Goal: Answer question/provide support

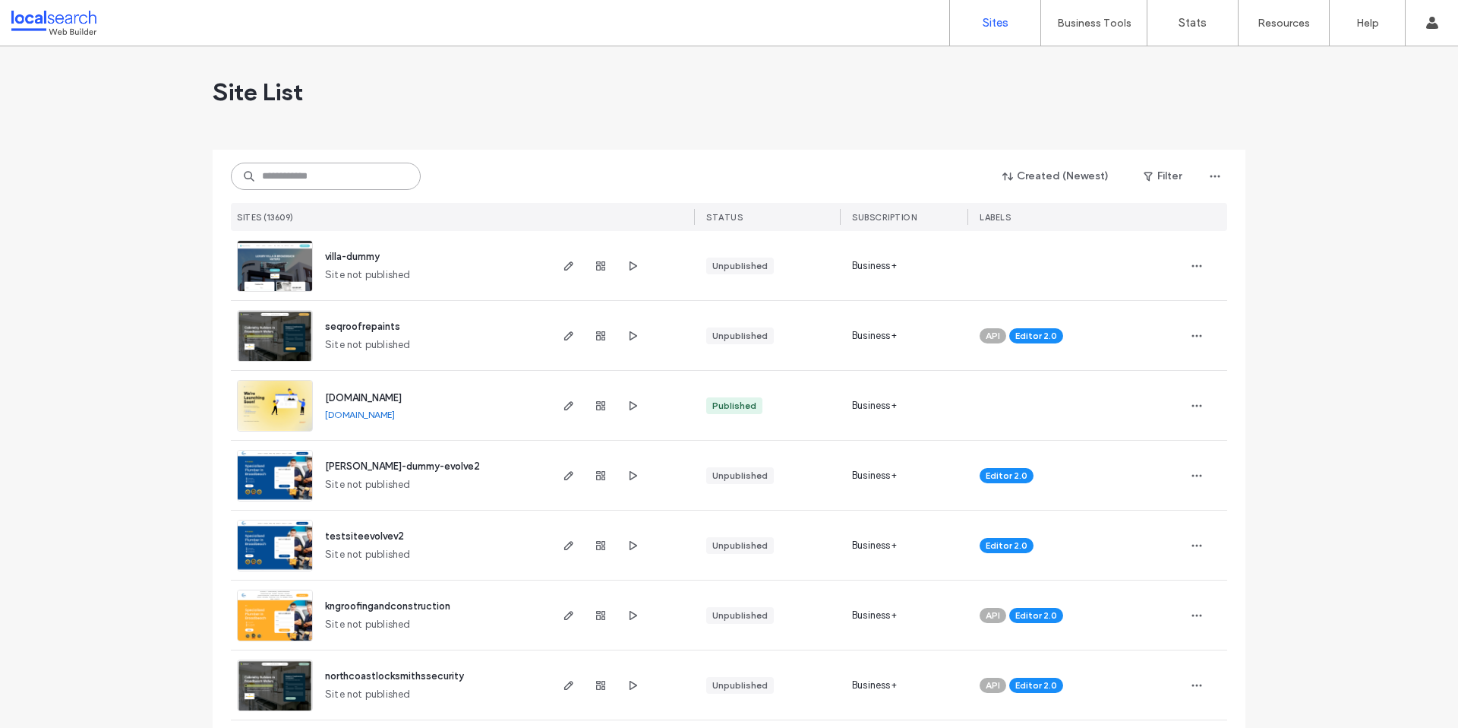
click at [350, 180] on input at bounding box center [326, 176] width 190 height 27
paste input "********"
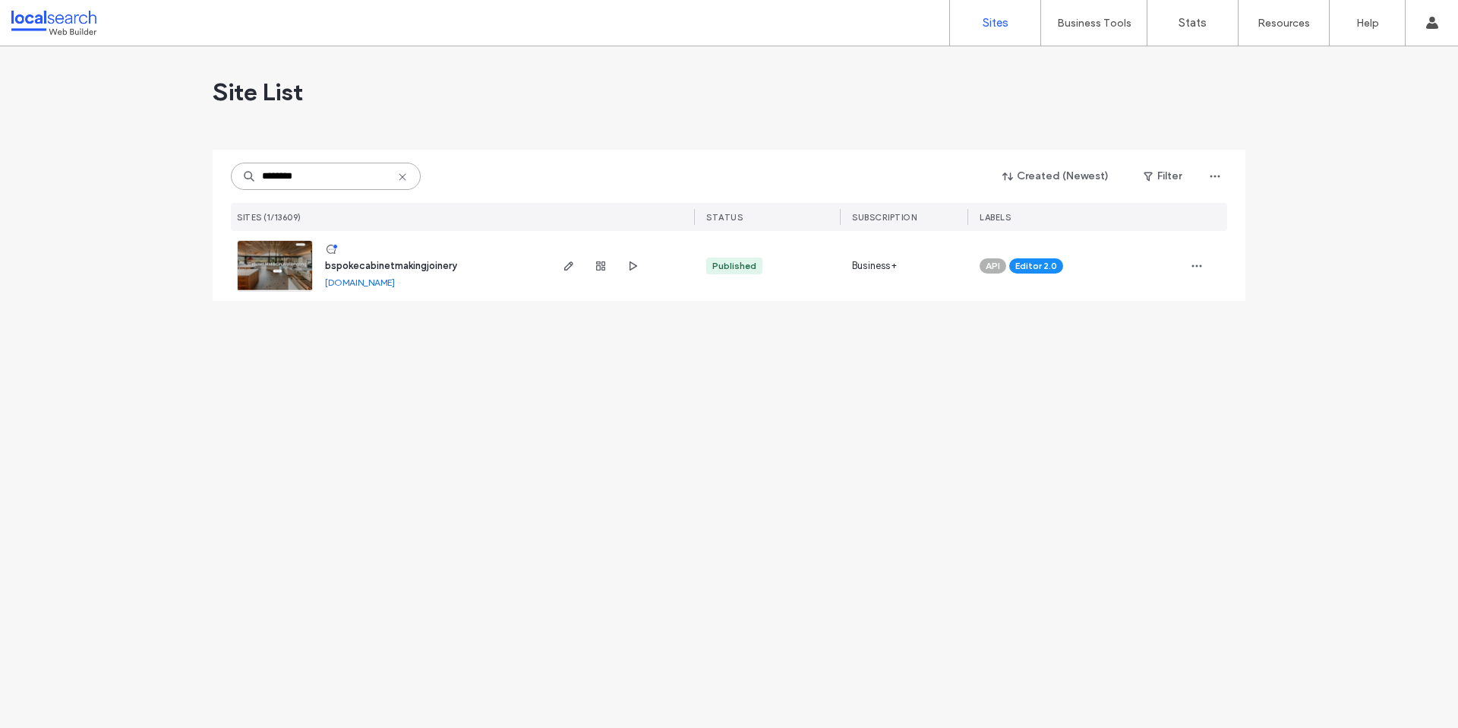
type input "********"
click at [368, 264] on span "bspokecabinetmakingjoinery" at bounding box center [391, 265] width 132 height 11
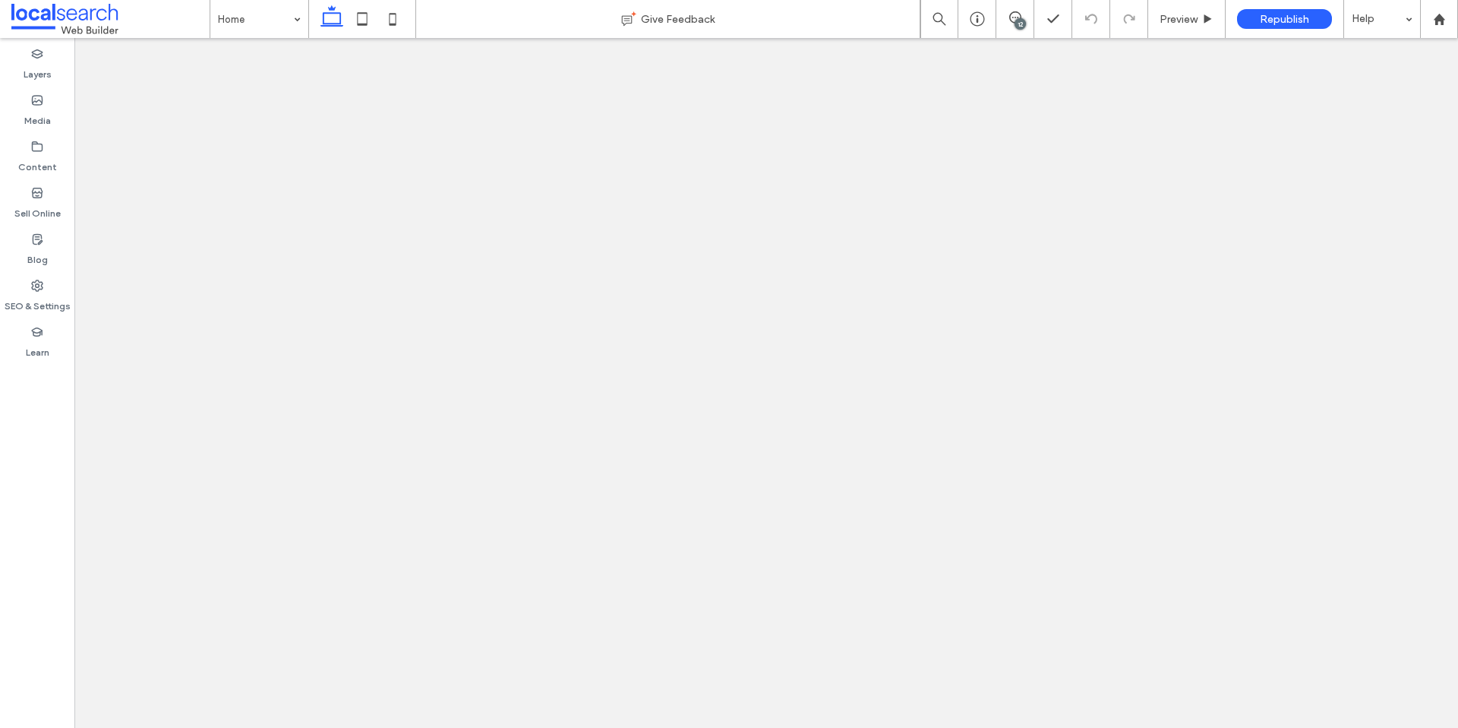
click at [1017, 13] on icon at bounding box center [1015, 17] width 12 height 12
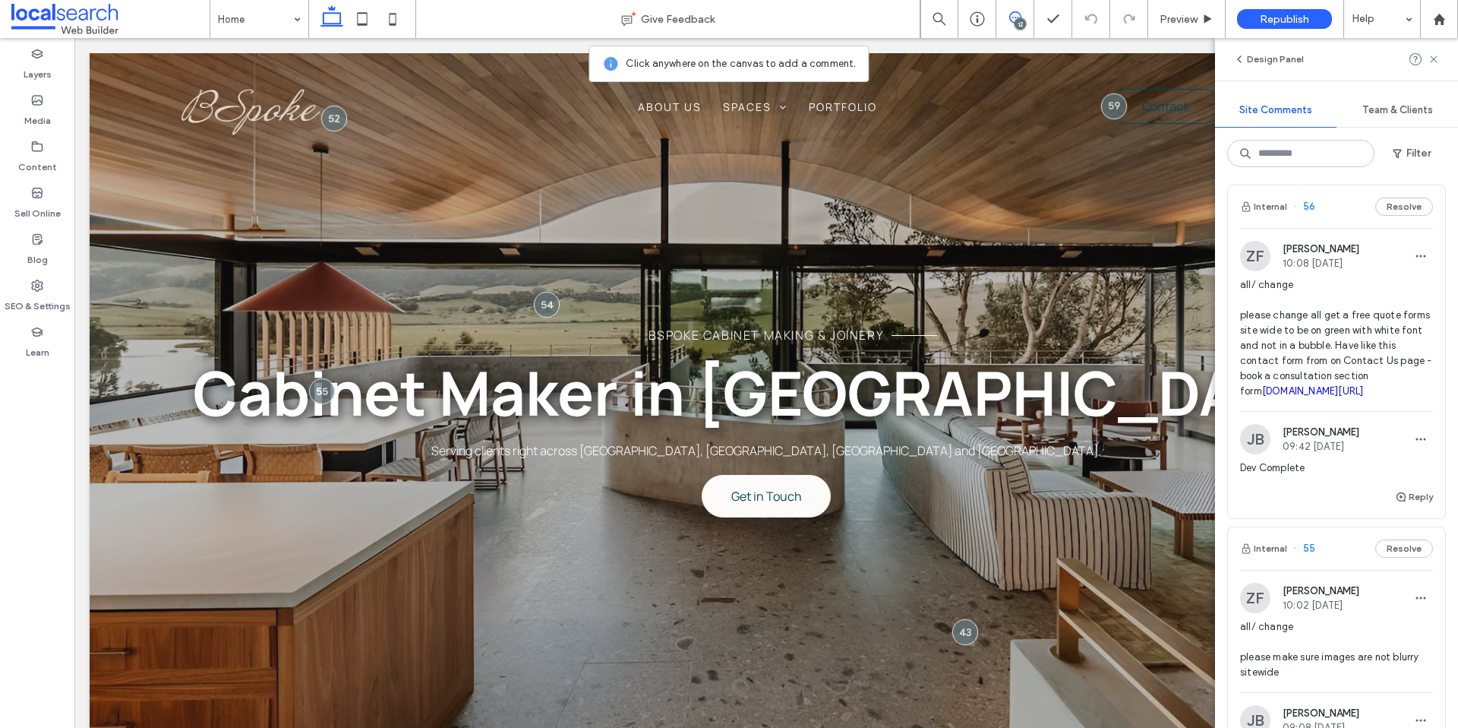
scroll to position [917, 0]
click at [1360, 280] on span "all/ change please change all get a free quote forms site wide to be on green w…" at bounding box center [1336, 339] width 193 height 122
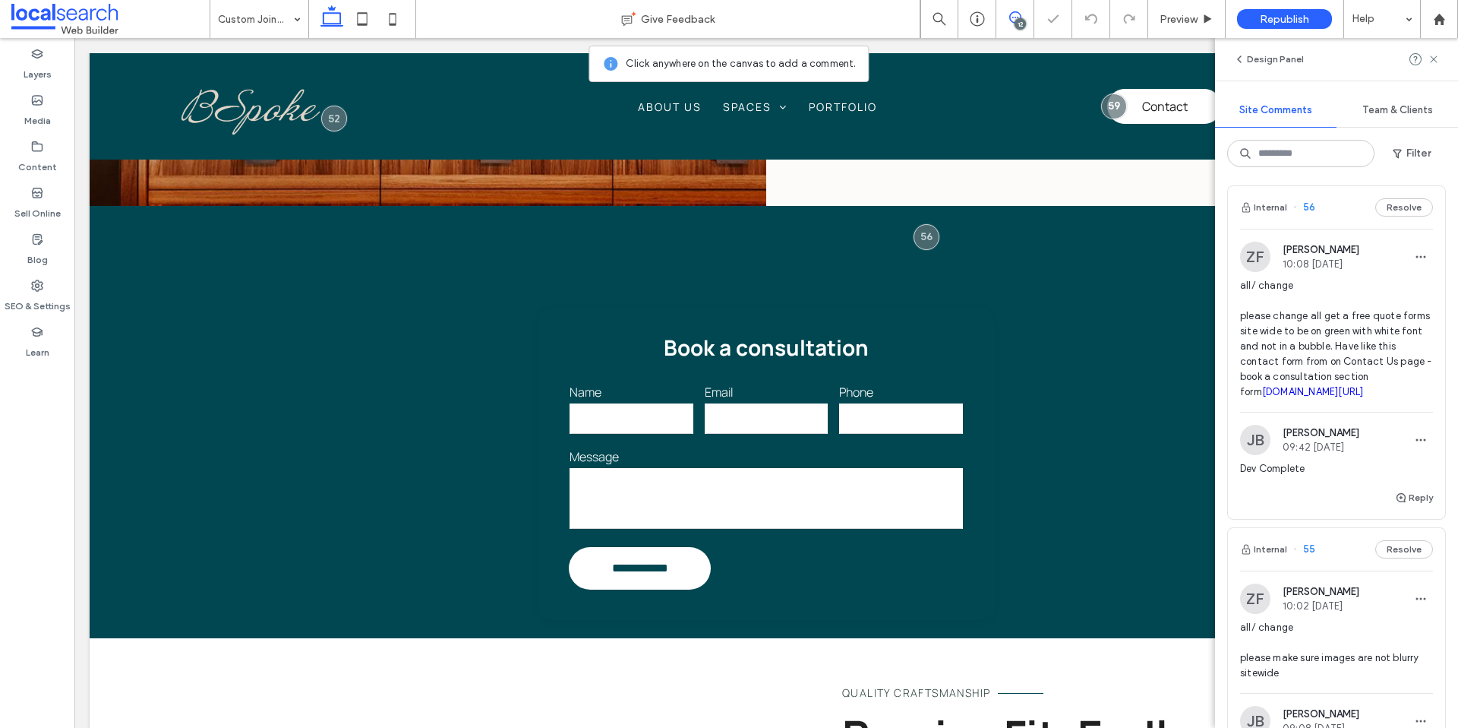
scroll to position [1110, 0]
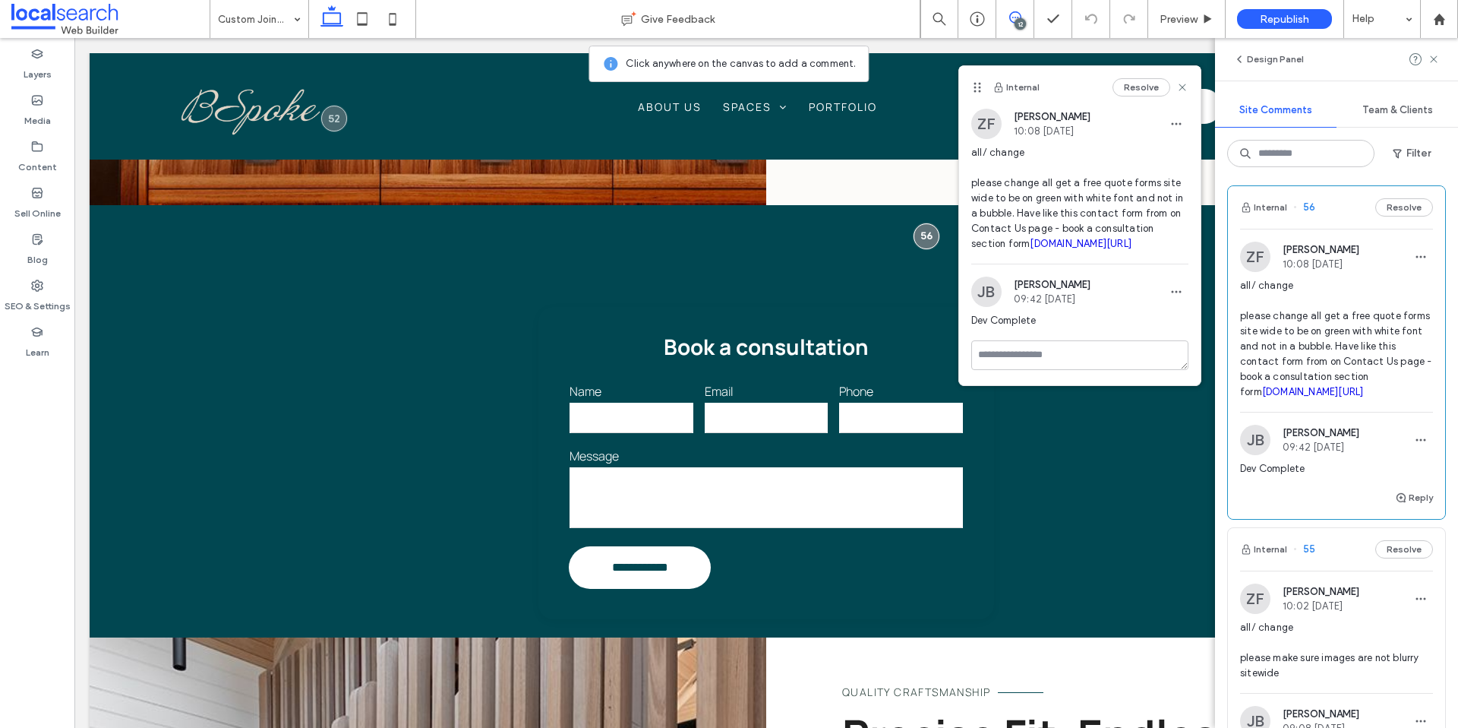
click at [1149, 90] on button "Resolve" at bounding box center [1142, 87] width 58 height 18
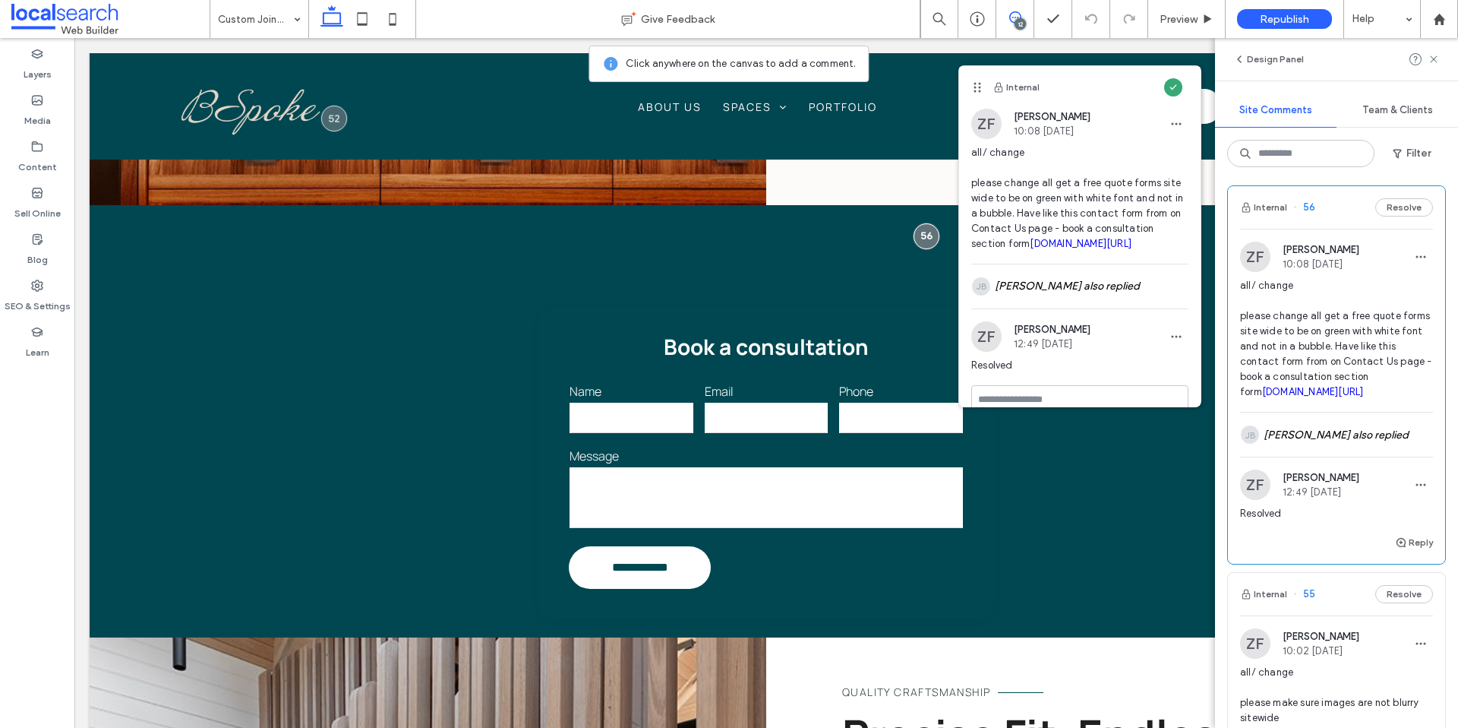
scroll to position [515, 0]
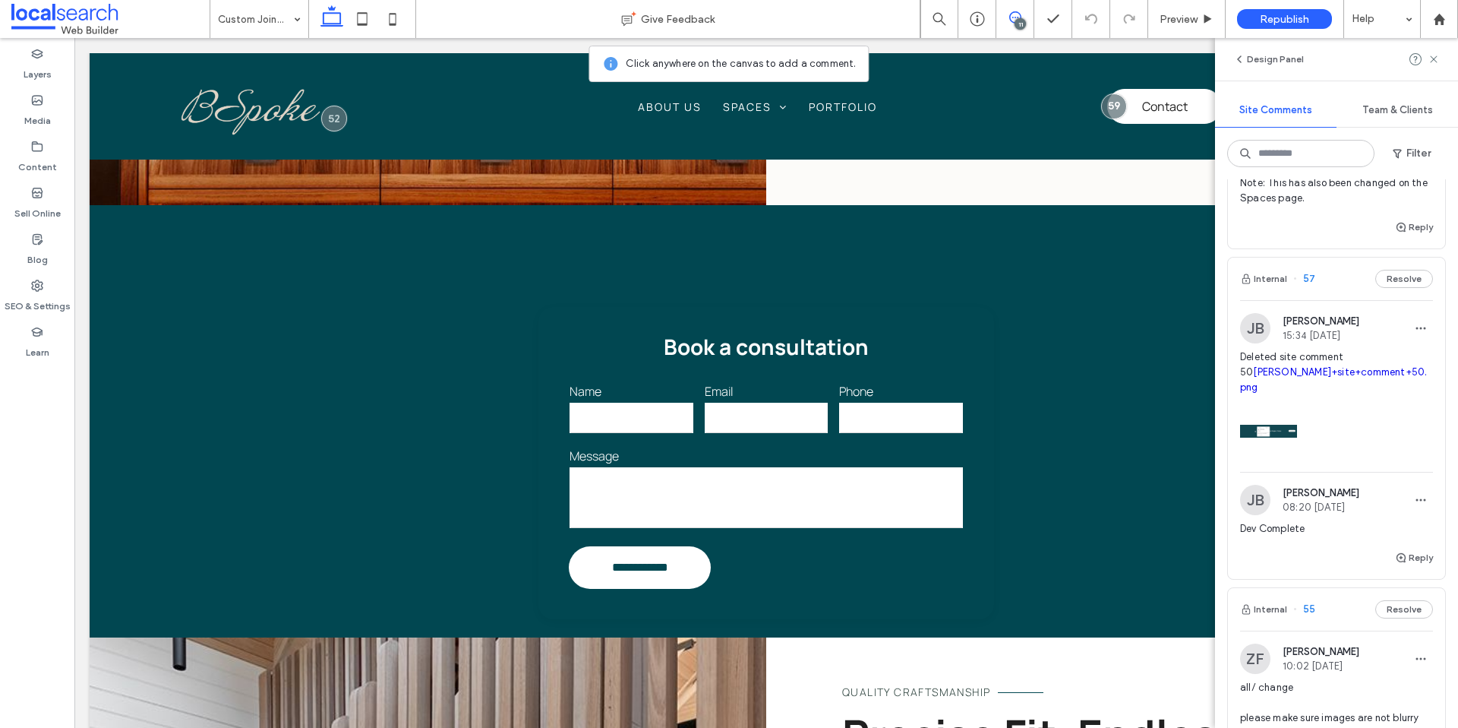
click at [1403, 409] on div at bounding box center [1336, 427] width 193 height 65
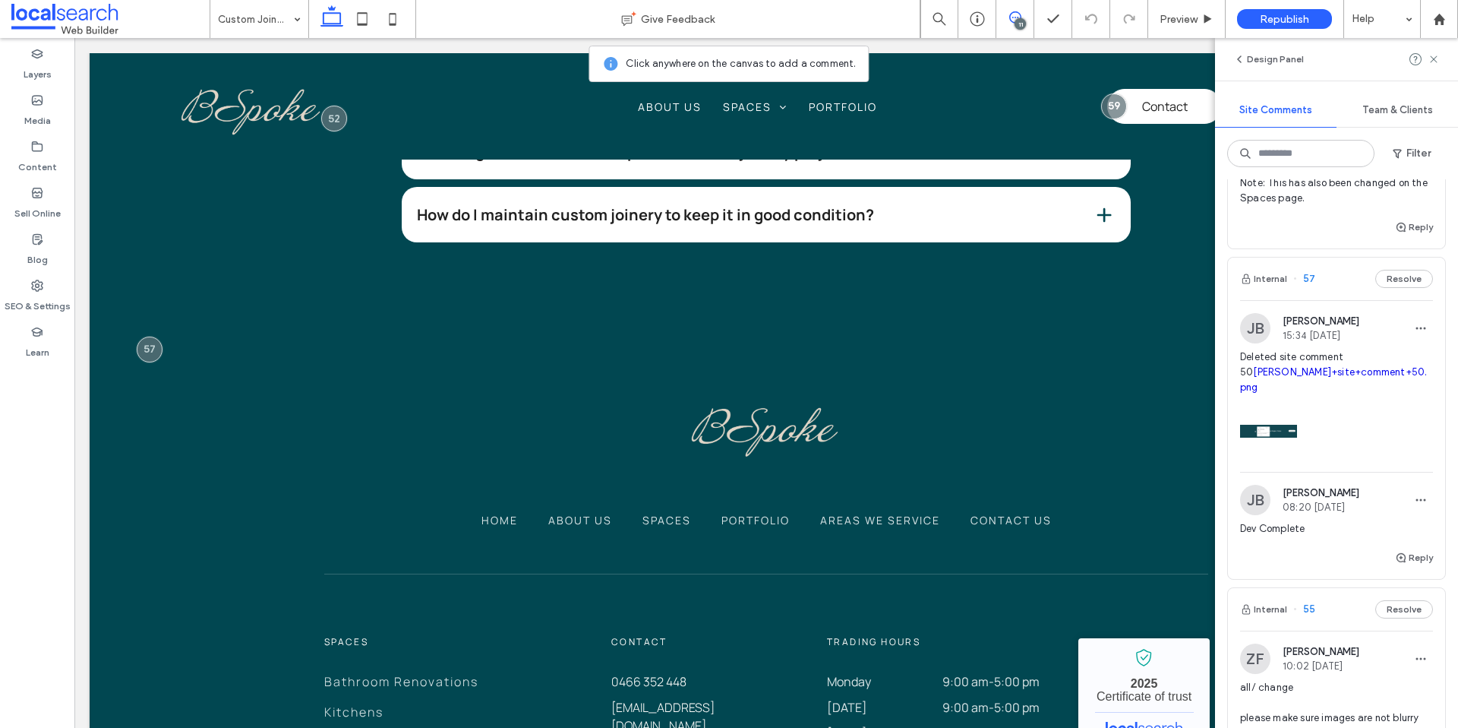
scroll to position [2696, 0]
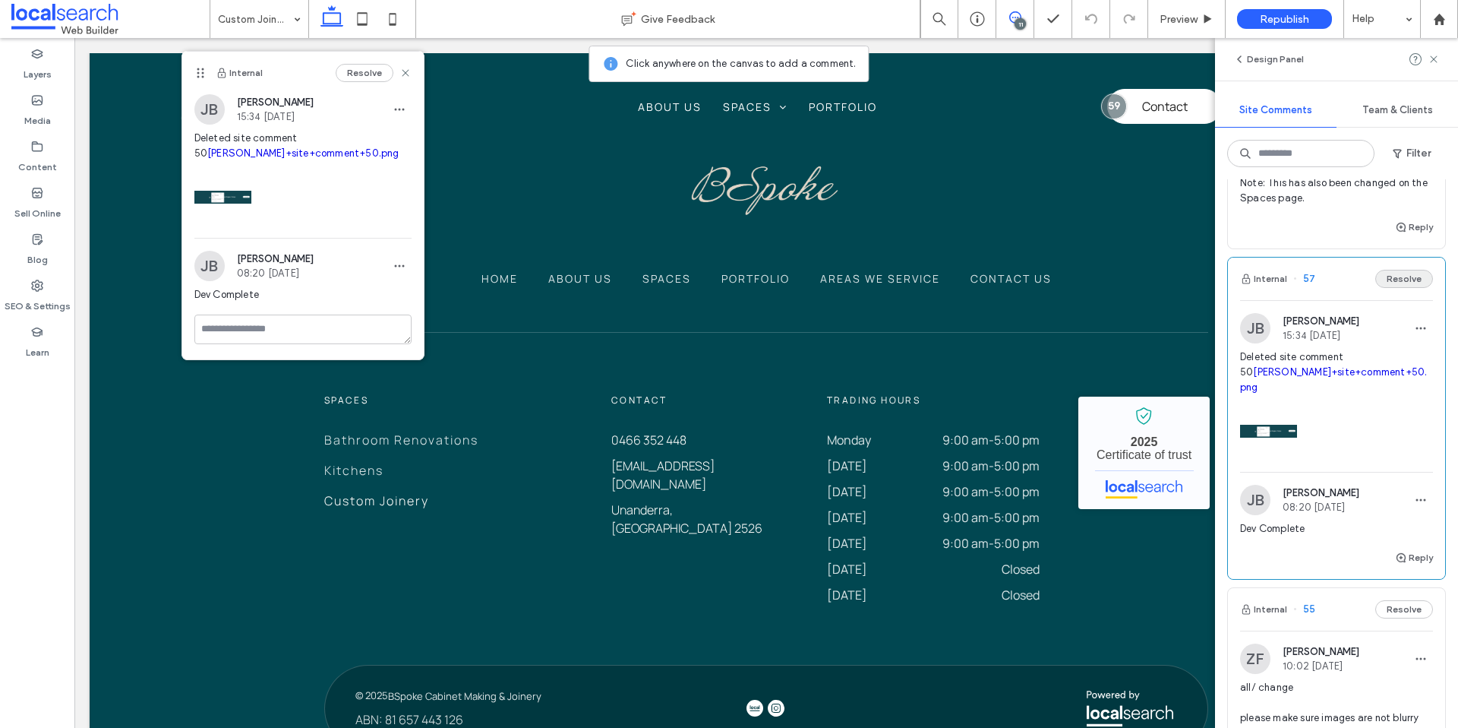
click at [1404, 270] on button "Resolve" at bounding box center [1405, 279] width 58 height 18
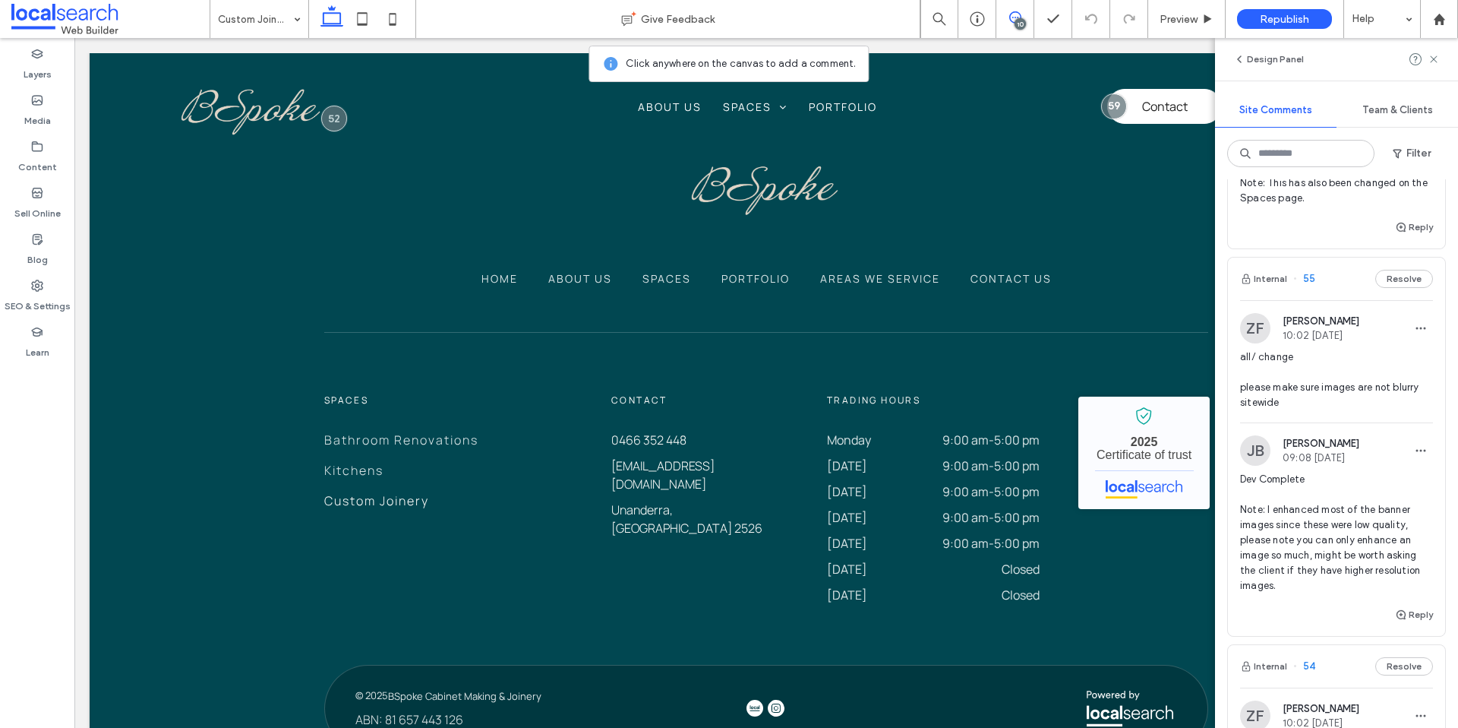
click at [1385, 349] on span "all/ change please make sure images are not blurry sitewide" at bounding box center [1336, 379] width 193 height 61
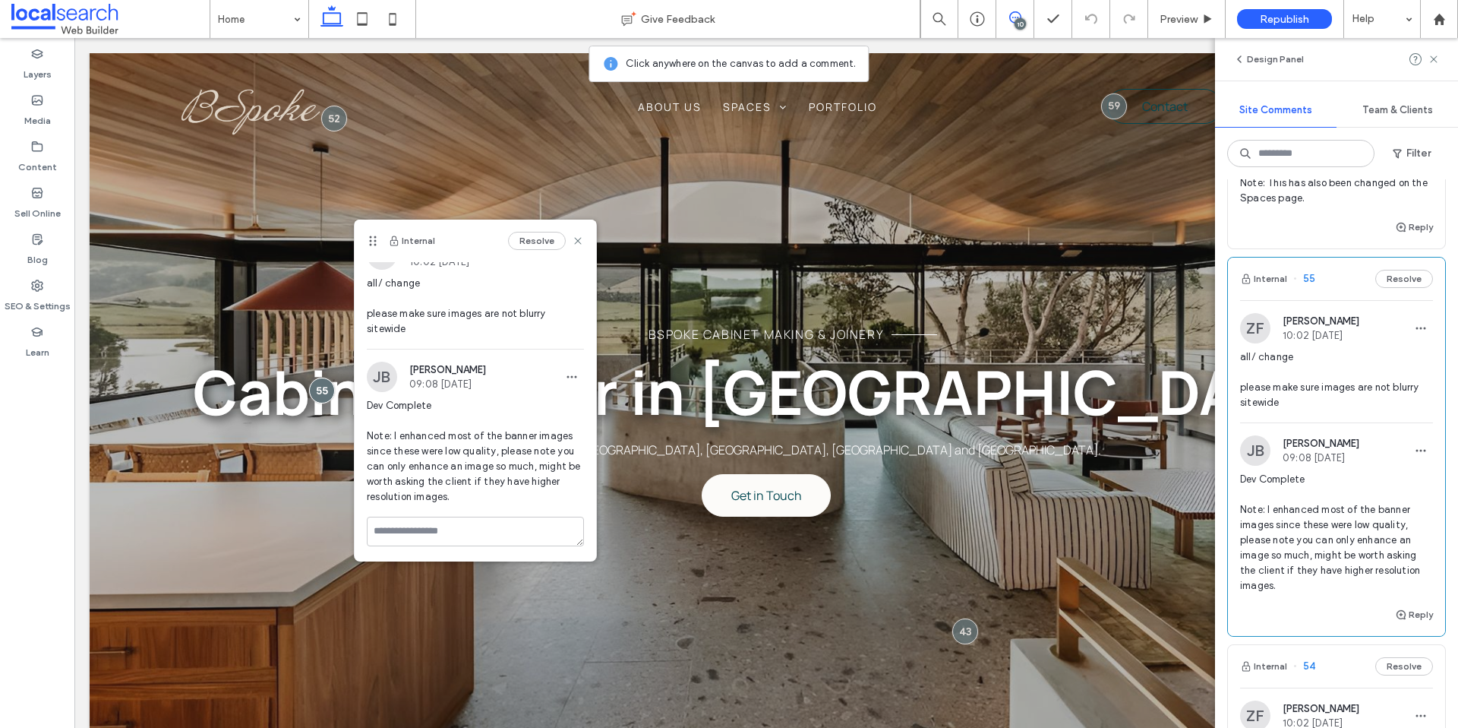
scroll to position [21, 0]
click at [535, 239] on button "Resolve" at bounding box center [537, 241] width 58 height 18
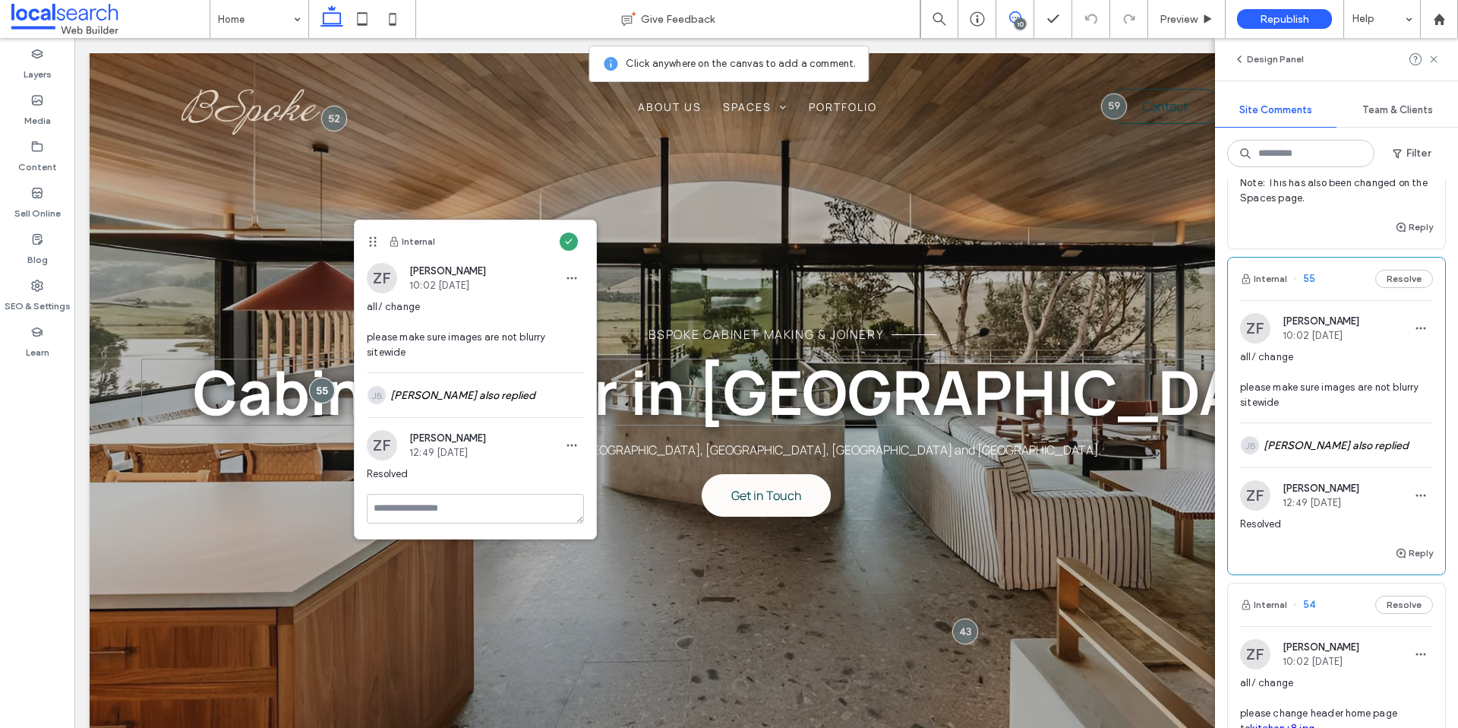
scroll to position [0, 0]
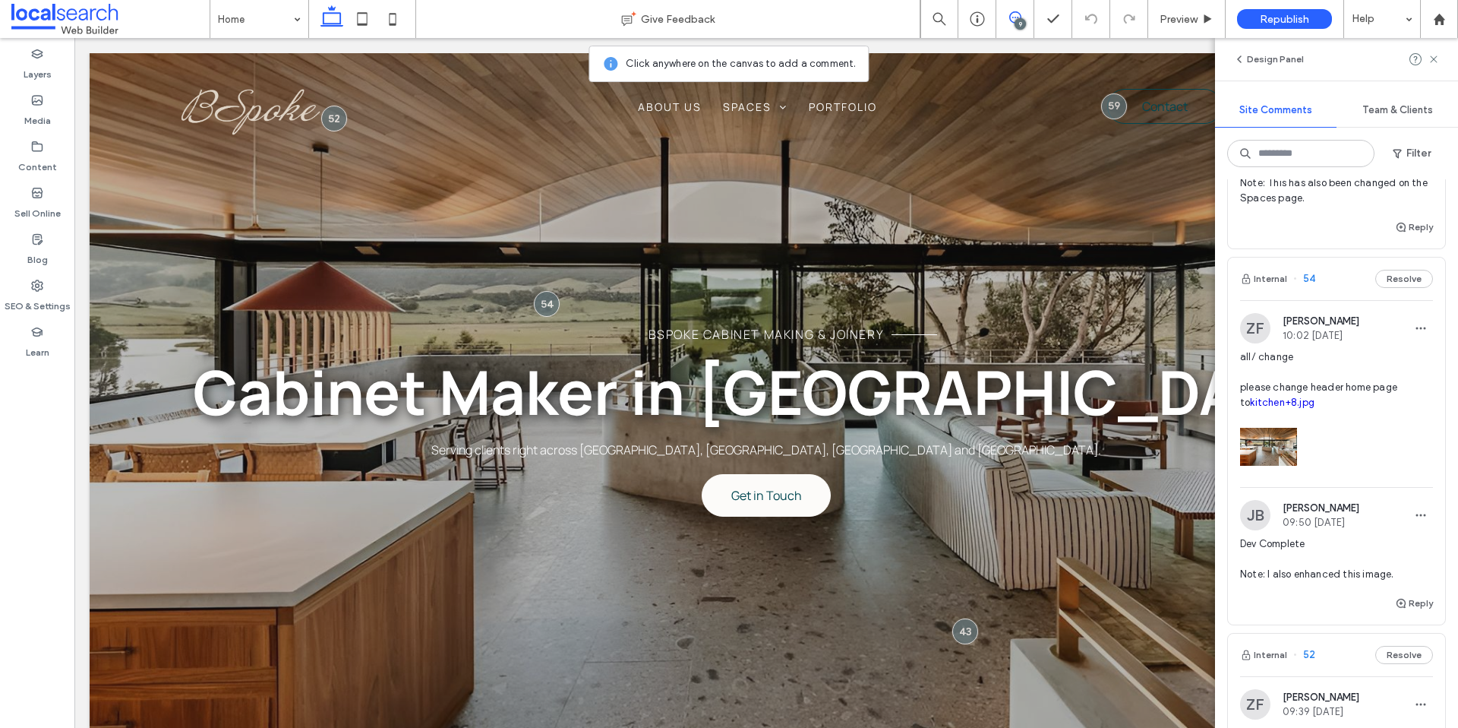
click at [1370, 423] on div at bounding box center [1336, 442] width 193 height 65
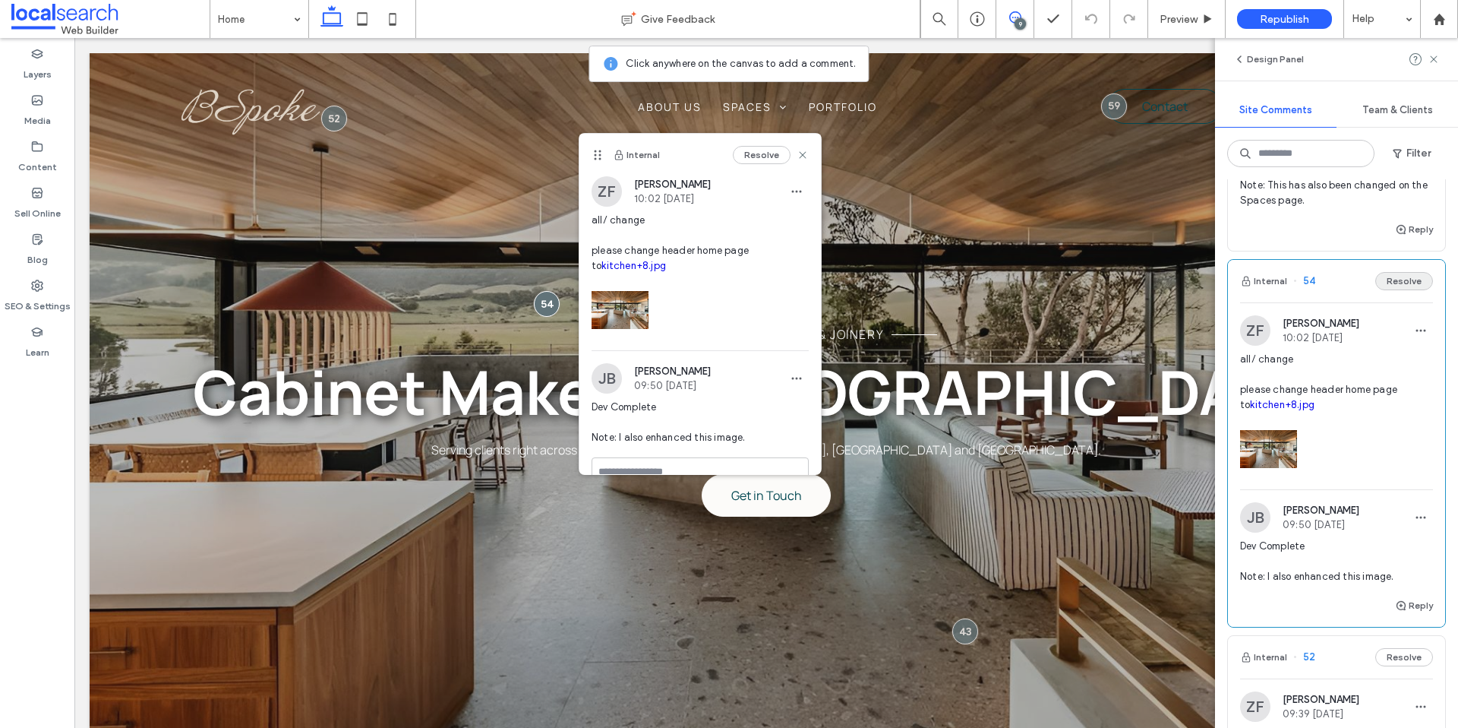
click at [1405, 272] on button "Resolve" at bounding box center [1405, 281] width 58 height 18
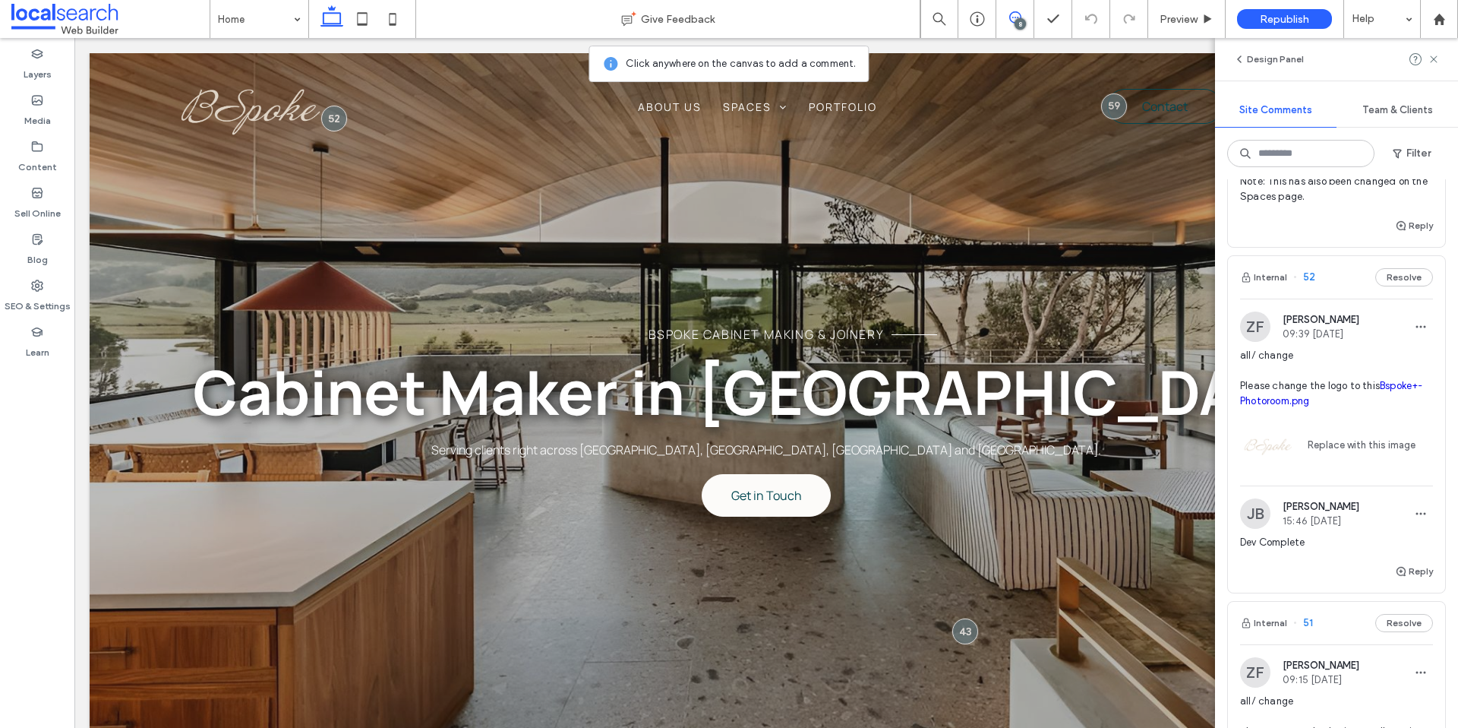
scroll to position [515, 0]
click at [1414, 391] on span "all/ change Please change the logo to this Bspoke+-Photoroom.png" at bounding box center [1336, 379] width 193 height 61
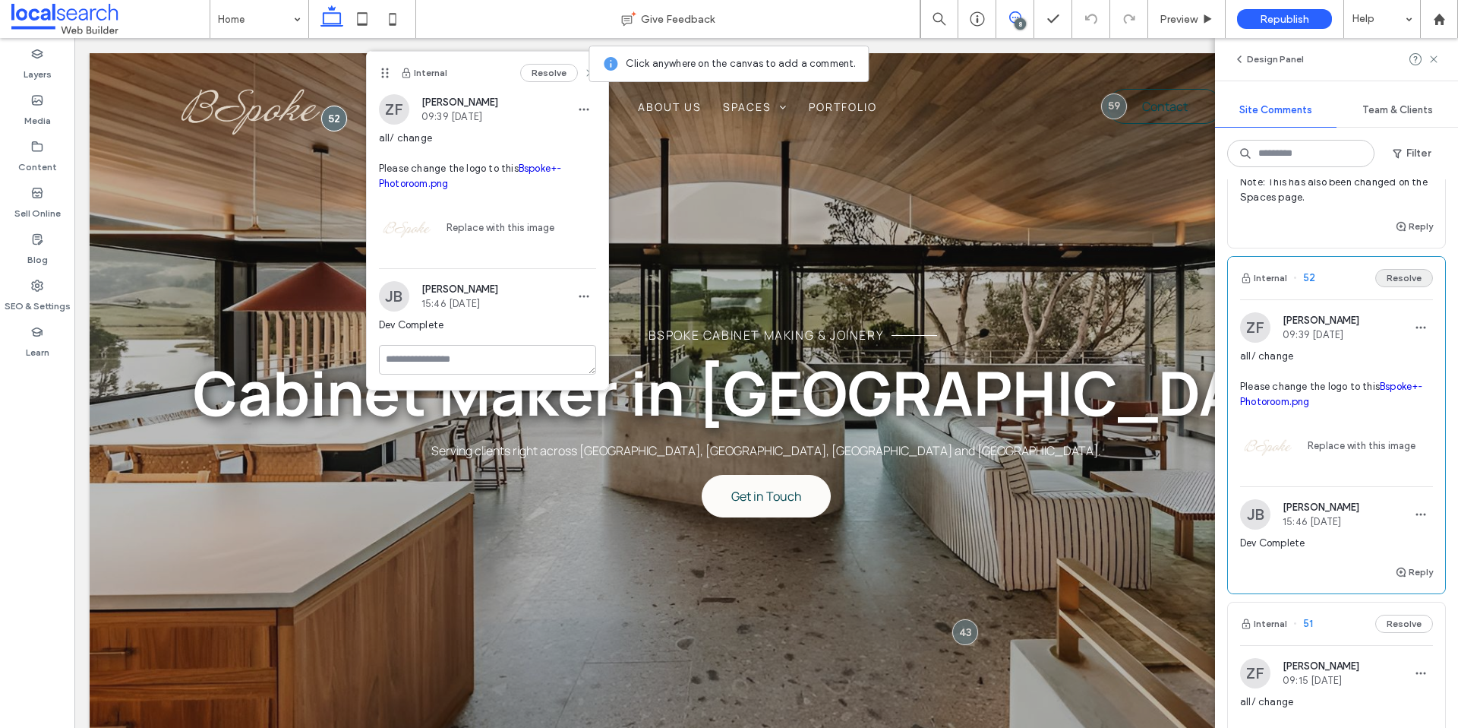
scroll to position [519, 0]
click at [1388, 266] on button "Resolve" at bounding box center [1405, 275] width 58 height 18
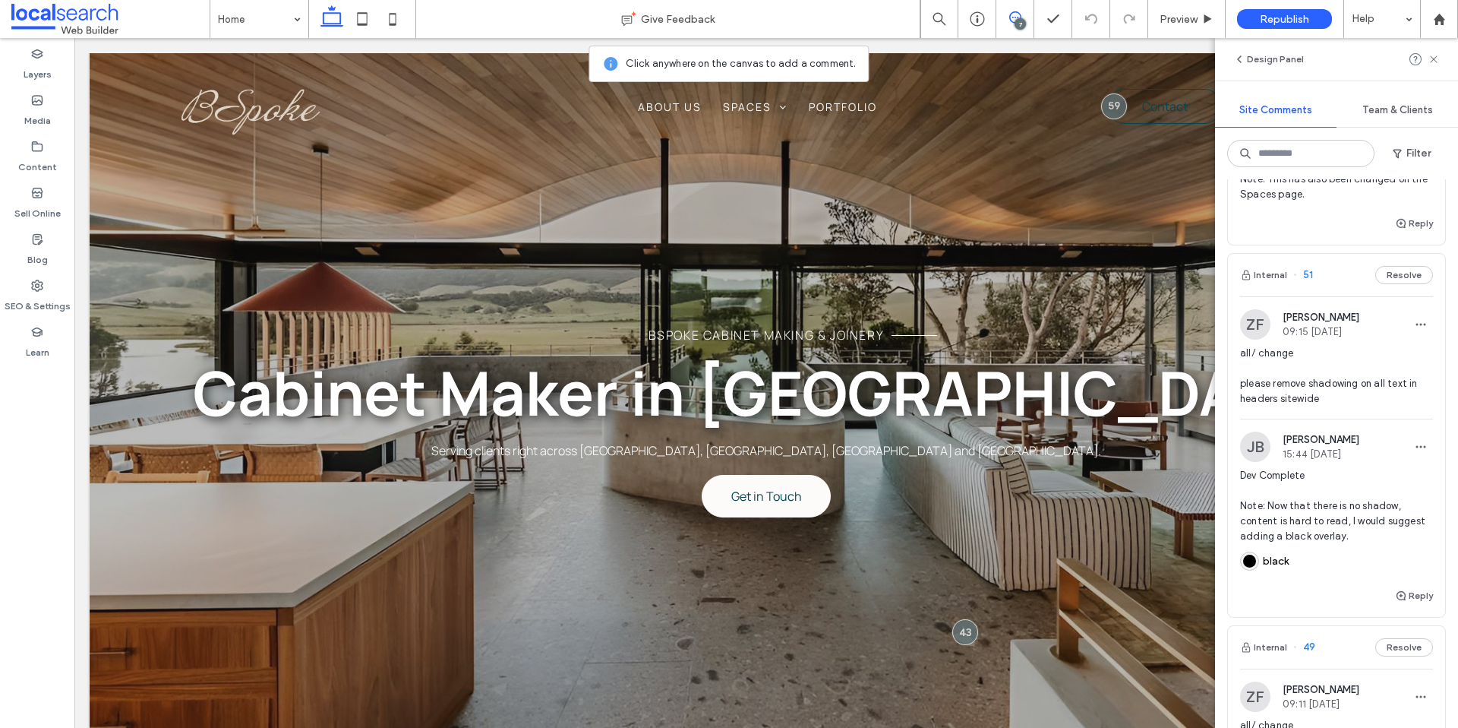
click at [1392, 352] on span "all/ change please remove shadowing on all text in headers sitewide" at bounding box center [1336, 376] width 193 height 61
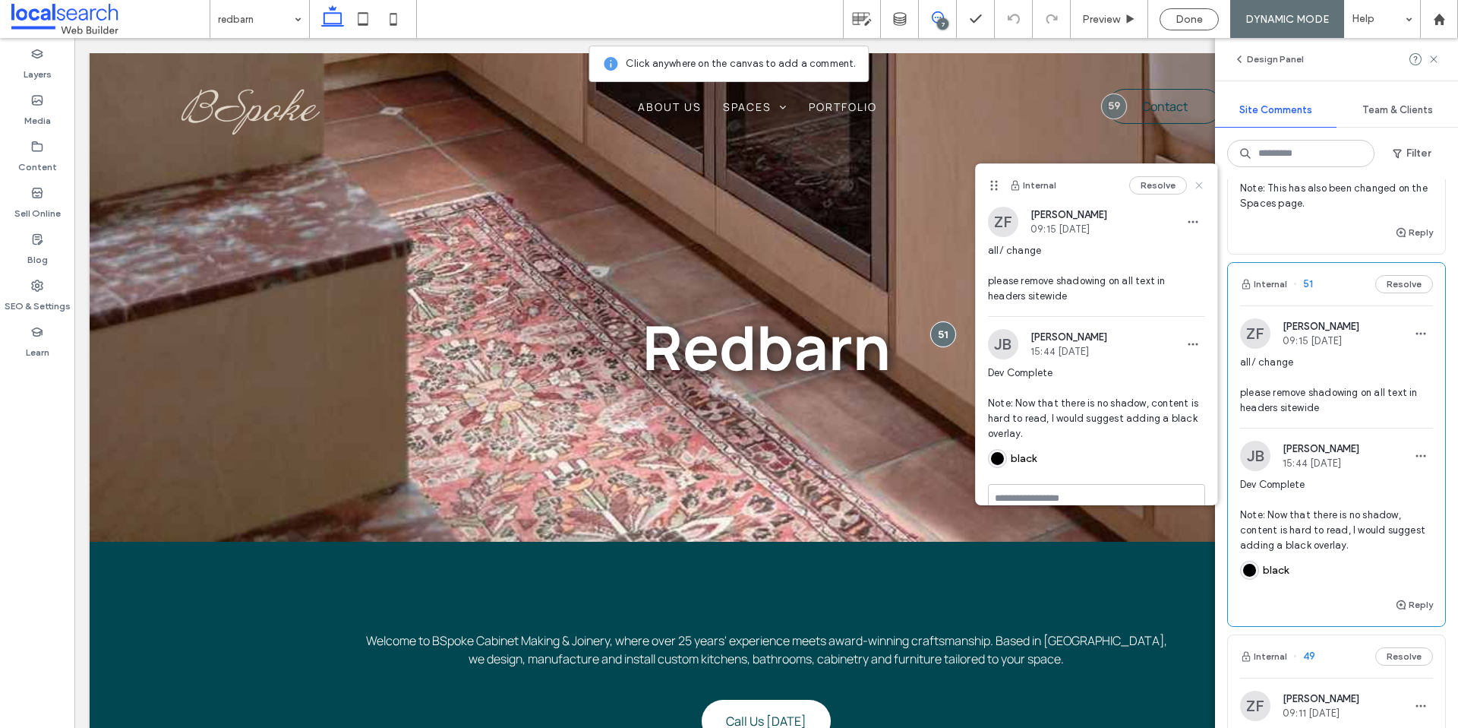
click at [1199, 181] on icon at bounding box center [1199, 185] width 12 height 12
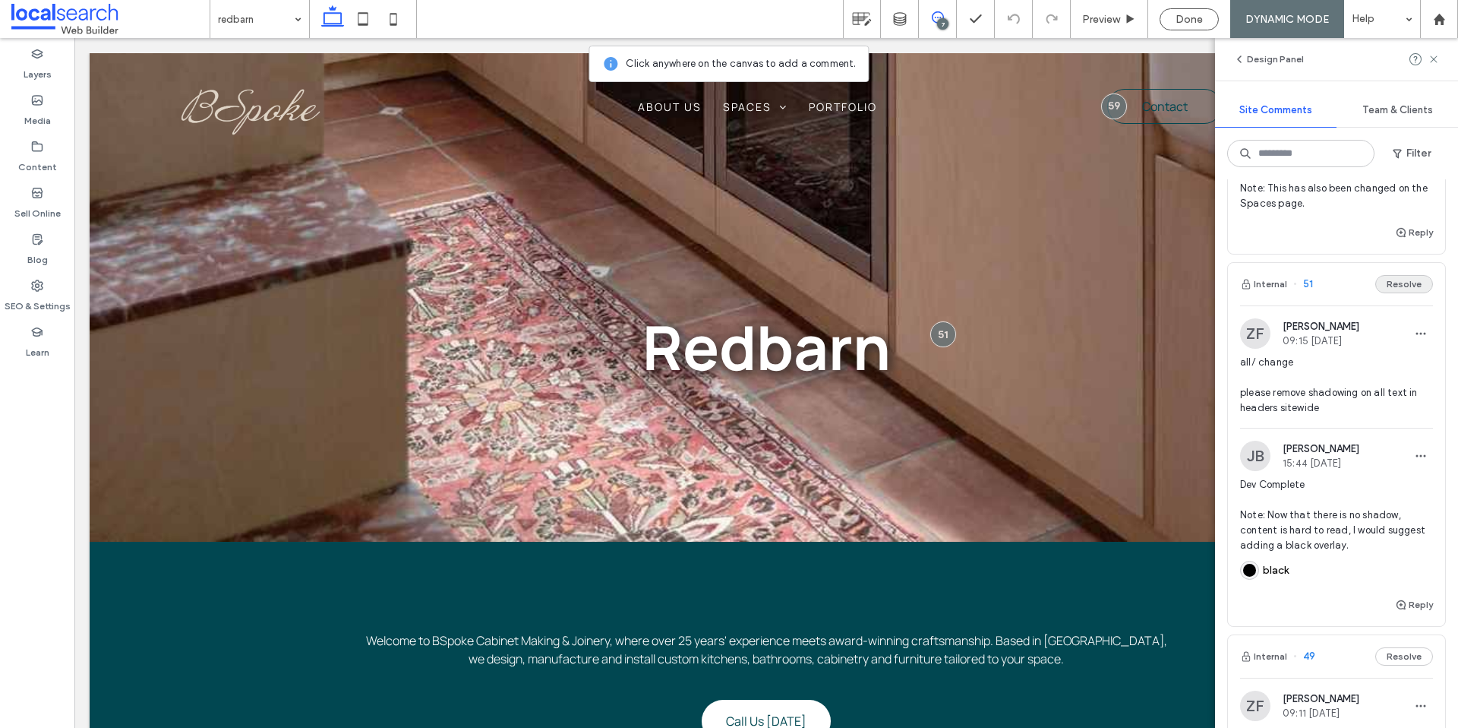
click at [1392, 275] on button "Resolve" at bounding box center [1405, 284] width 58 height 18
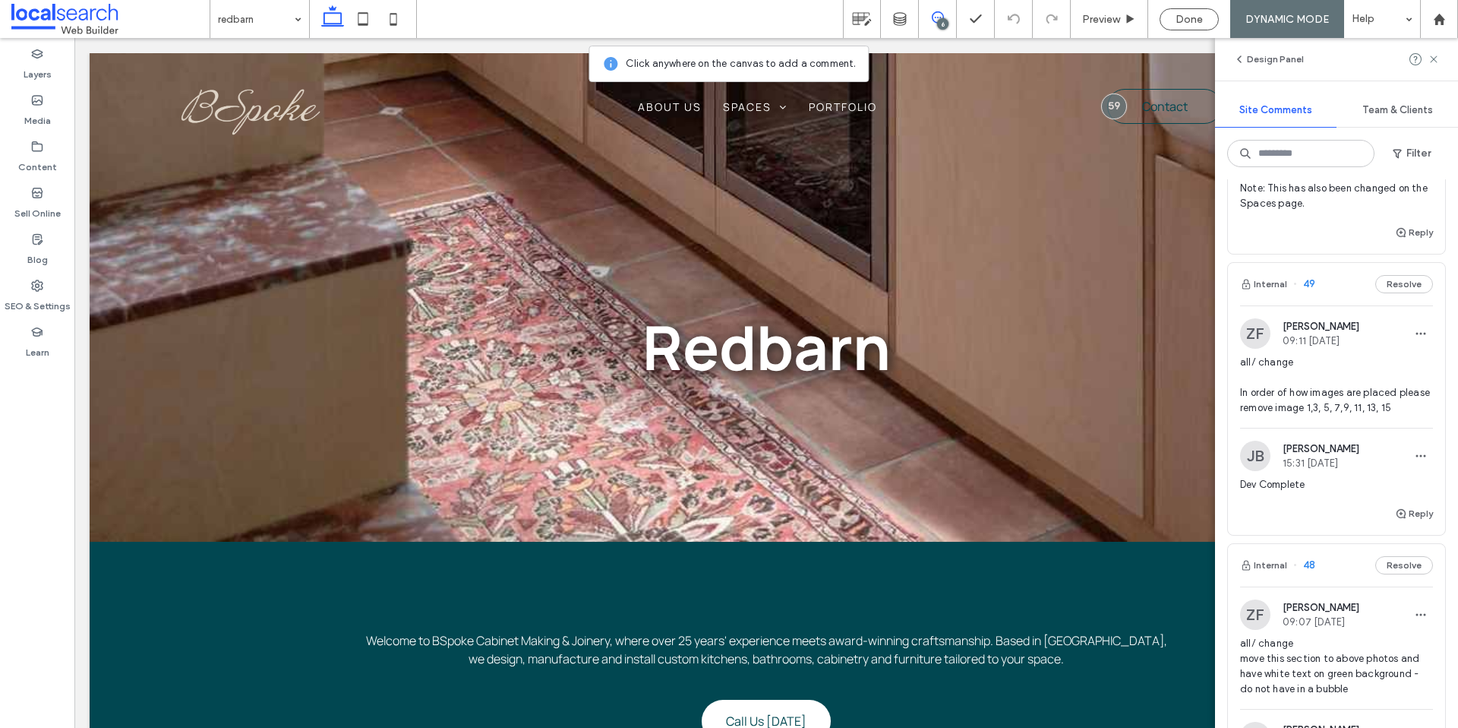
click at [1366, 365] on span "all/ change In order of how images are placed please remove image 1,3, 5, 7,9, …" at bounding box center [1336, 385] width 193 height 61
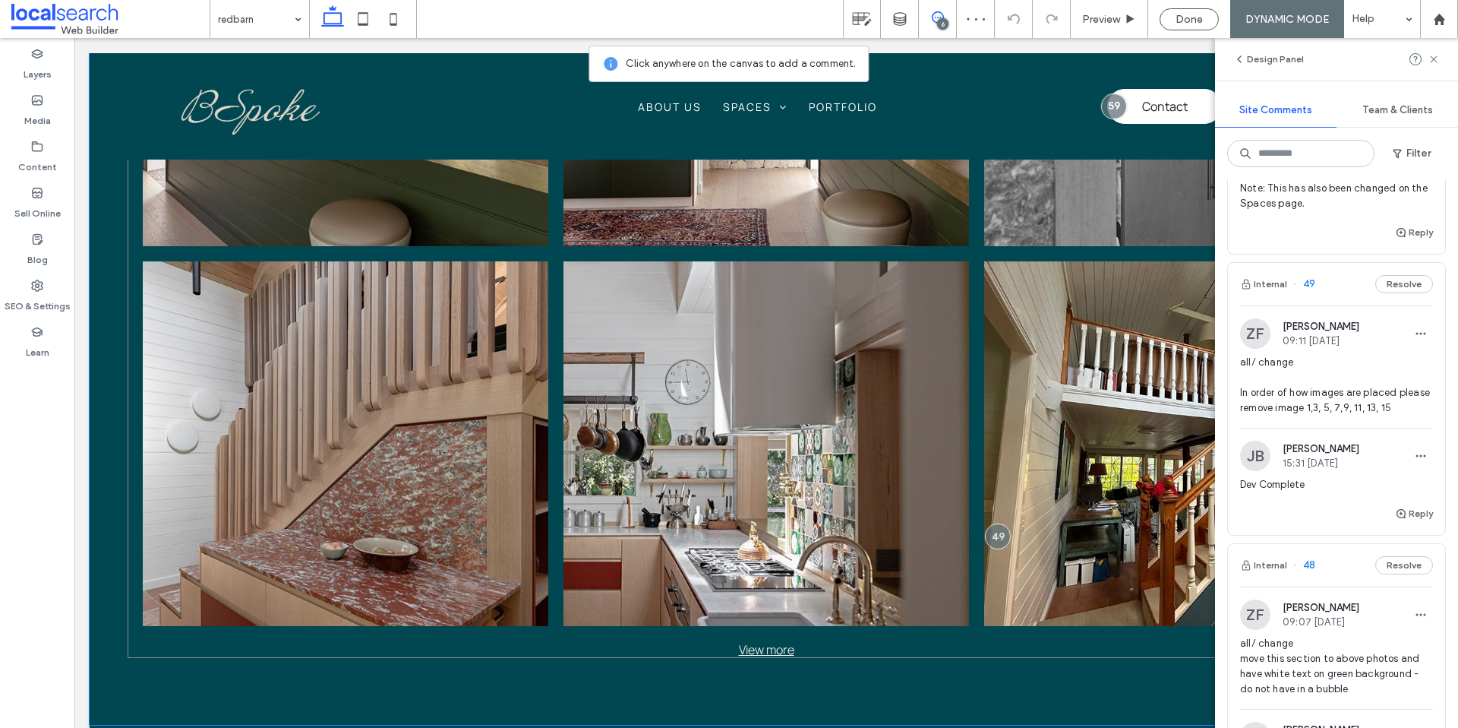
scroll to position [1414, 0]
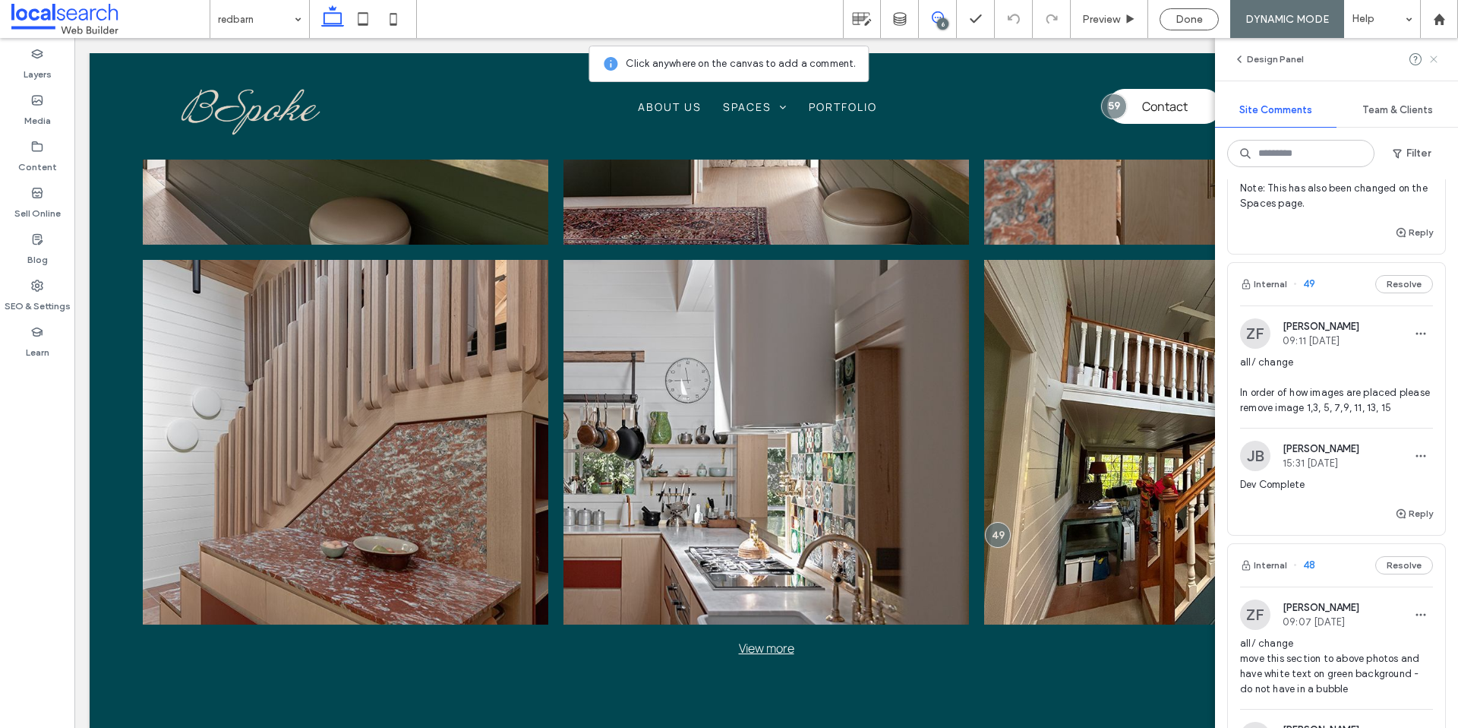
click at [1435, 65] on icon at bounding box center [1434, 59] width 12 height 12
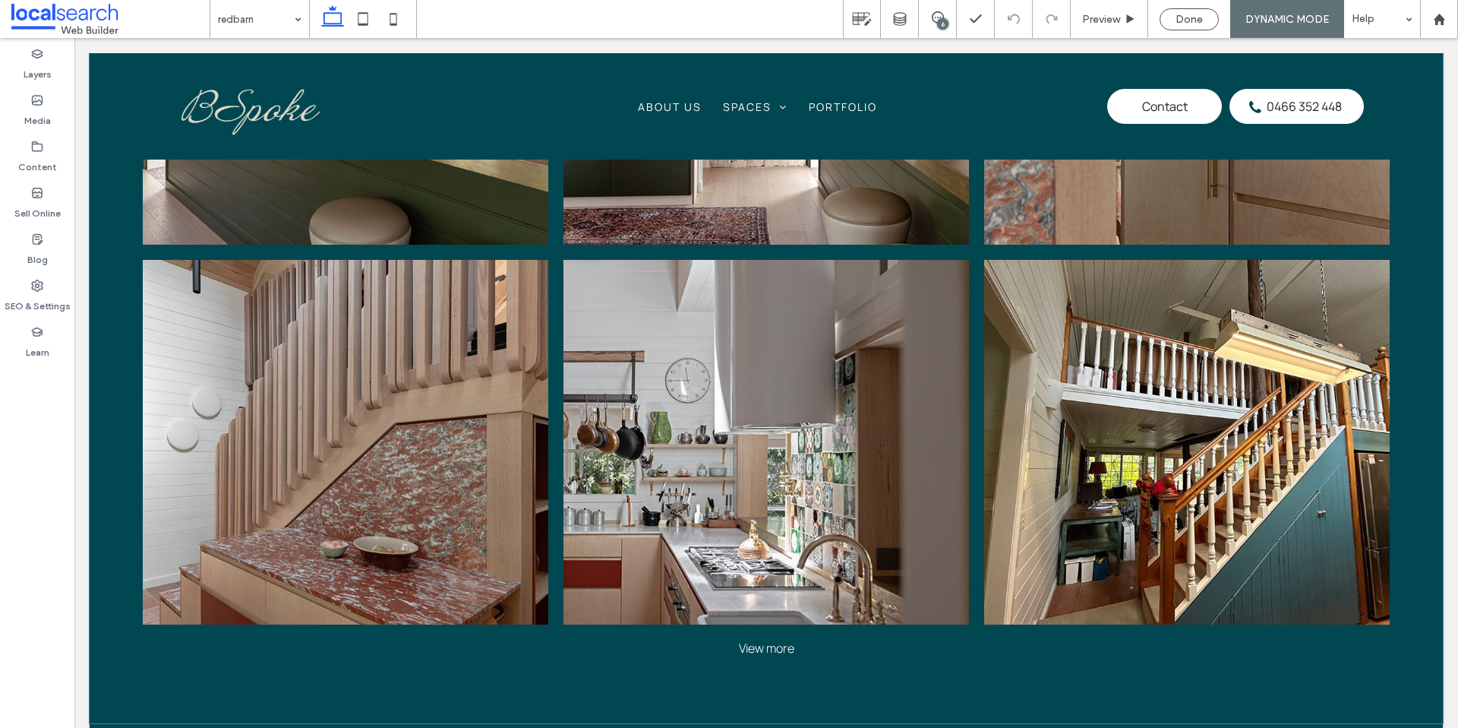
click at [769, 650] on div "View more" at bounding box center [767, 648] width 1278 height 17
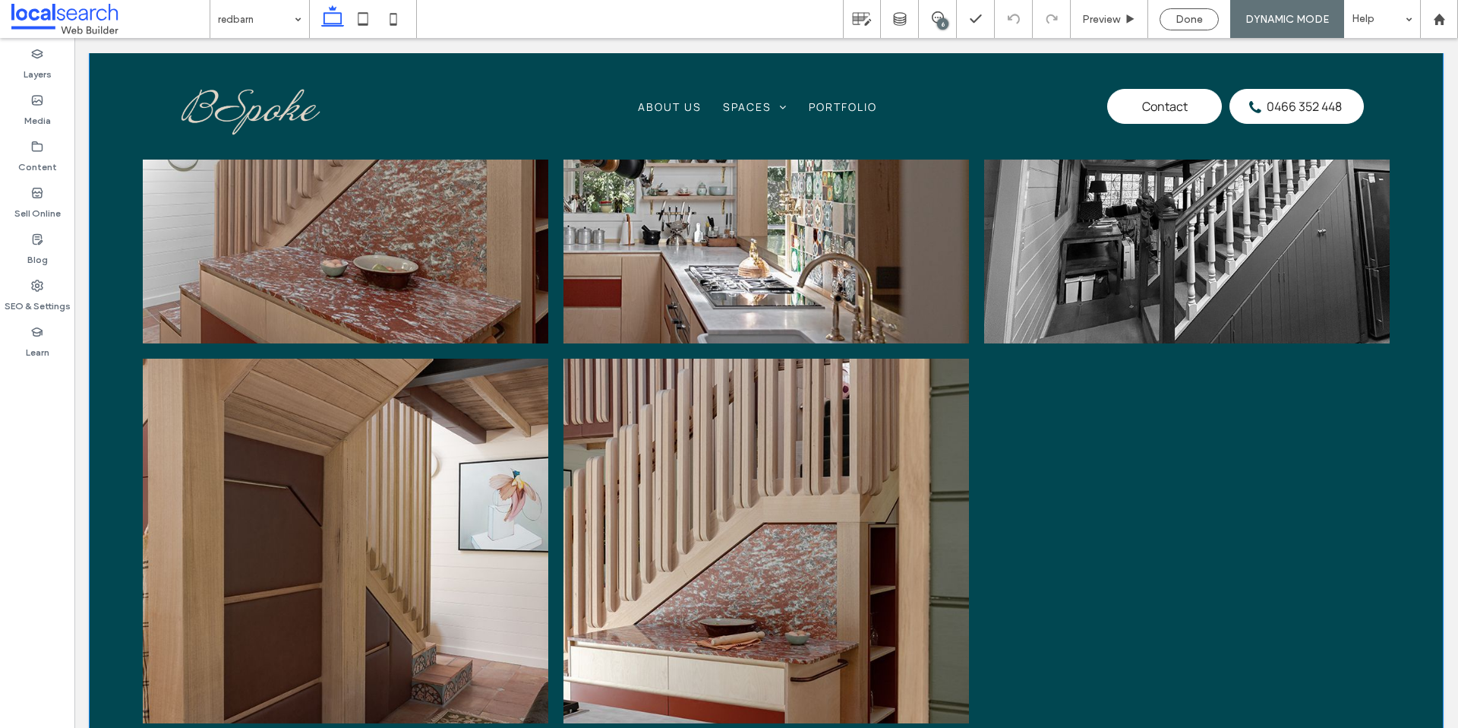
scroll to position [1699, 0]
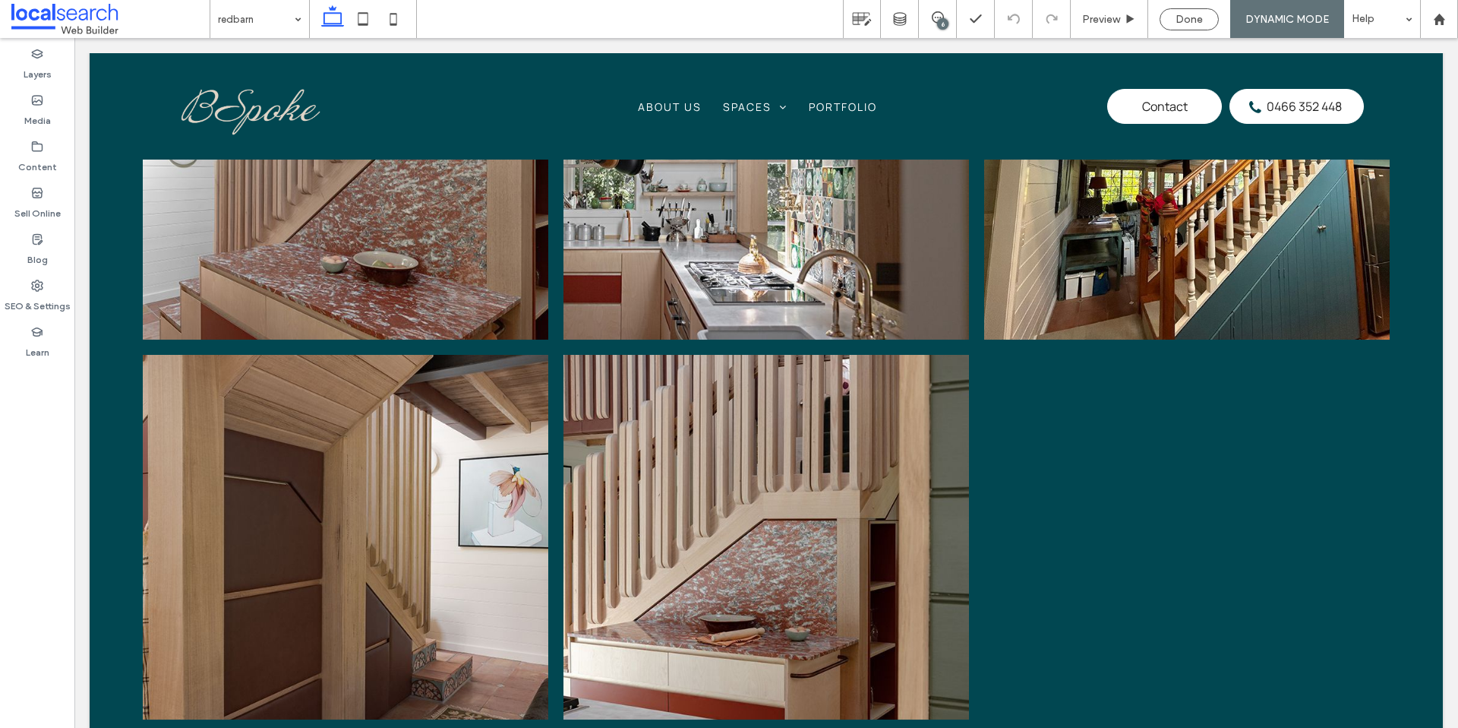
click at [940, 23] on div "6" at bounding box center [942, 23] width 11 height 11
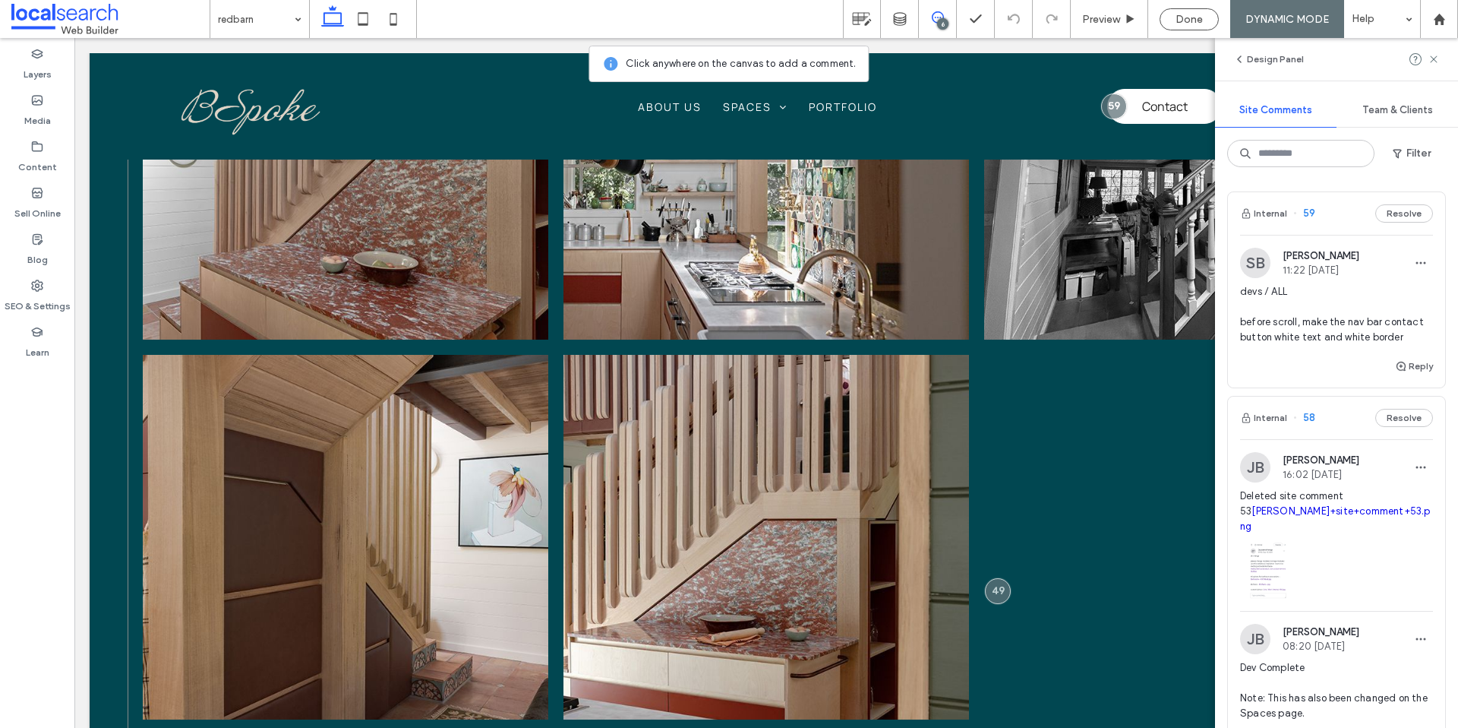
click at [1043, 297] on link at bounding box center [1187, 157] width 406 height 365
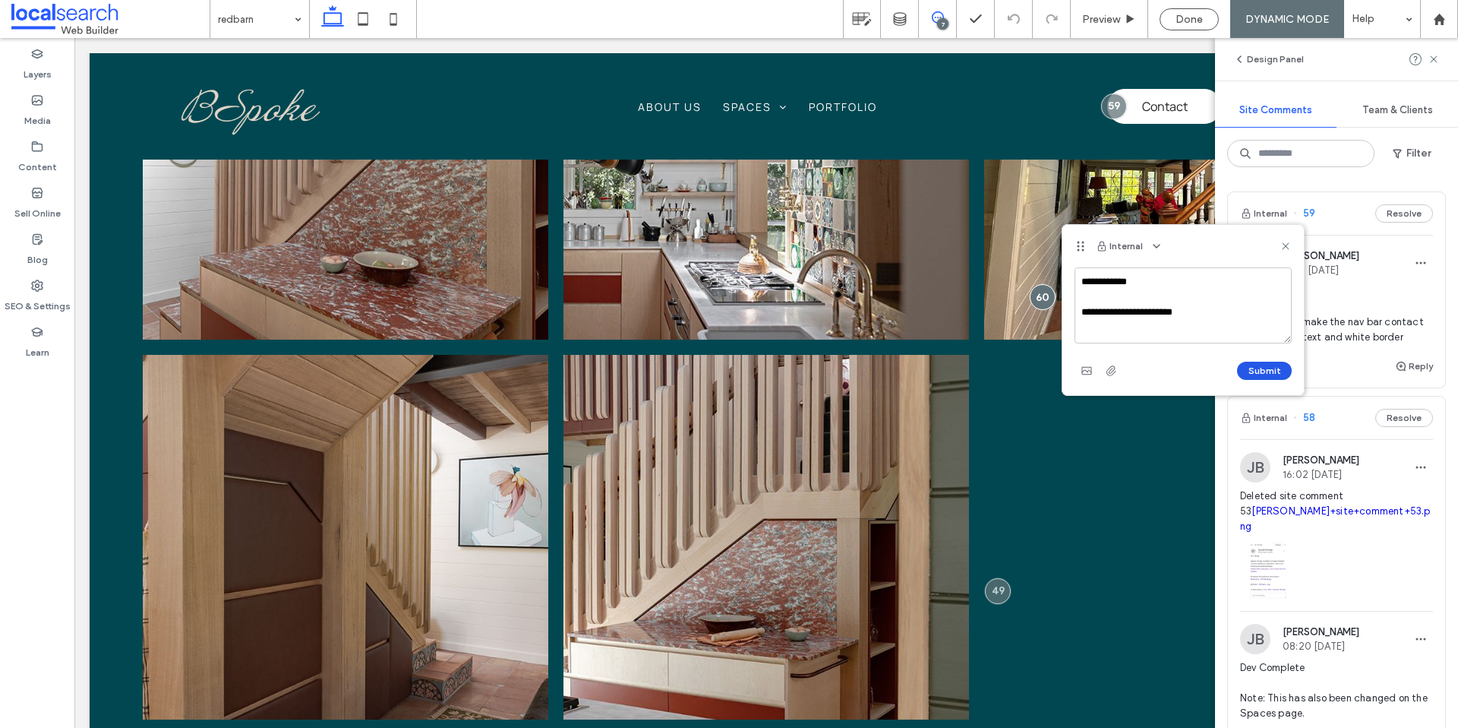
type textarea "**********"
click at [1249, 368] on button "Submit" at bounding box center [1264, 371] width 55 height 18
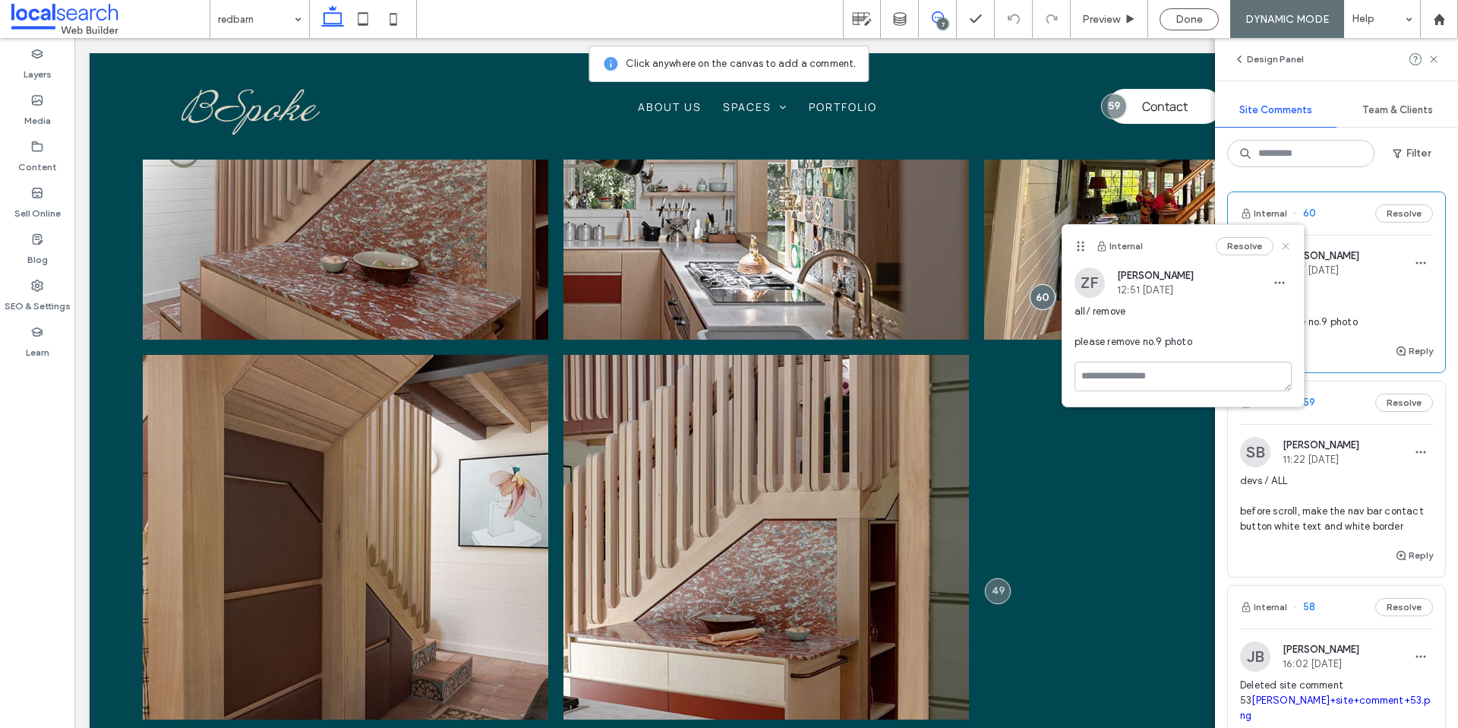
click at [1284, 251] on div "Resolve" at bounding box center [1254, 246] width 76 height 18
click at [1287, 248] on use at bounding box center [1285, 245] width 7 height 7
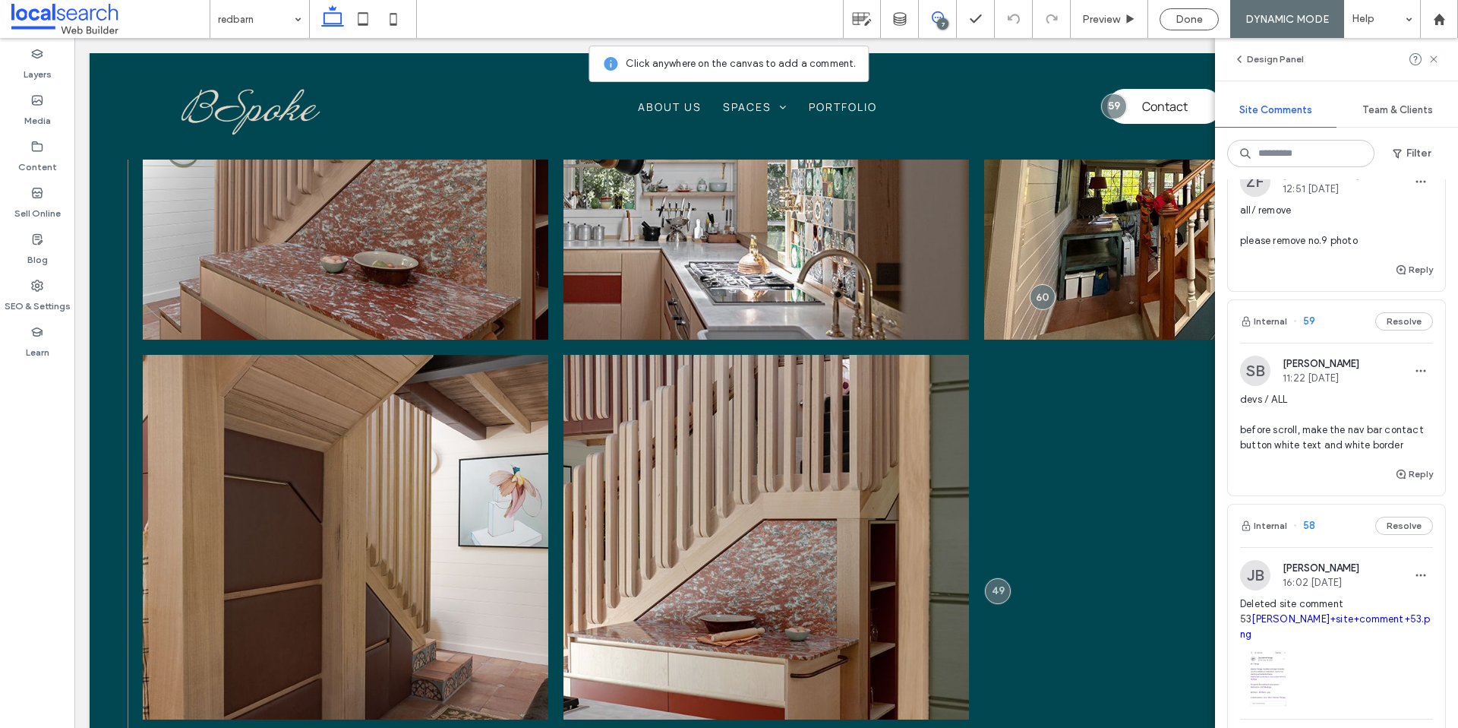
scroll to position [82, 0]
click at [1331, 403] on span "devs / ALL before scroll, make the nav bar contact button white text and white …" at bounding box center [1336, 421] width 193 height 61
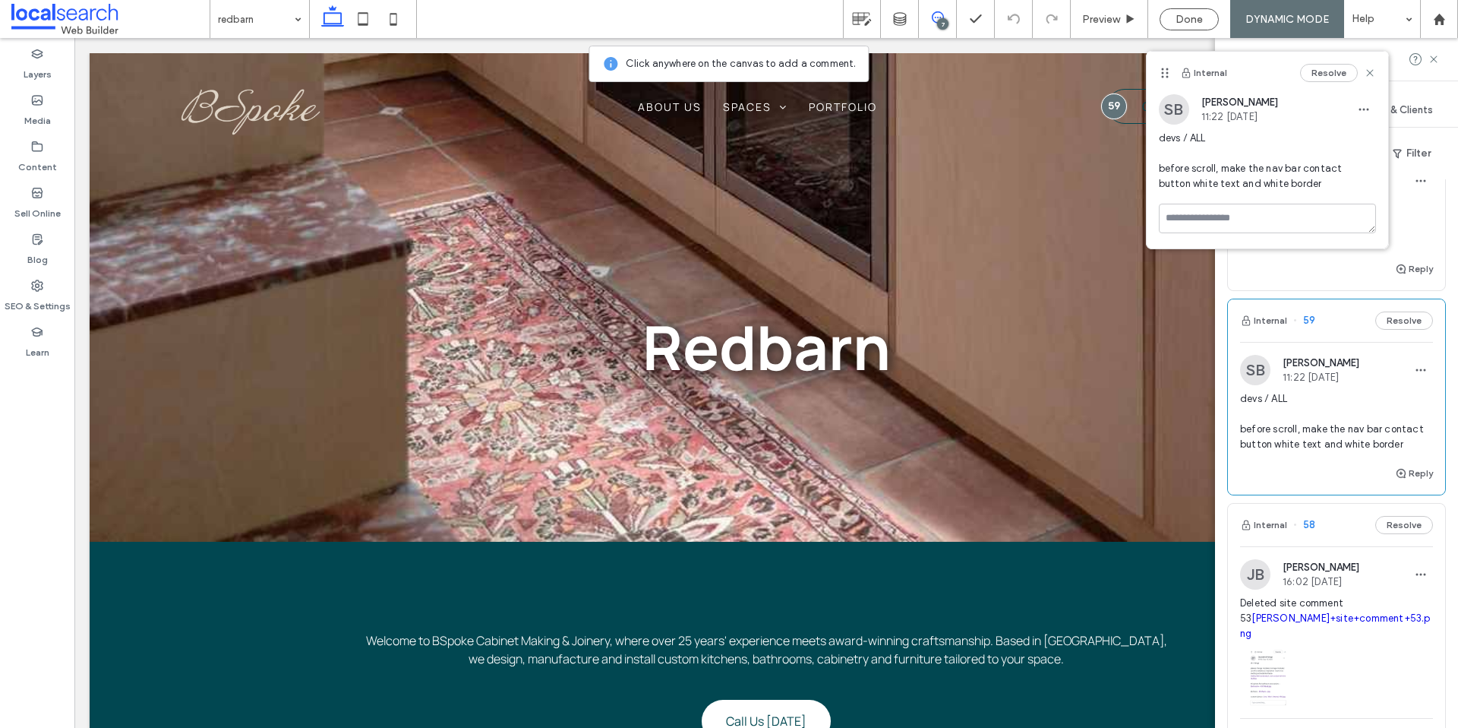
scroll to position [299, 0]
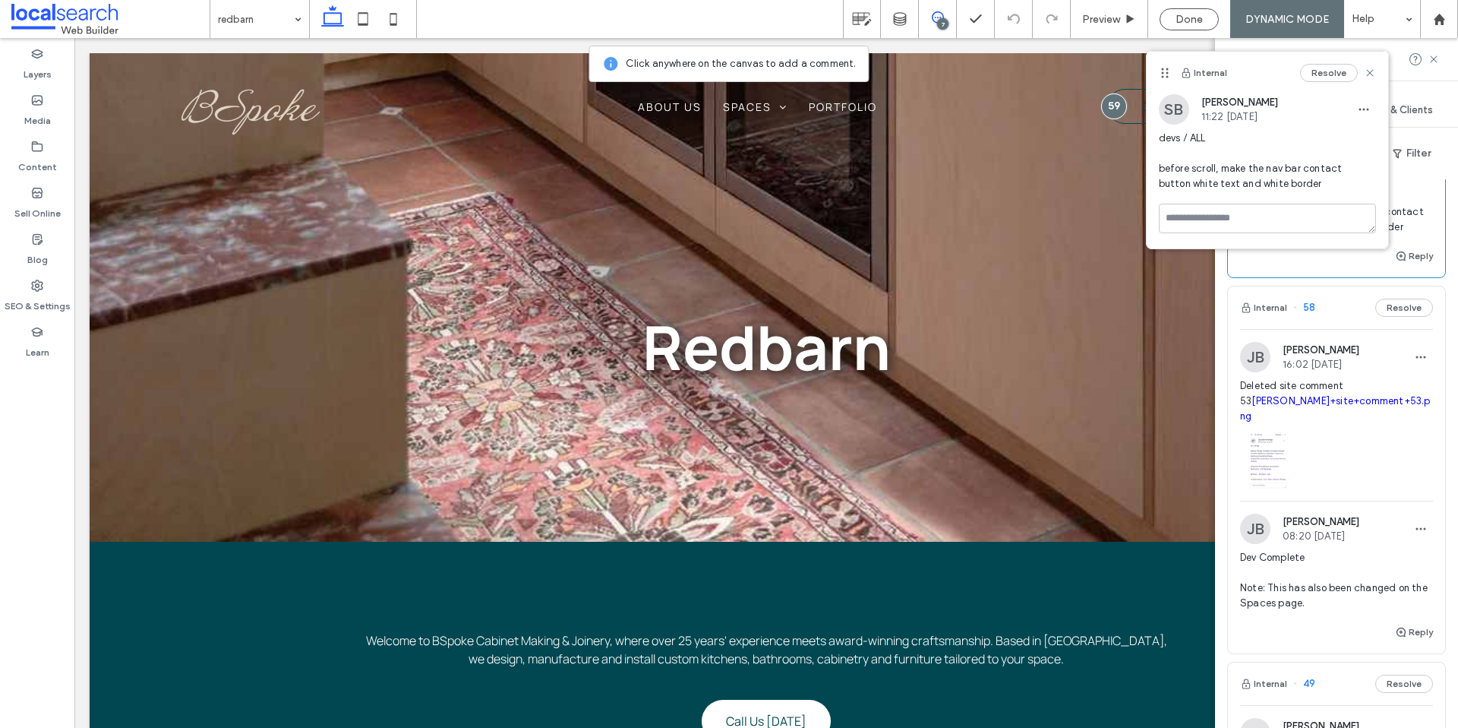
click at [1376, 458] on div at bounding box center [1336, 456] width 193 height 65
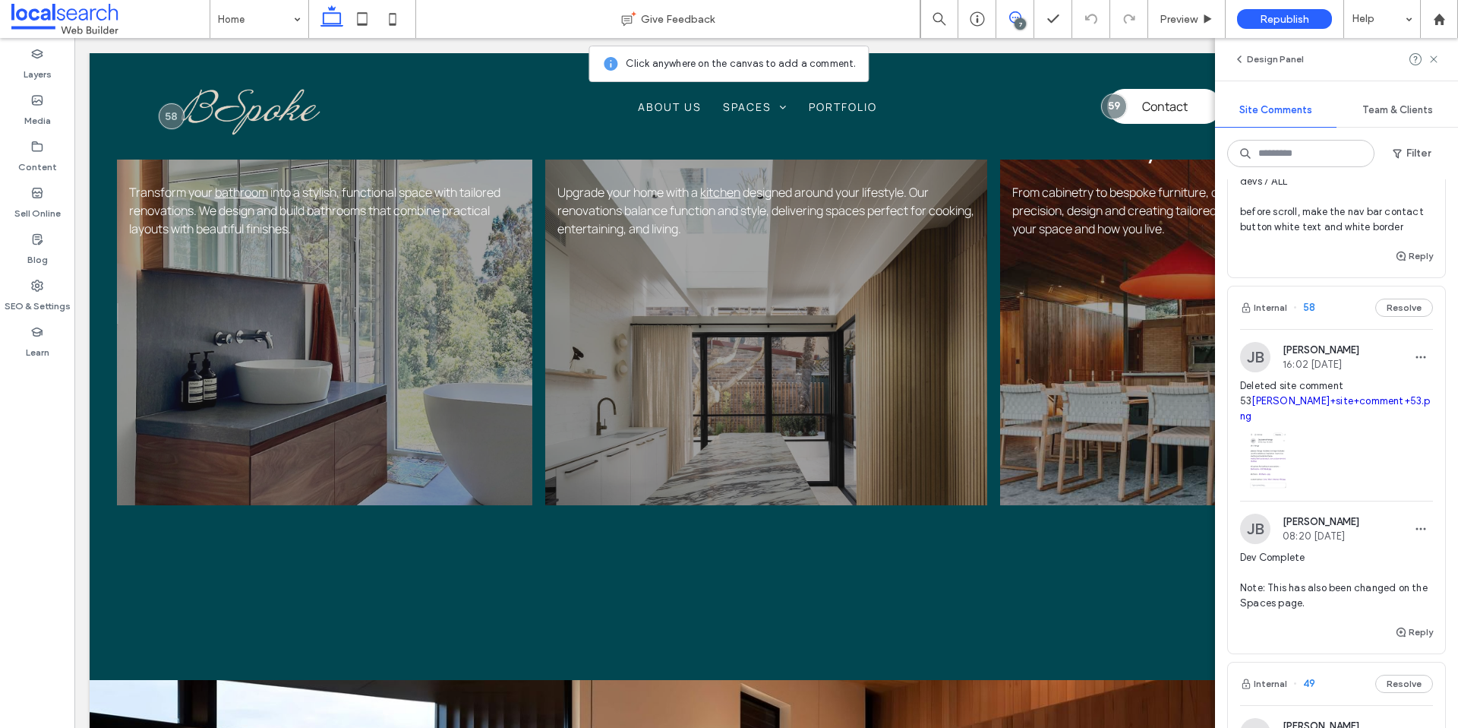
scroll to position [314, 0]
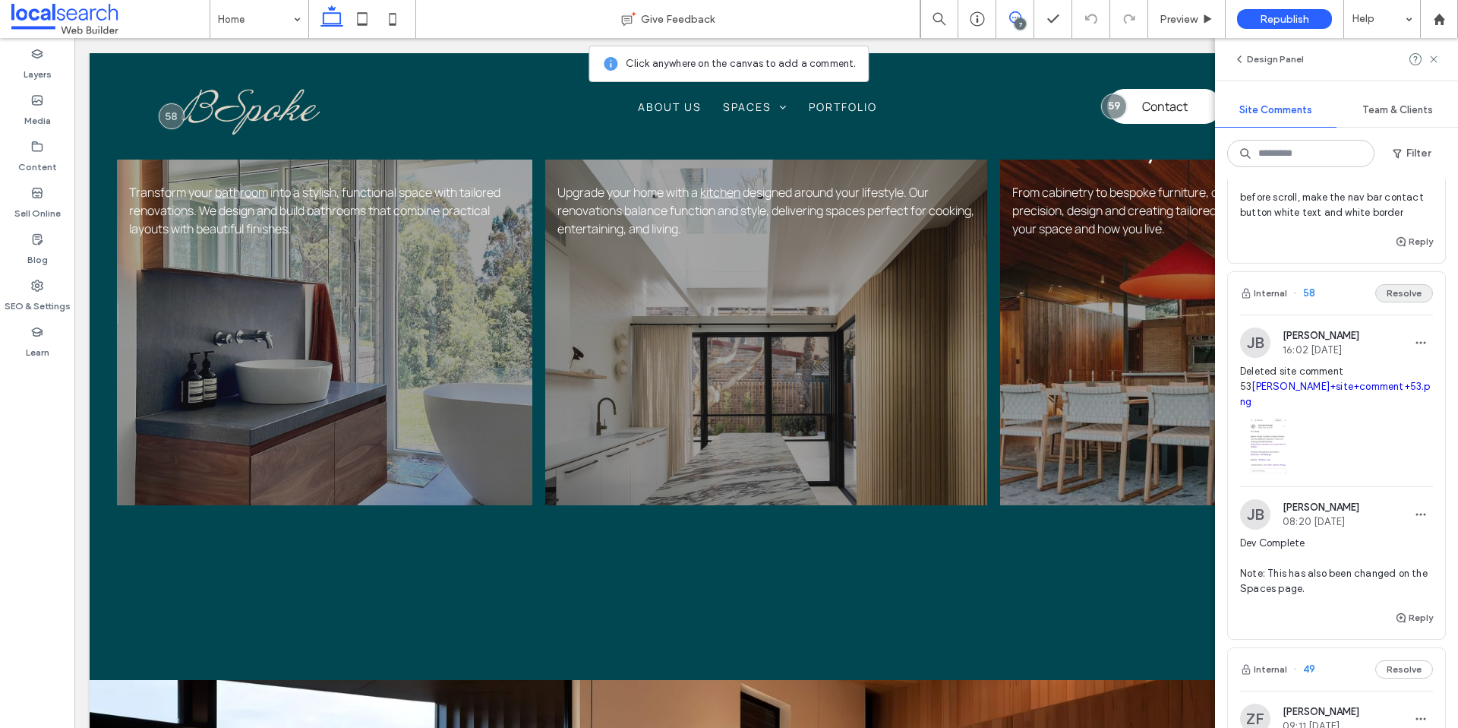
click at [1417, 292] on button "Resolve" at bounding box center [1405, 293] width 58 height 18
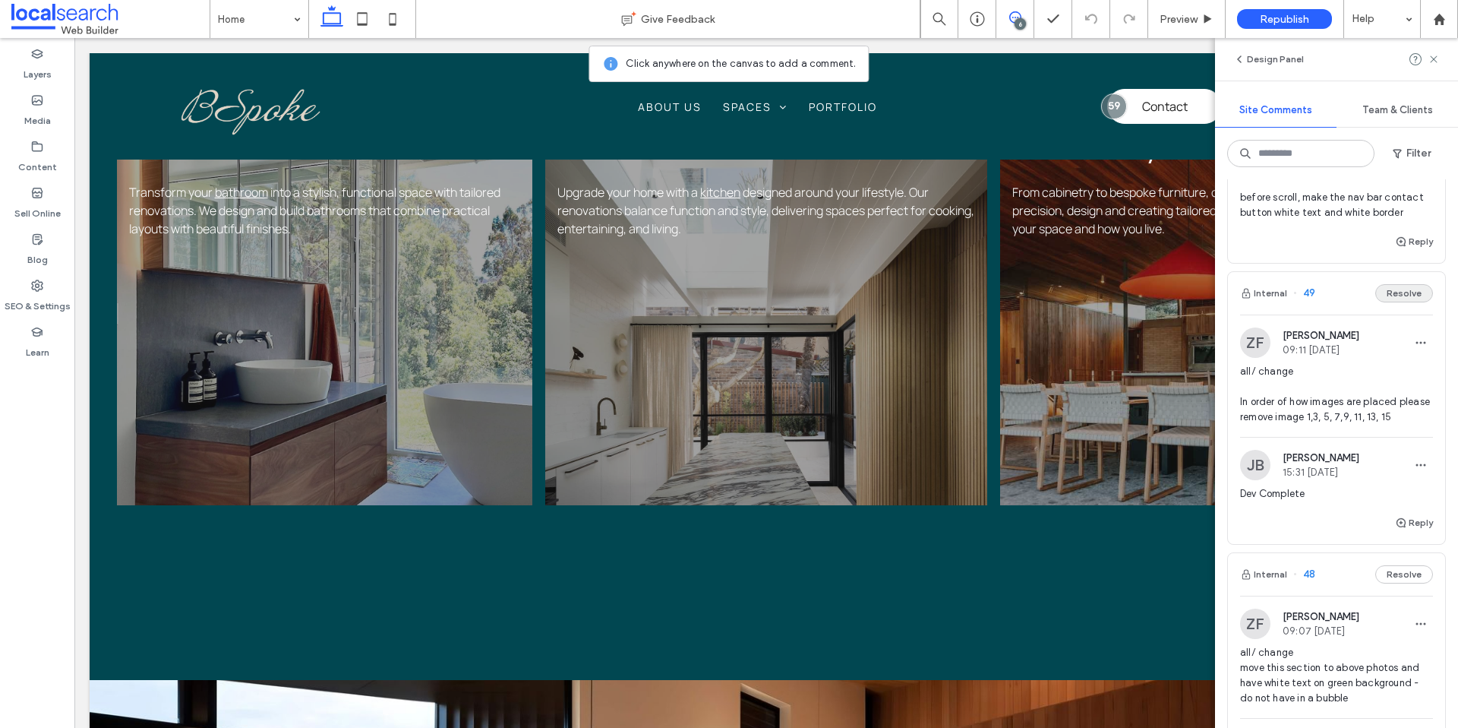
click at [1404, 298] on button "Resolve" at bounding box center [1405, 293] width 58 height 18
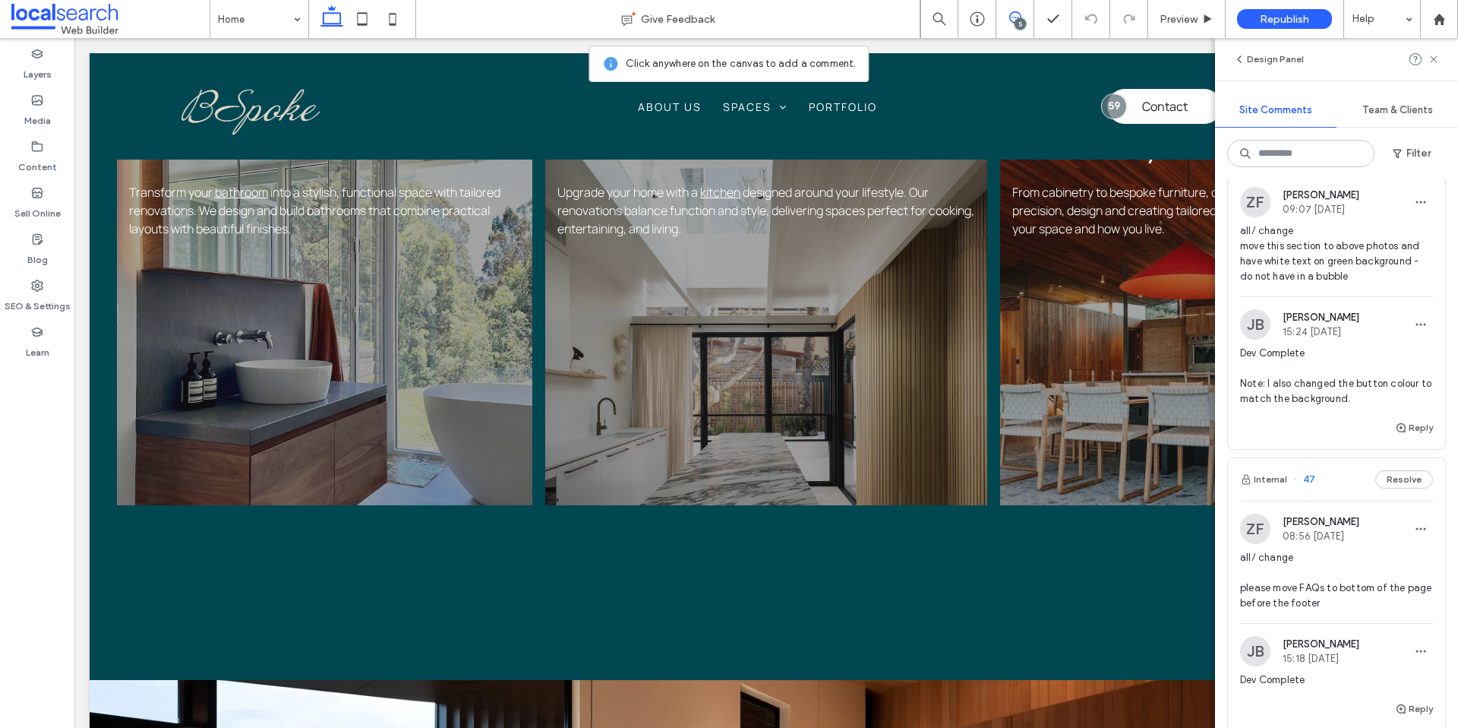
scroll to position [659, 0]
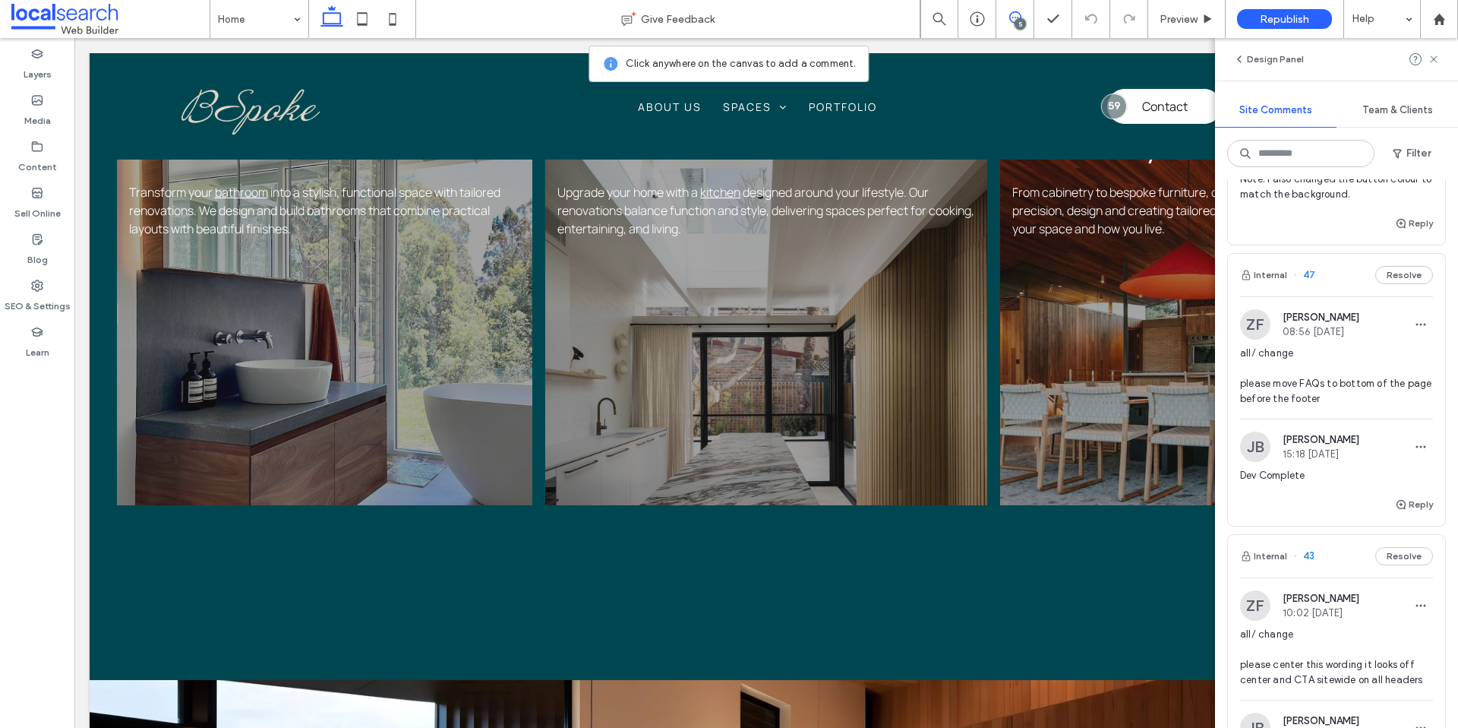
click at [1356, 376] on span "all/ change please move FAQs to bottom of the page before the footer" at bounding box center [1336, 376] width 193 height 61
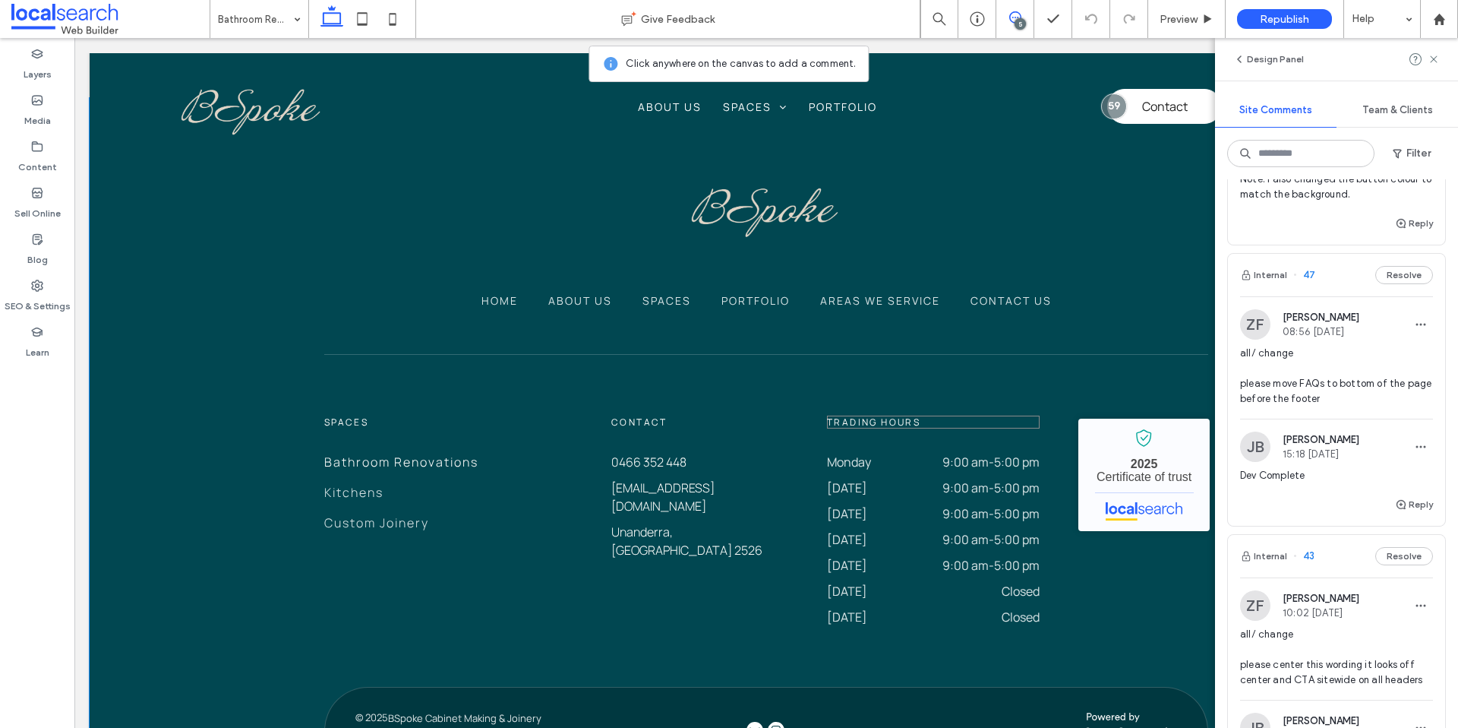
scroll to position [2532, 0]
click at [1403, 276] on button "Resolve" at bounding box center [1405, 275] width 58 height 18
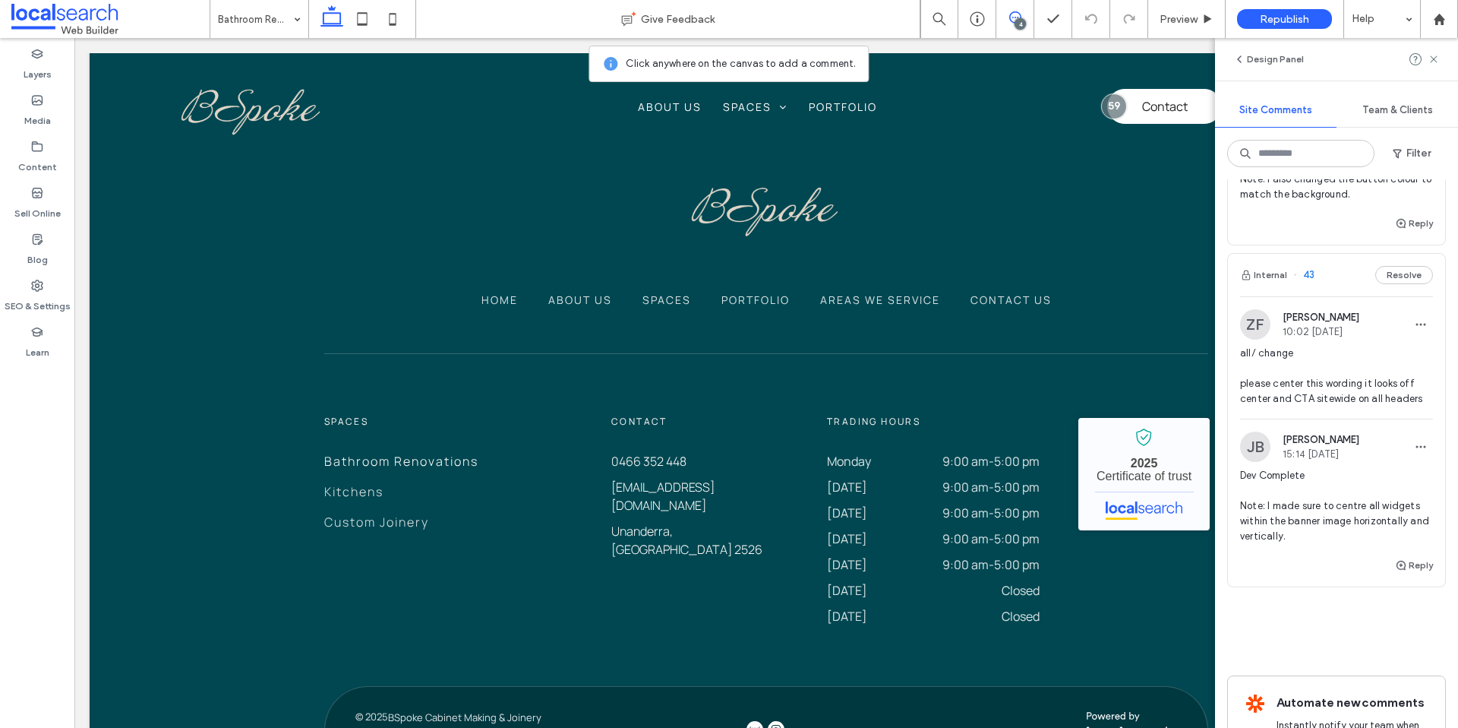
click at [1382, 359] on span "all/ change please center this wording it looks off center and CTA sitewide on …" at bounding box center [1336, 376] width 193 height 61
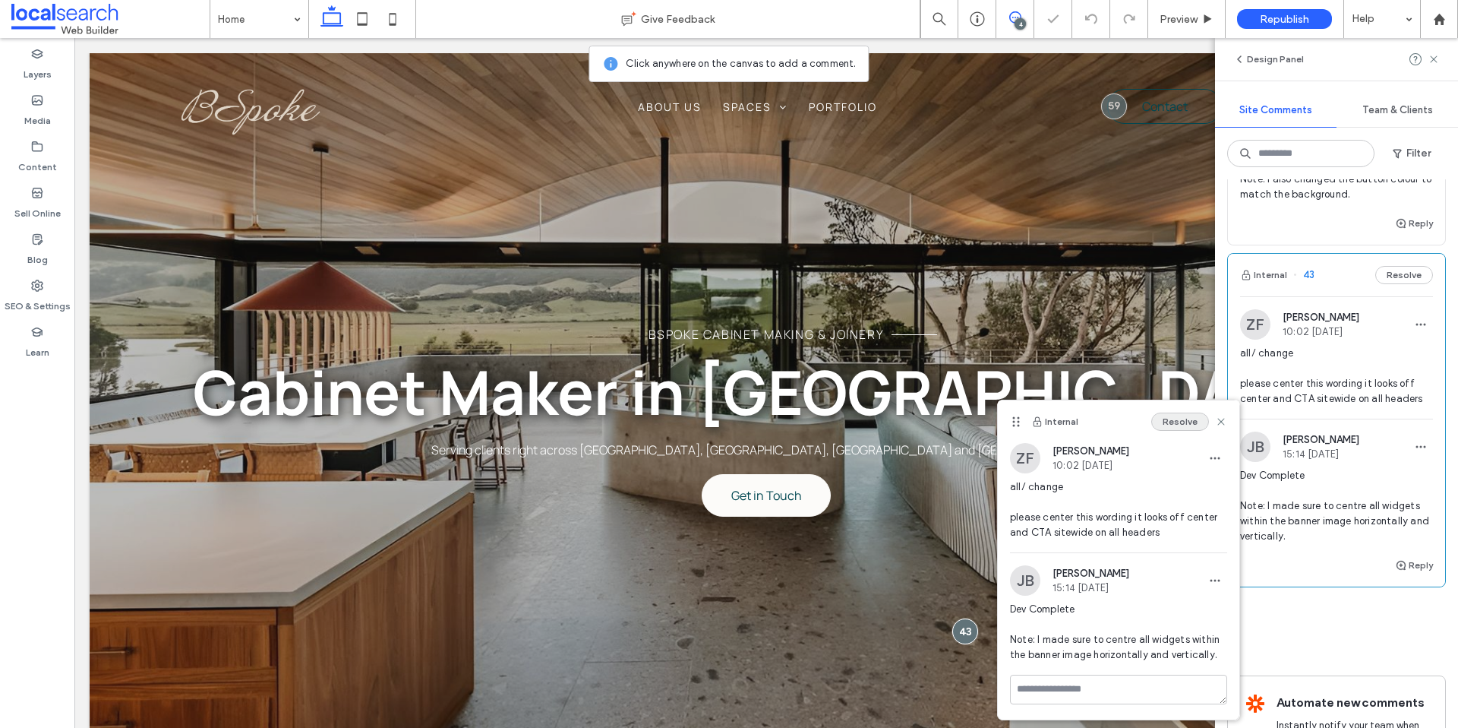
click at [1175, 419] on button "Resolve" at bounding box center [1180, 421] width 58 height 18
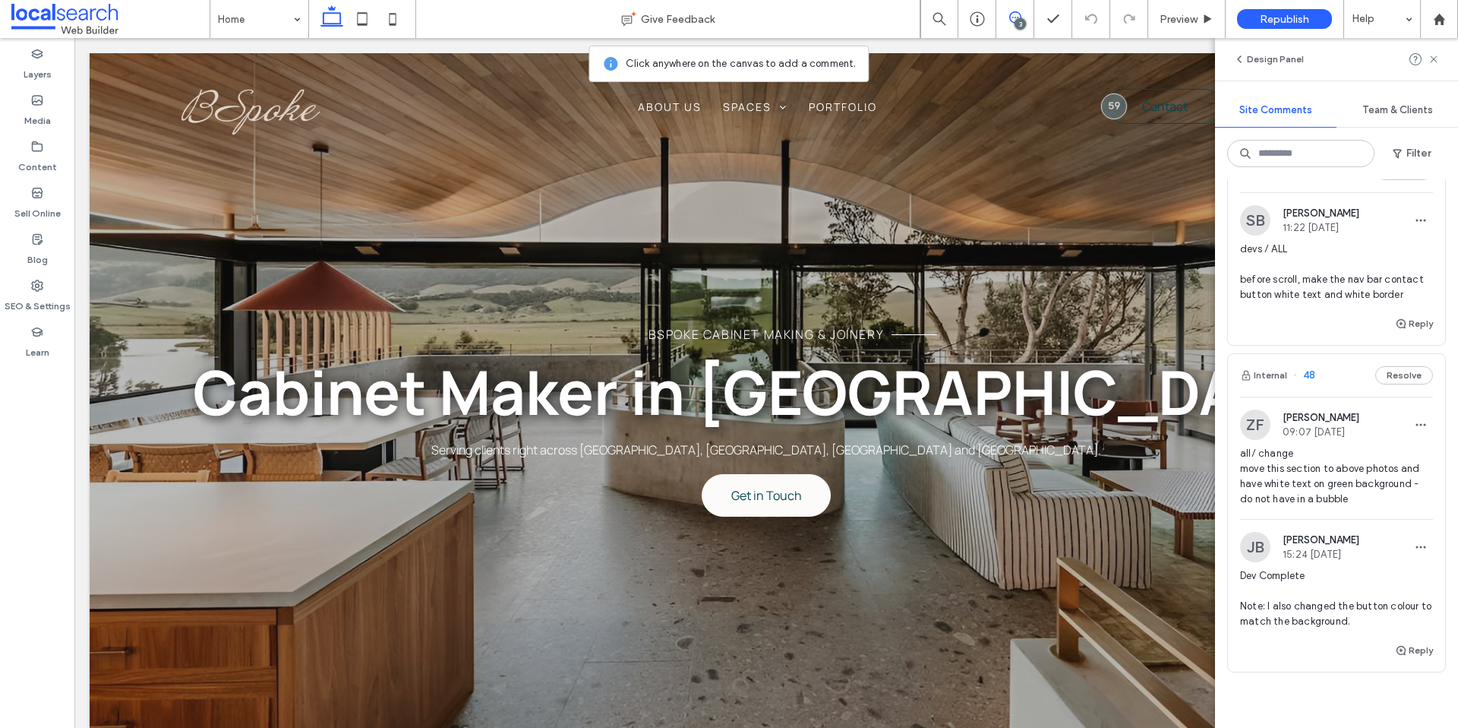
scroll to position [234, 0]
click at [1353, 483] on span "all/ change move this section to above photos and have white text on green back…" at bounding box center [1336, 474] width 193 height 61
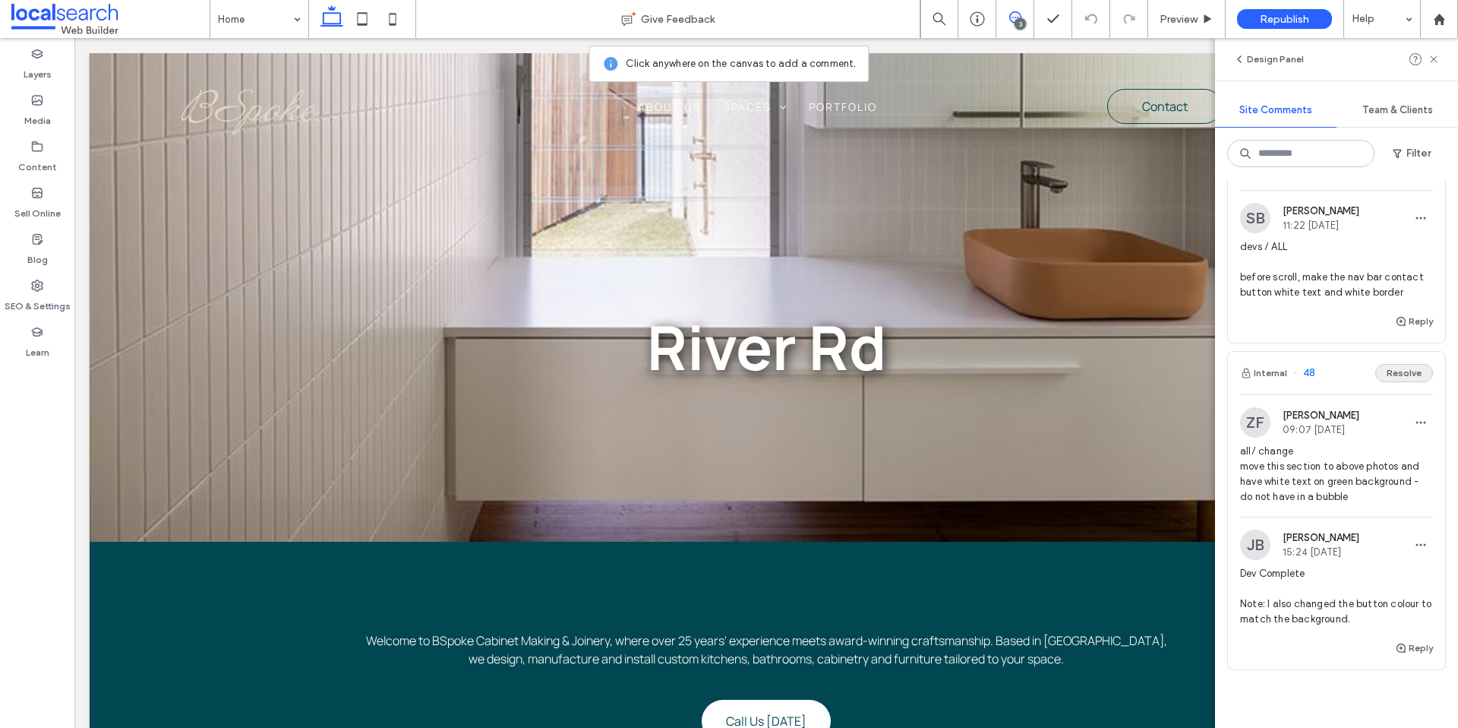
scroll to position [0, 0]
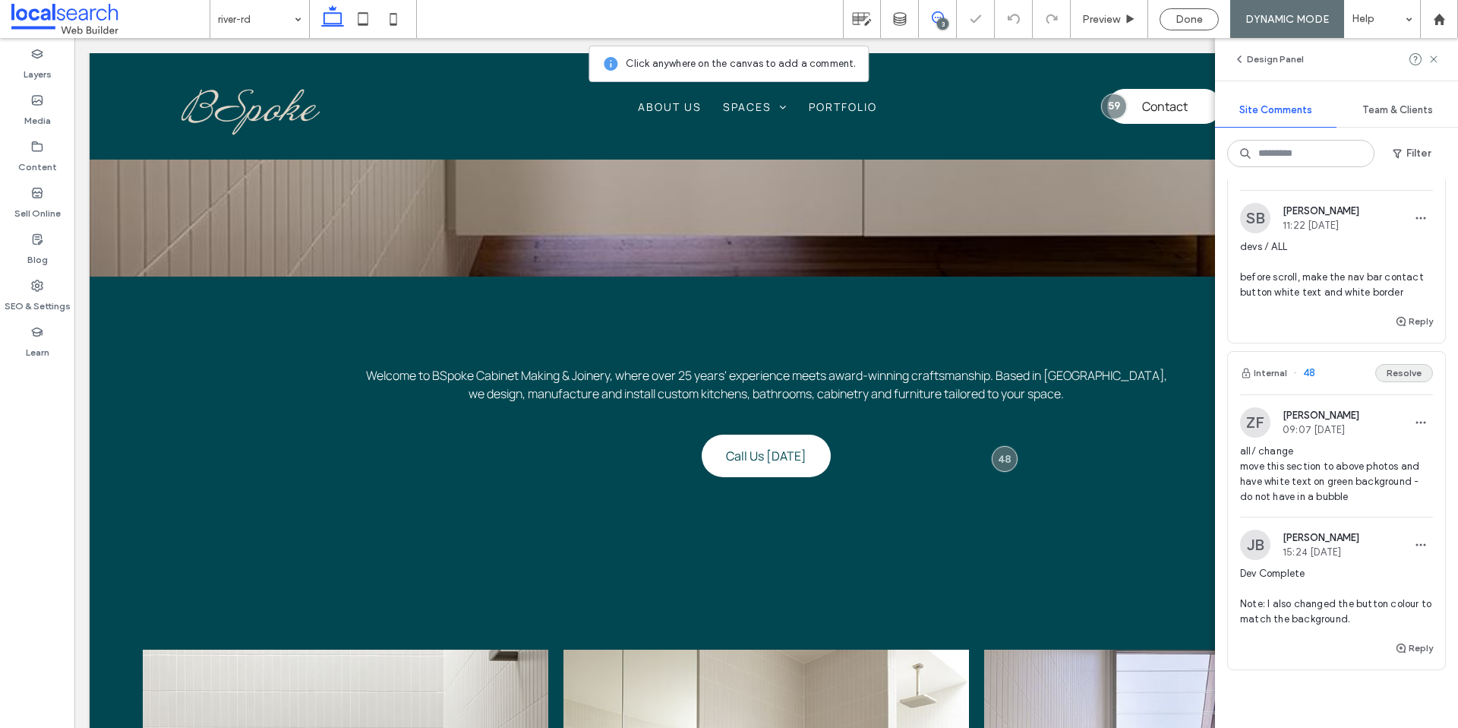
scroll to position [267, 0]
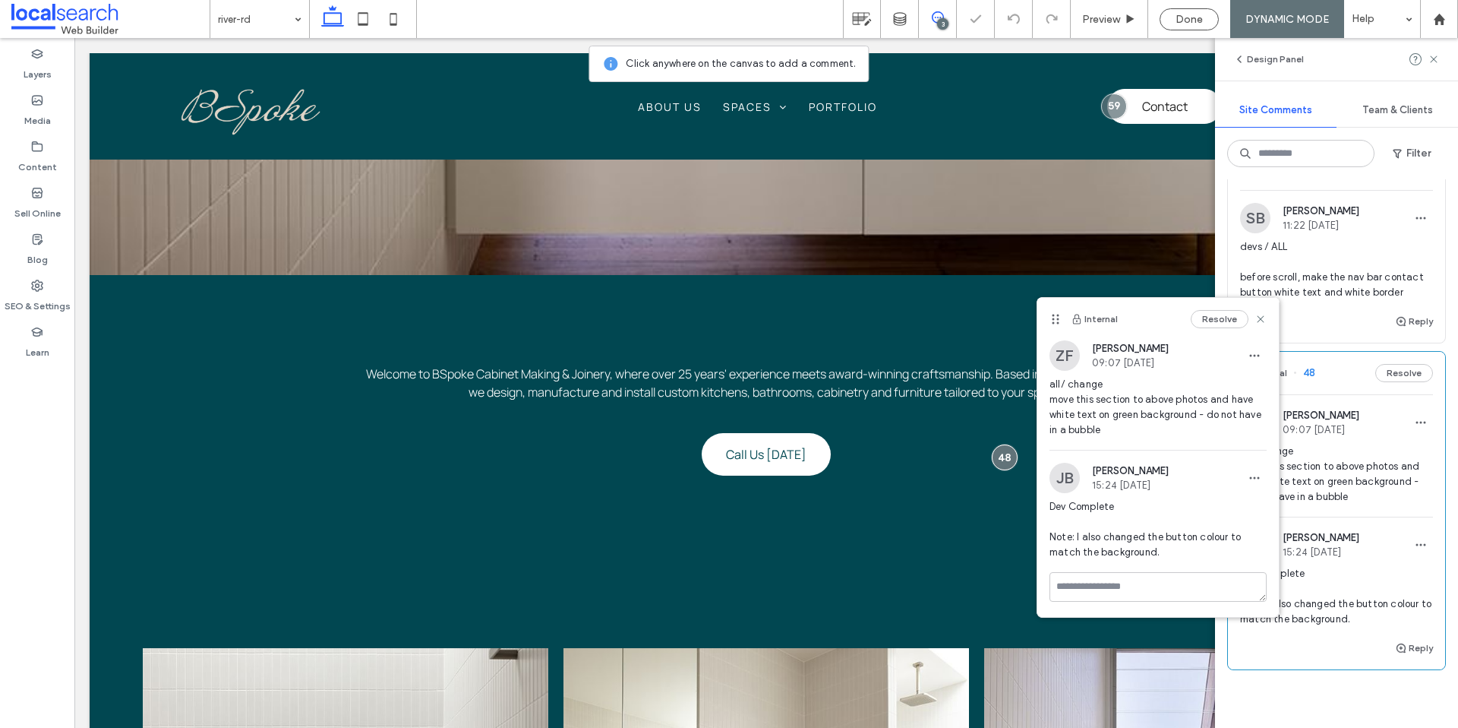
click at [1404, 373] on button "Resolve" at bounding box center [1405, 373] width 58 height 18
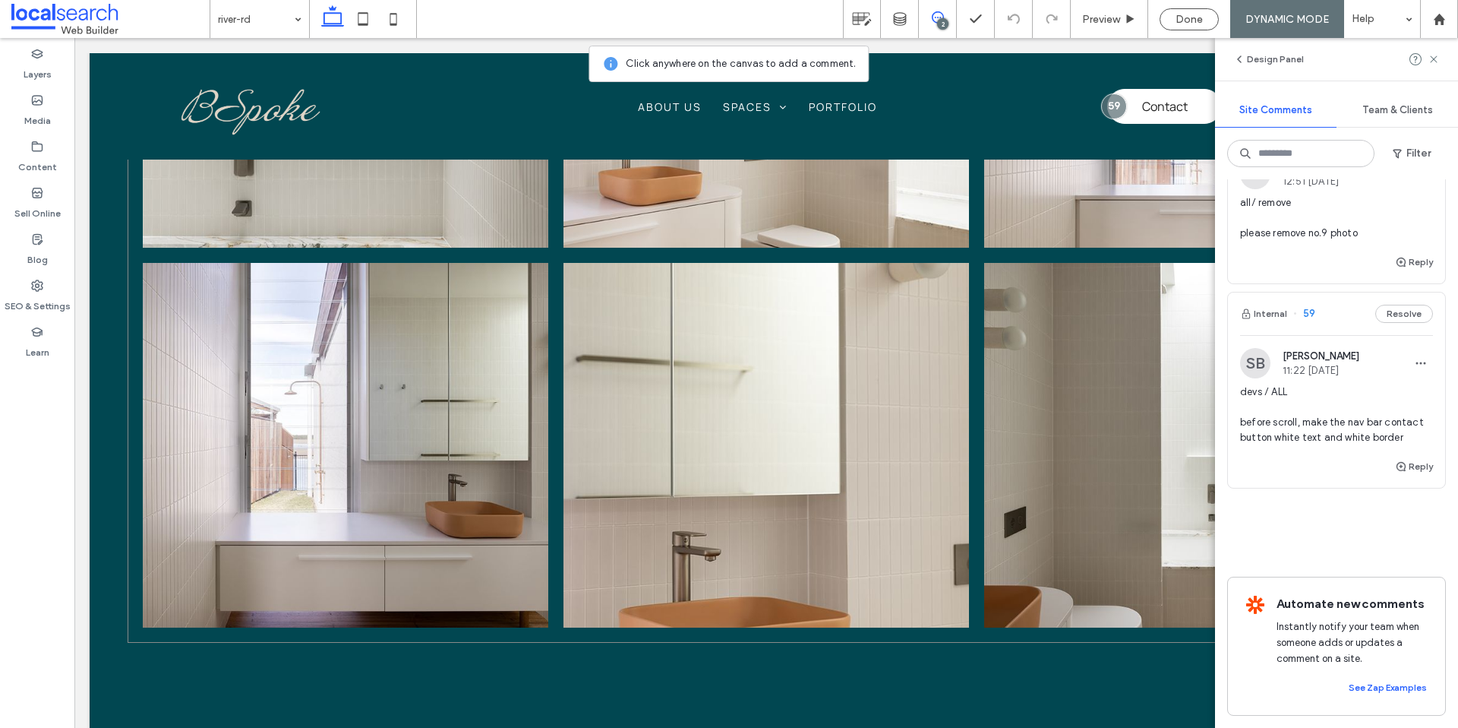
scroll to position [1033, 0]
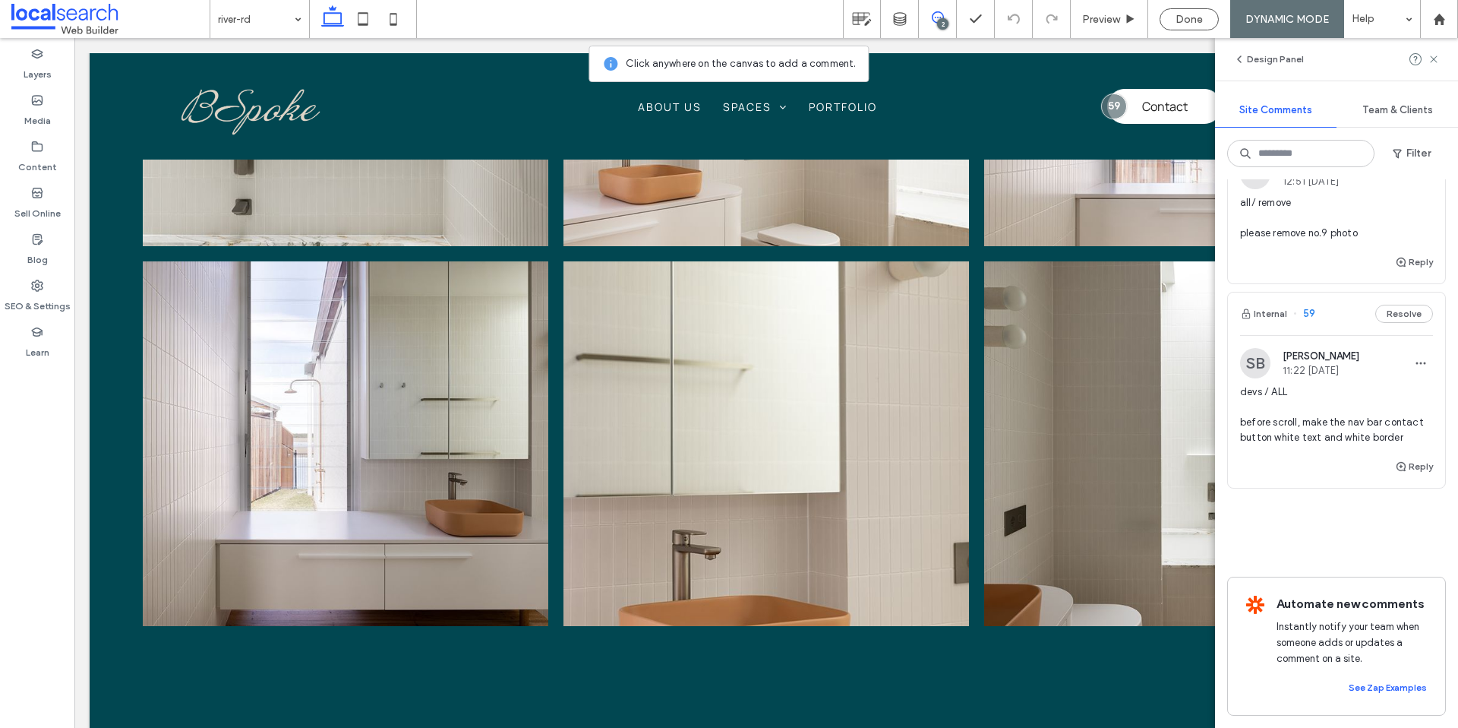
drag, startPoint x: 1429, startPoint y: 58, endPoint x: 1417, endPoint y: 62, distance: 12.7
click at [1430, 58] on icon at bounding box center [1434, 59] width 12 height 12
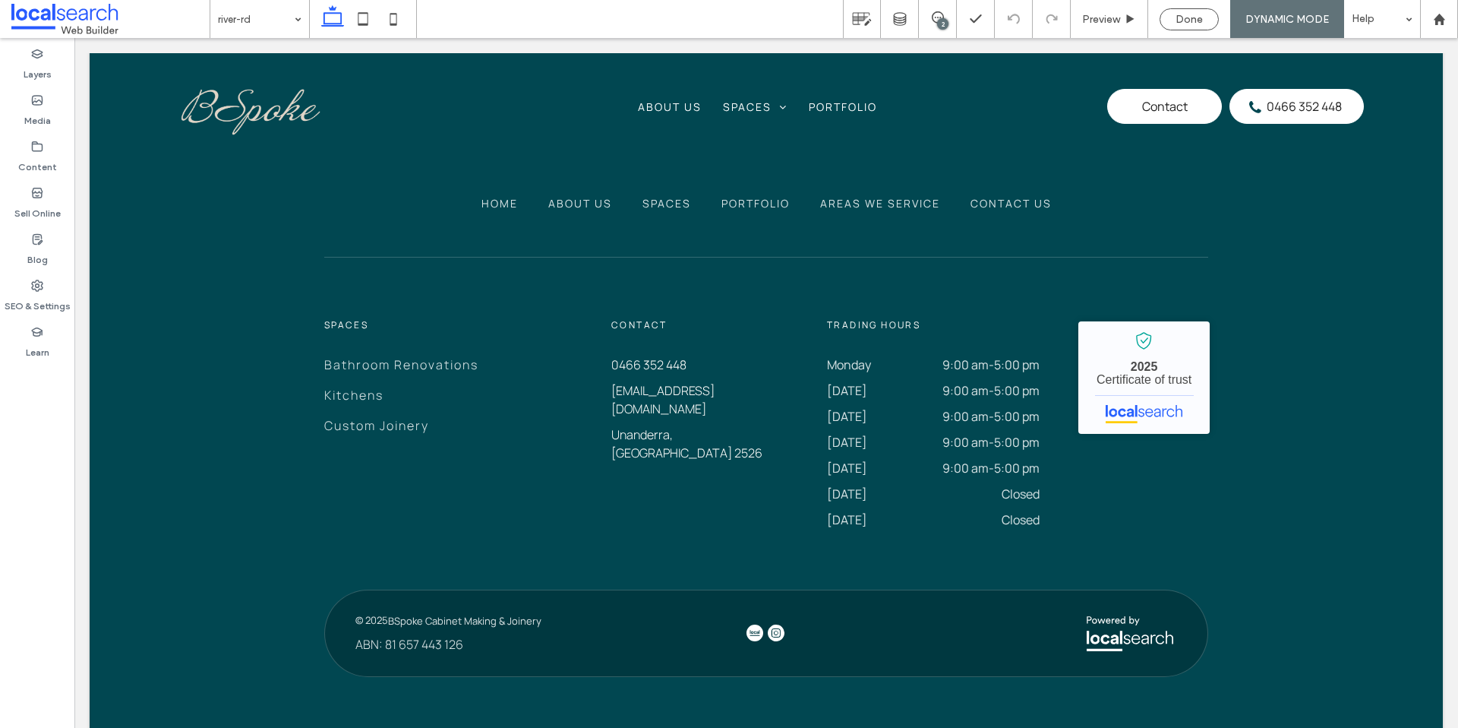
scroll to position [1749, 0]
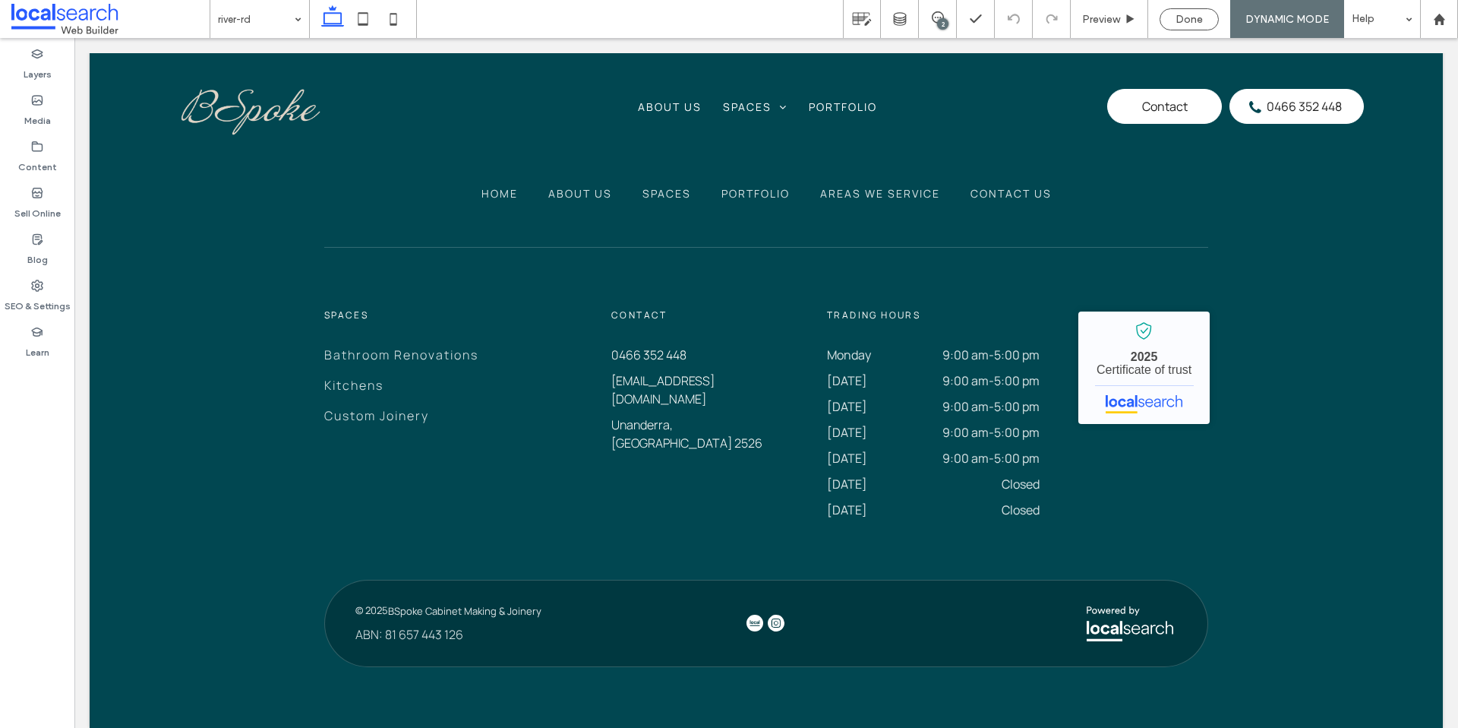
click at [441, 134] on div "Home About Us Spaces Bathroom Renovations [GEOGRAPHIC_DATA] Kitchens Outdoor Ki…" at bounding box center [767, 107] width 1300 height 90
click at [1091, 22] on span "Preview" at bounding box center [1101, 19] width 38 height 13
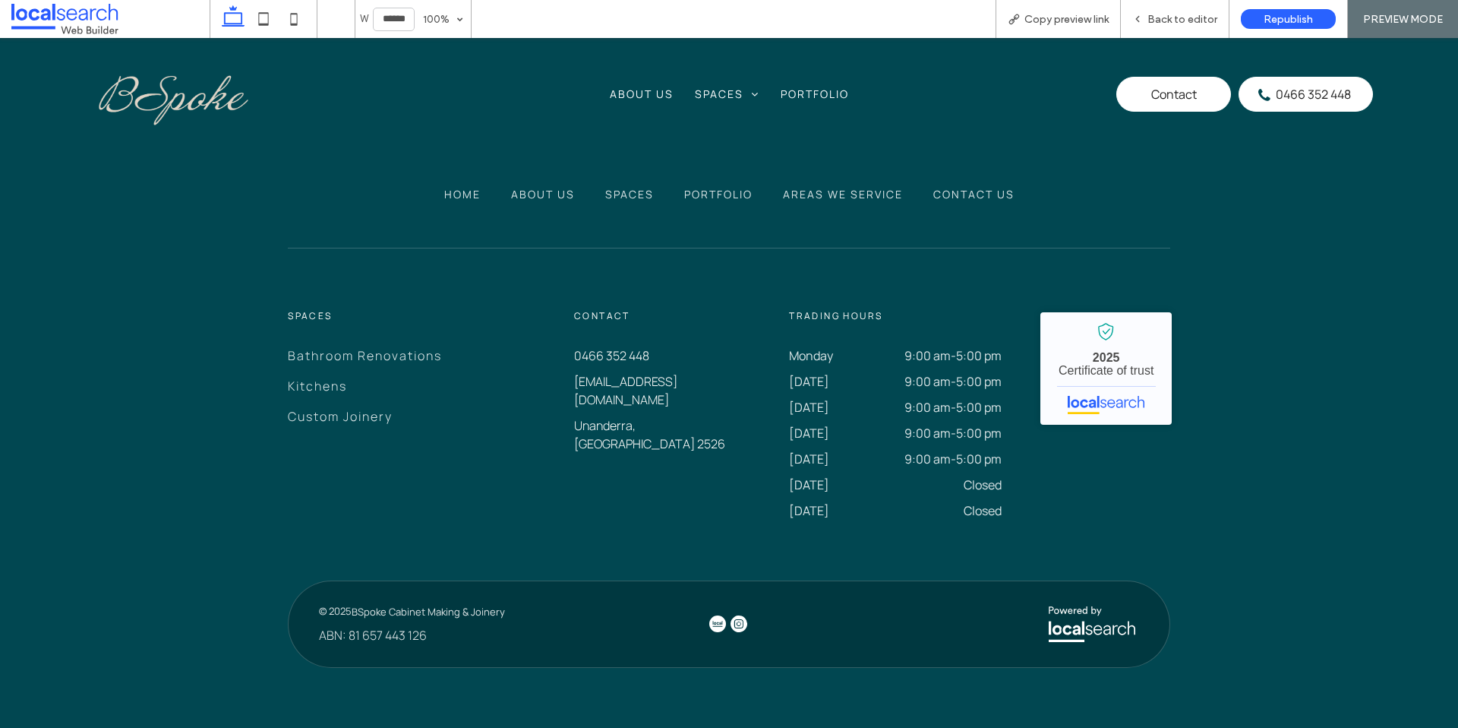
scroll to position [1742, 0]
click at [1161, 23] on span "Back to editor" at bounding box center [1183, 19] width 70 height 13
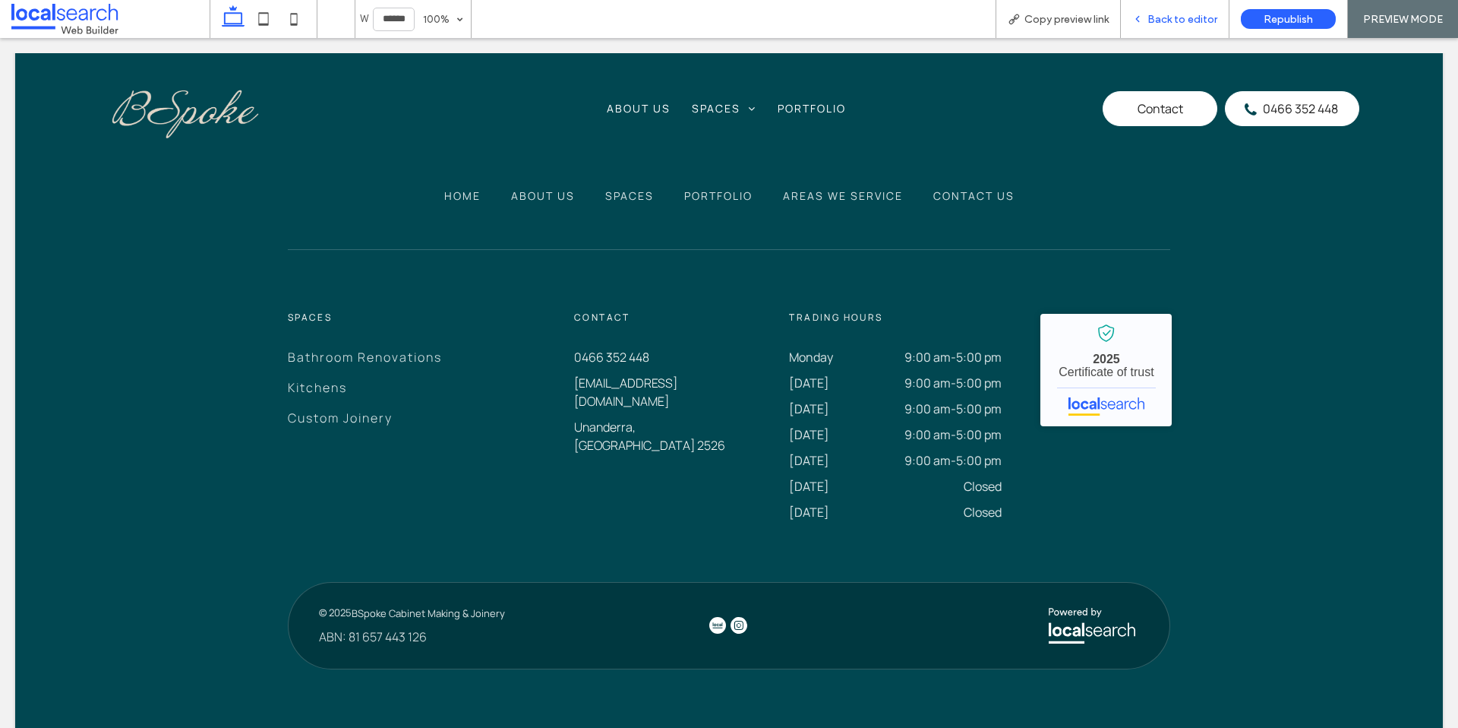
scroll to position [1749, 0]
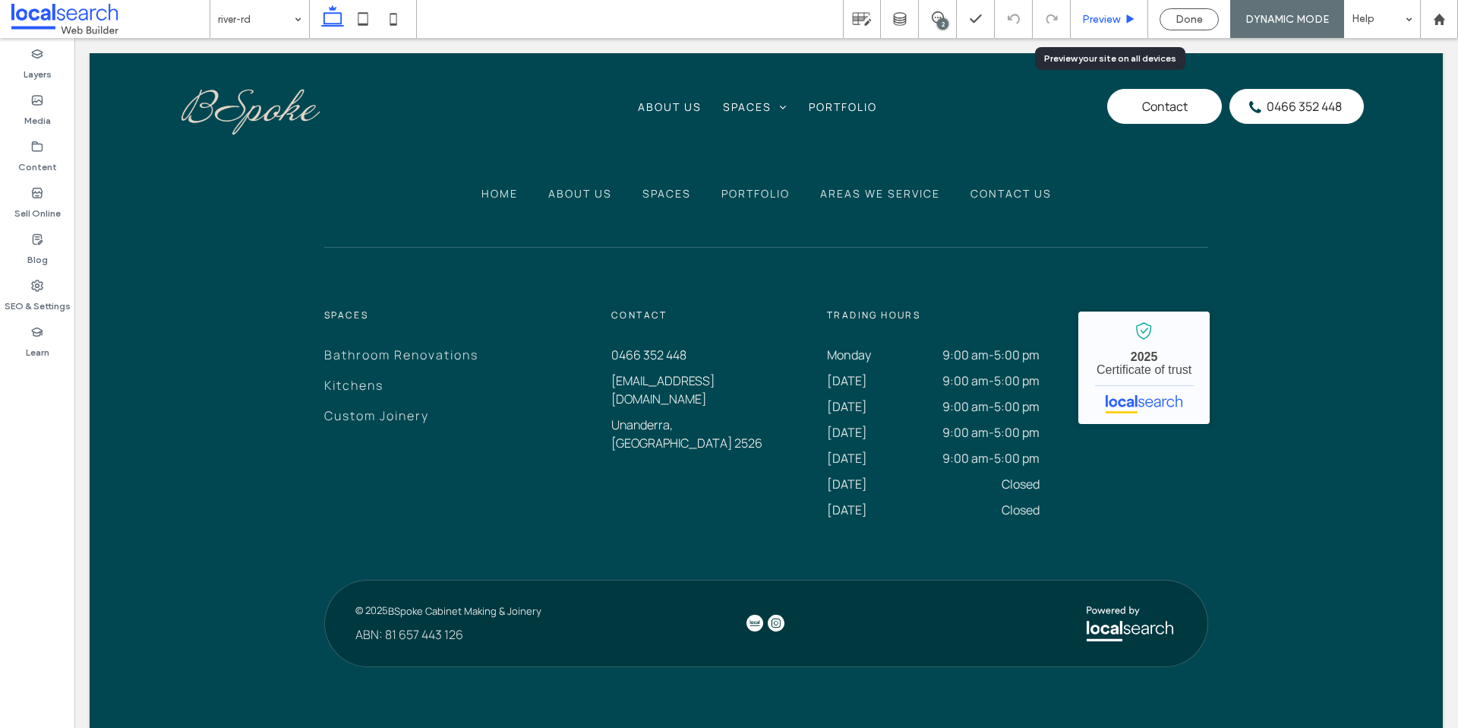
click at [1102, 24] on span "Preview" at bounding box center [1101, 19] width 38 height 13
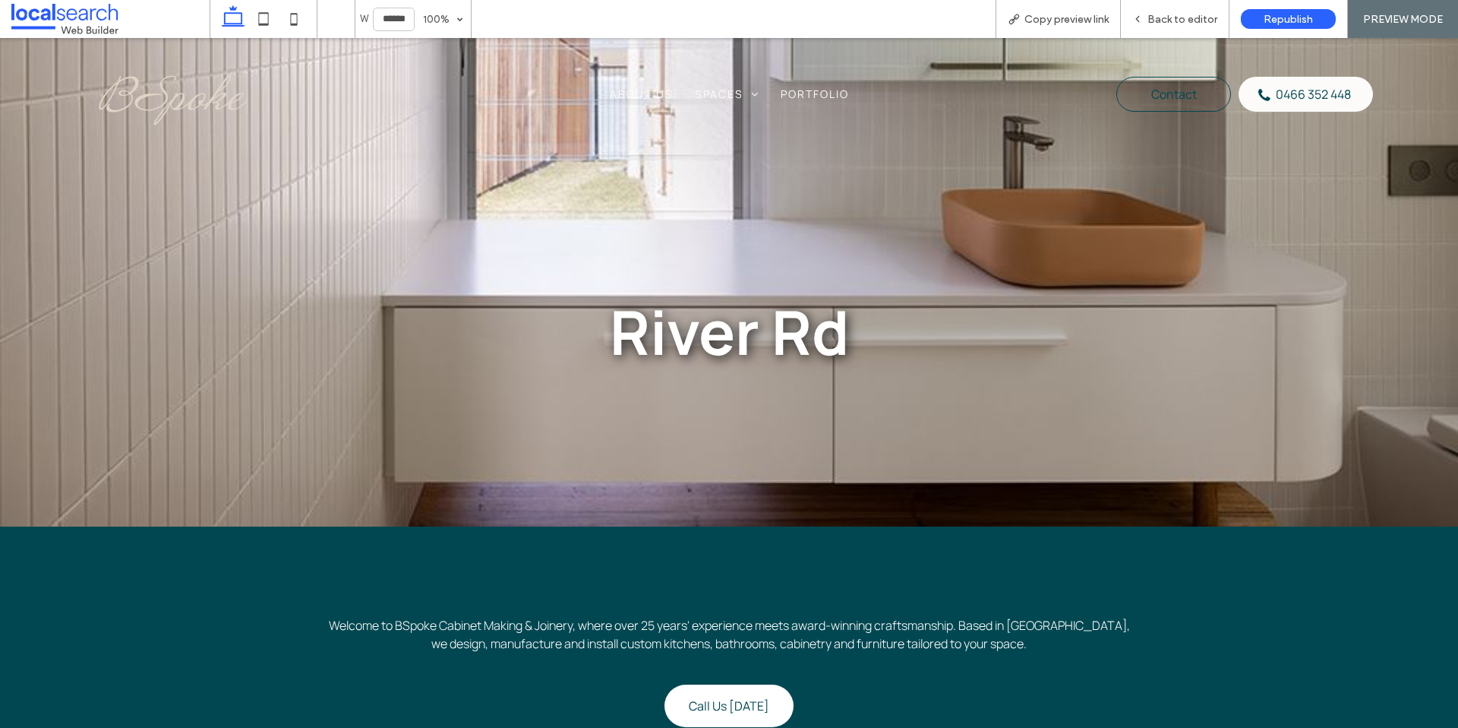
click at [205, 93] on img at bounding box center [175, 94] width 180 height 97
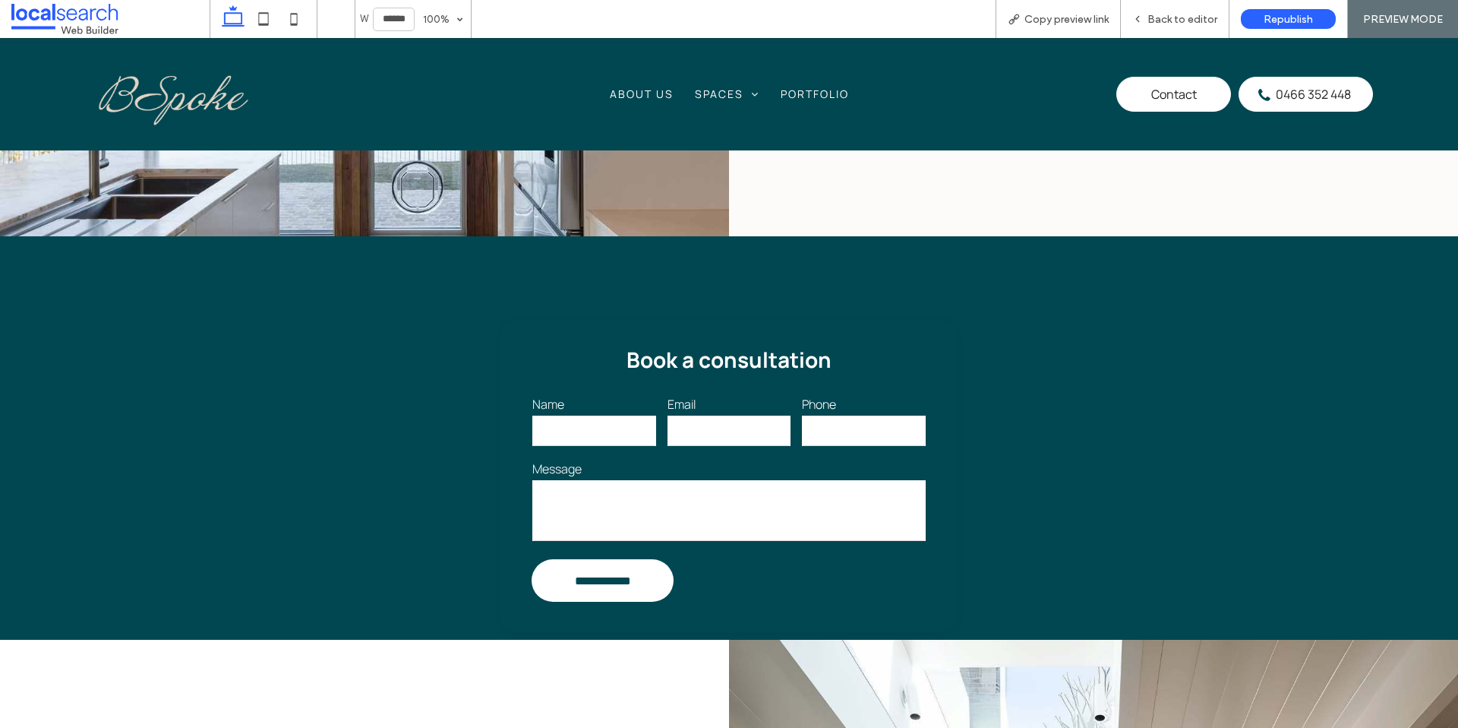
scroll to position [1060, 0]
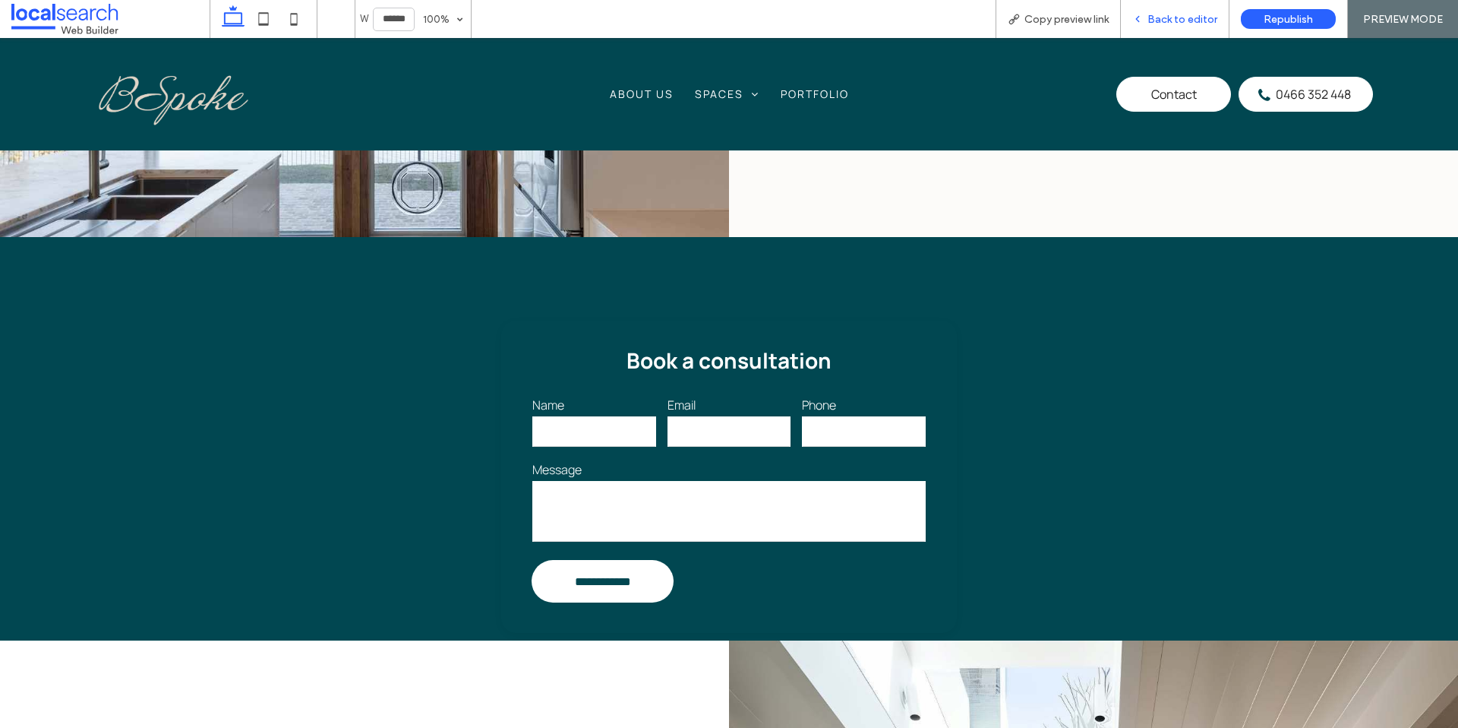
click at [1152, 21] on span "Back to editor" at bounding box center [1183, 19] width 70 height 13
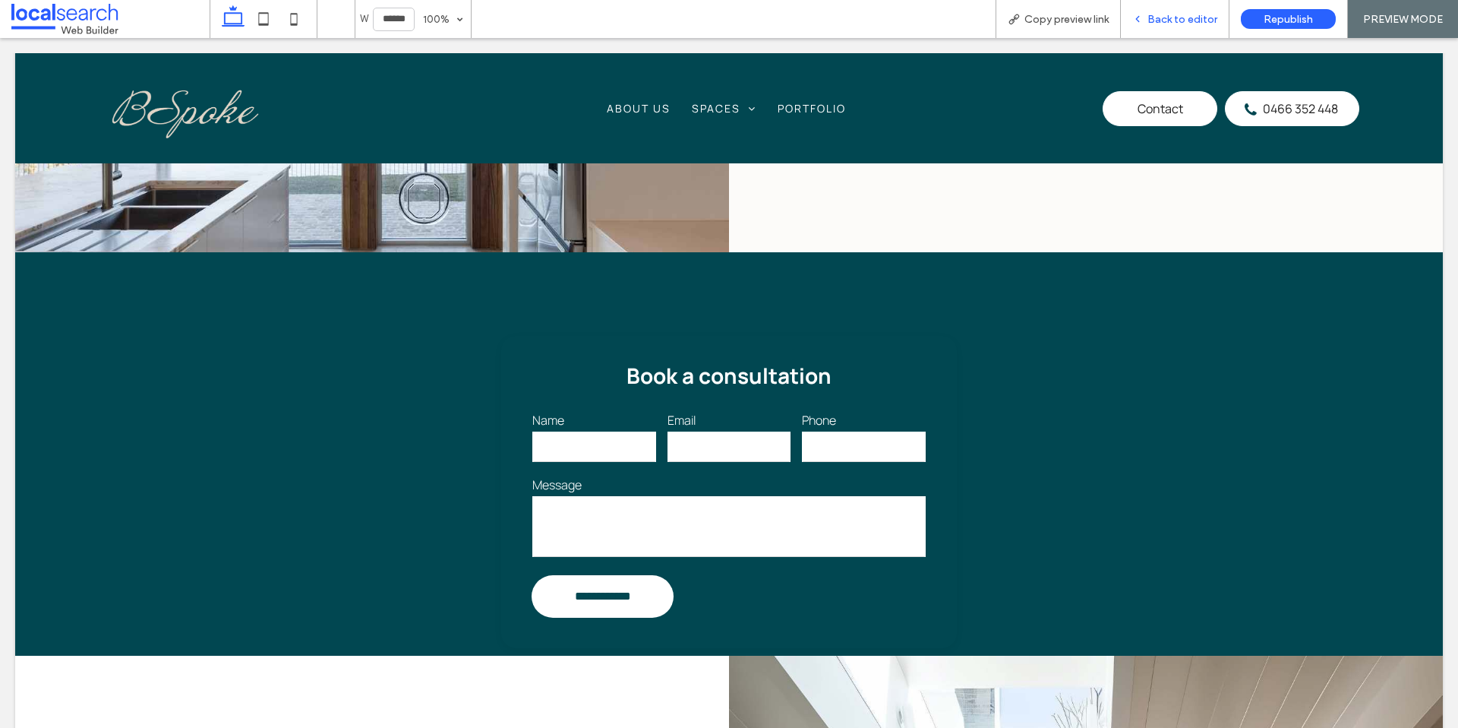
scroll to position [1076, 0]
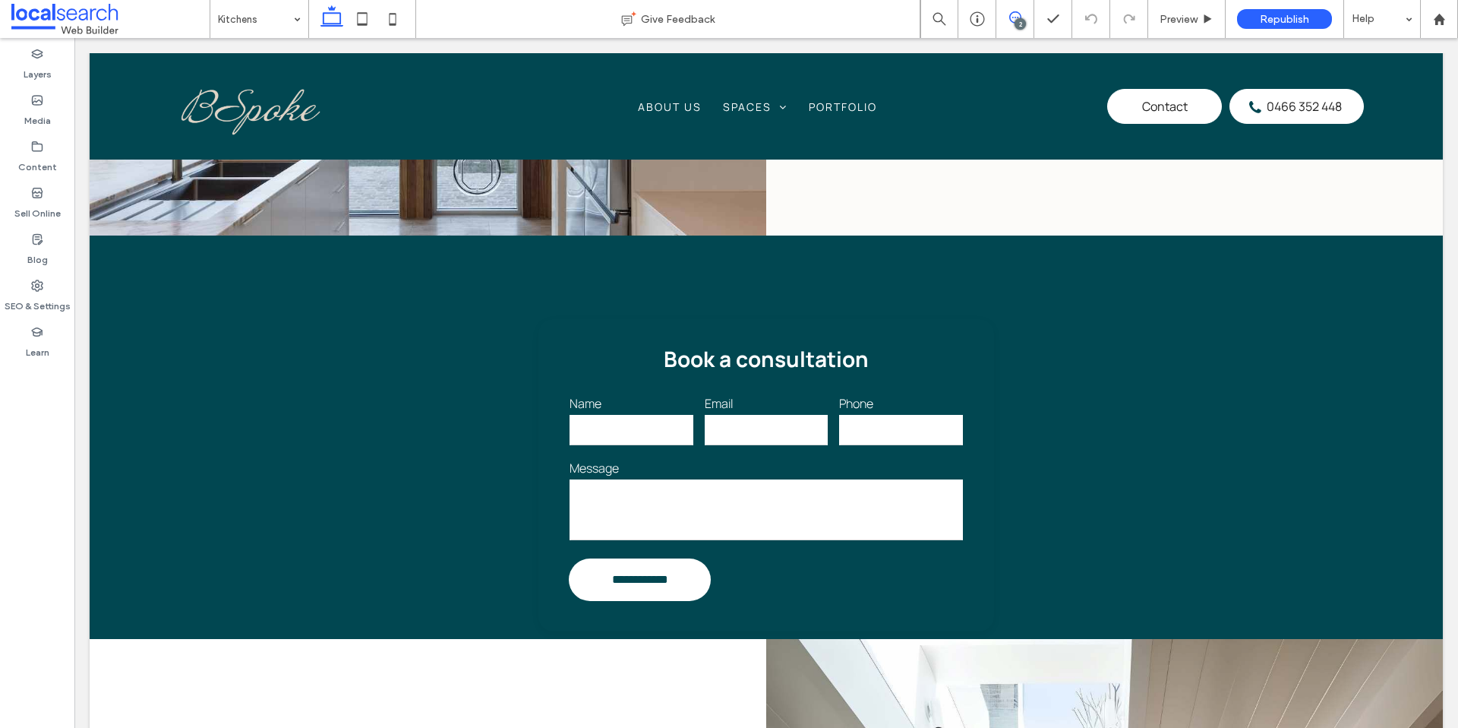
drag, startPoint x: 908, startPoint y: 134, endPoint x: 1012, endPoint y: 17, distance: 157.1
click at [1012, 17] on icon at bounding box center [1015, 17] width 12 height 12
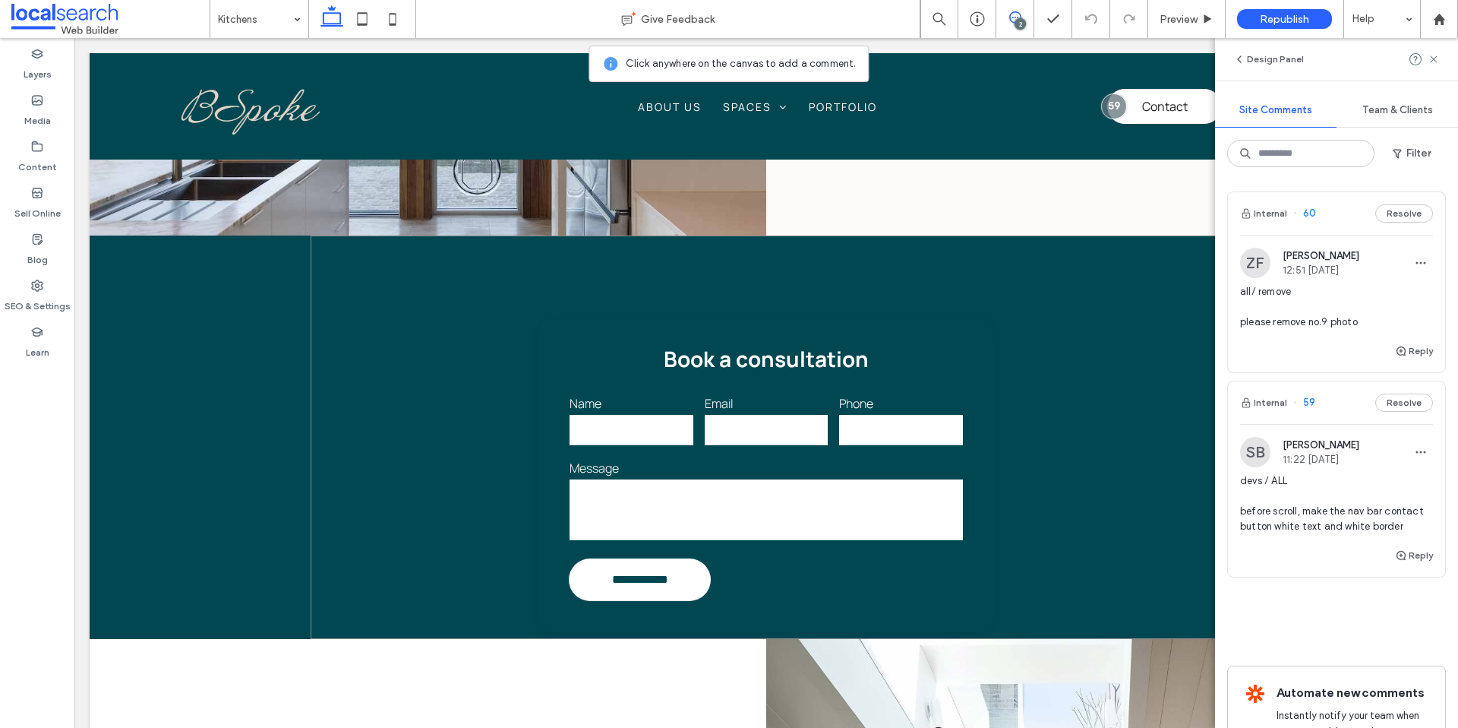
click at [909, 273] on div "**********" at bounding box center [766, 436] width 911 height 403
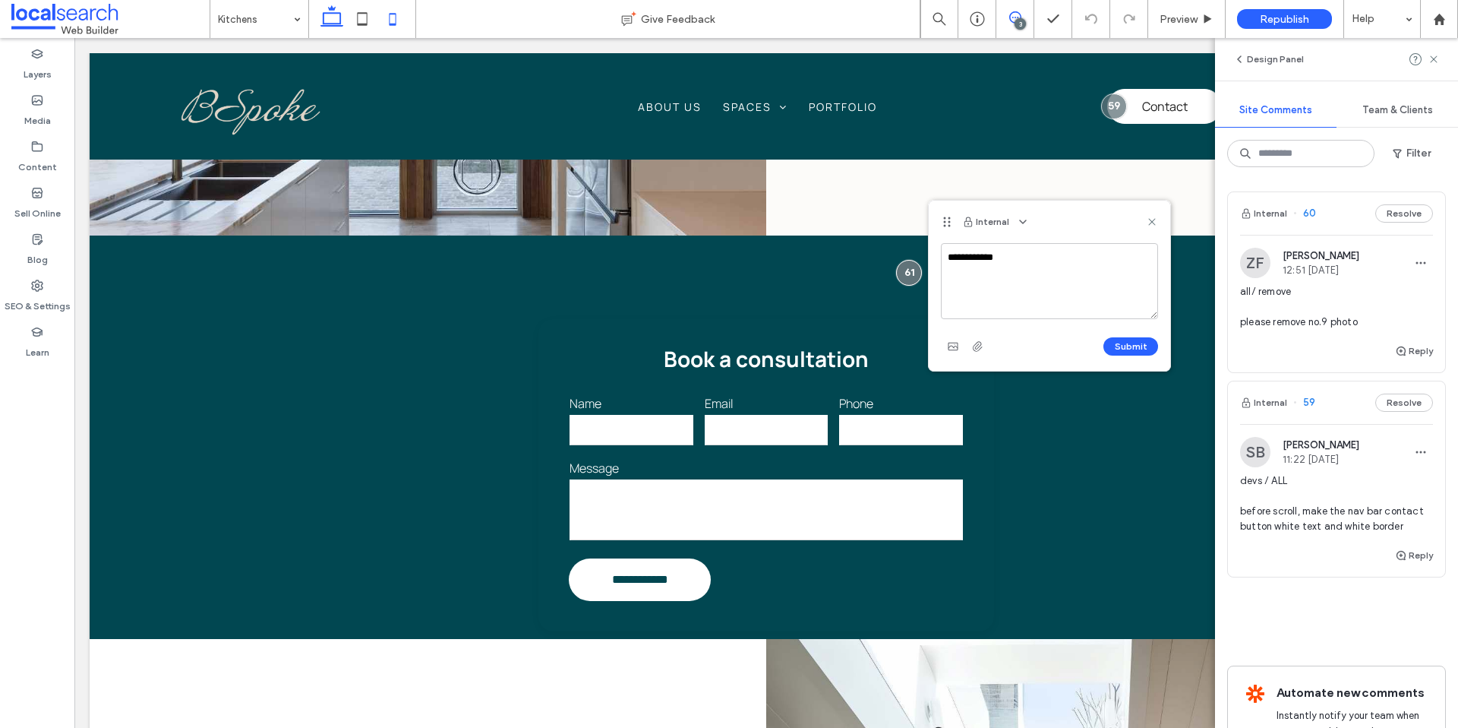
type textarea "**********"
click at [392, 26] on icon at bounding box center [392, 19] width 30 height 30
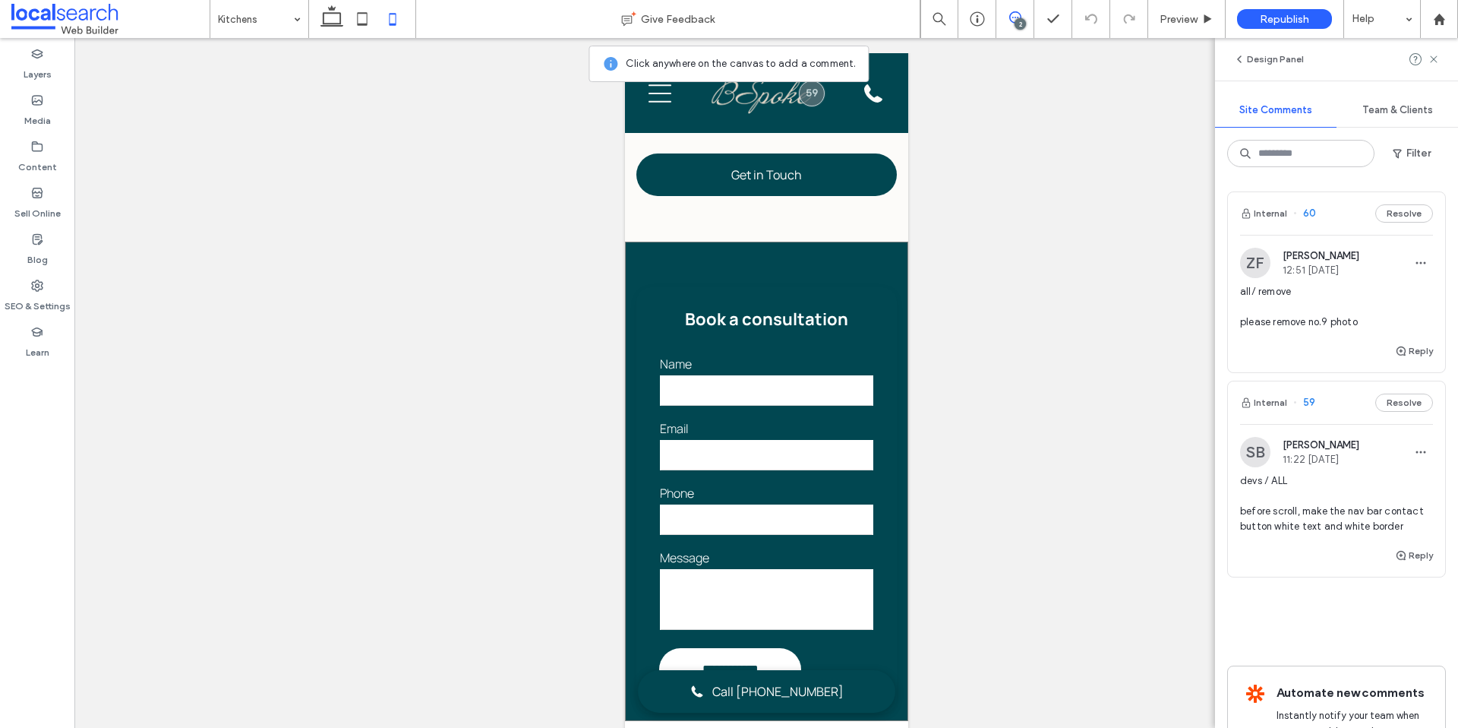
scroll to position [1194, 0]
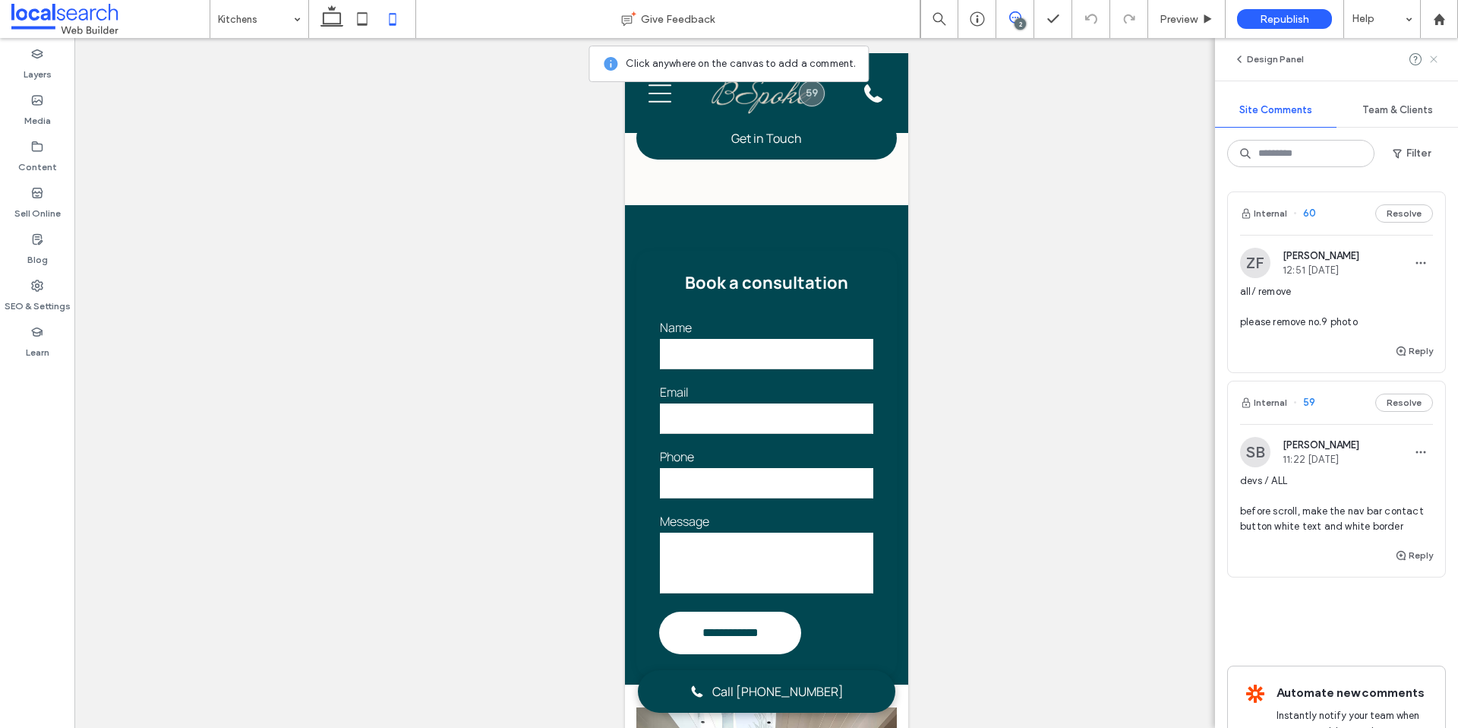
click at [1434, 59] on use at bounding box center [1433, 58] width 7 height 7
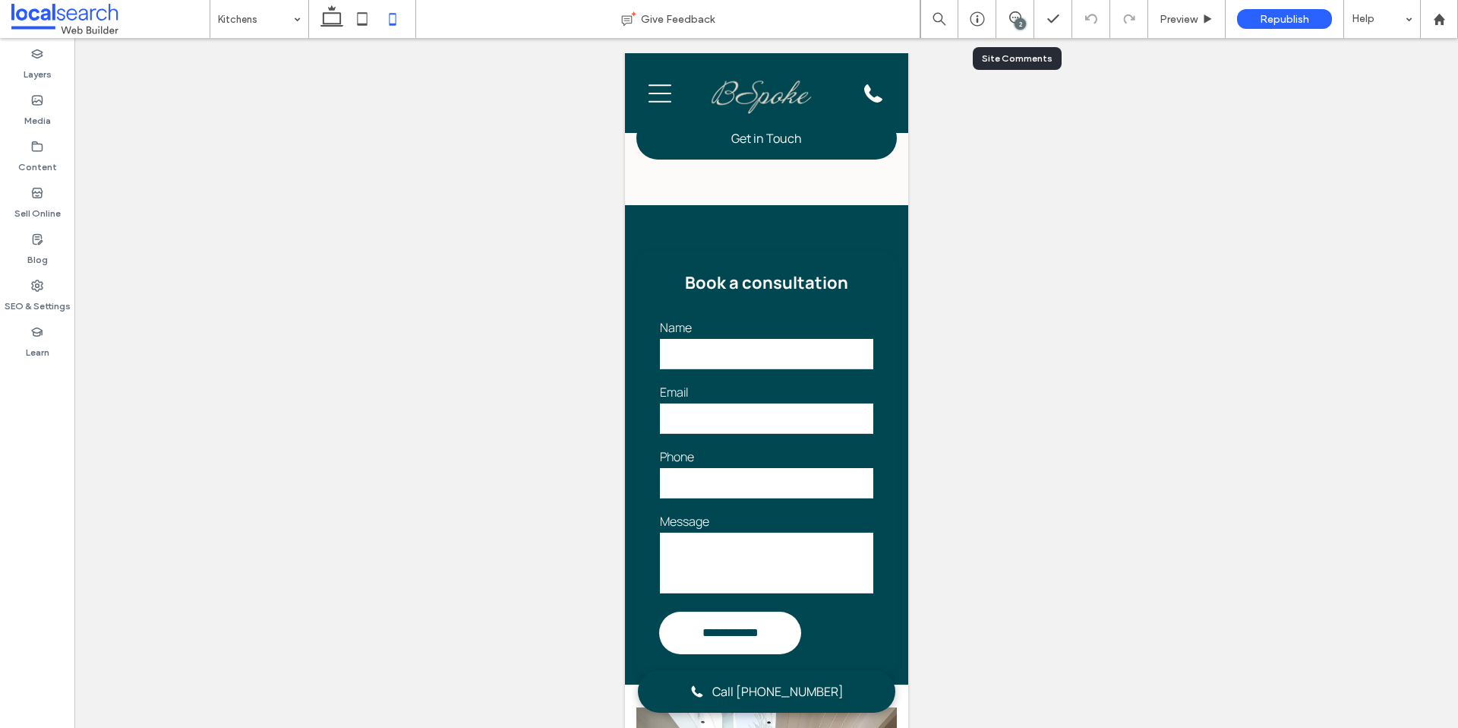
click at [1009, 27] on div "2" at bounding box center [1016, 19] width 38 height 38
click at [1015, 21] on div "2" at bounding box center [1020, 23] width 11 height 11
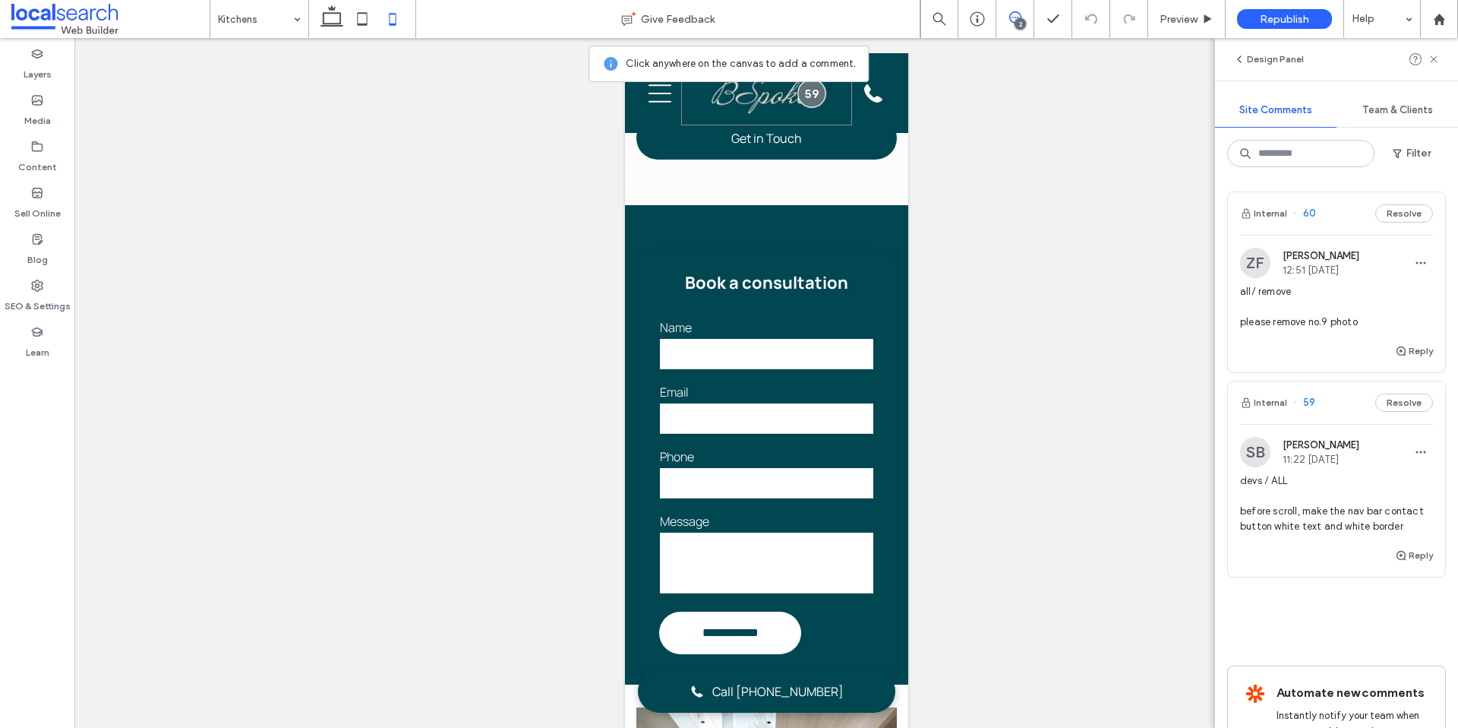
click at [810, 95] on div at bounding box center [812, 93] width 28 height 28
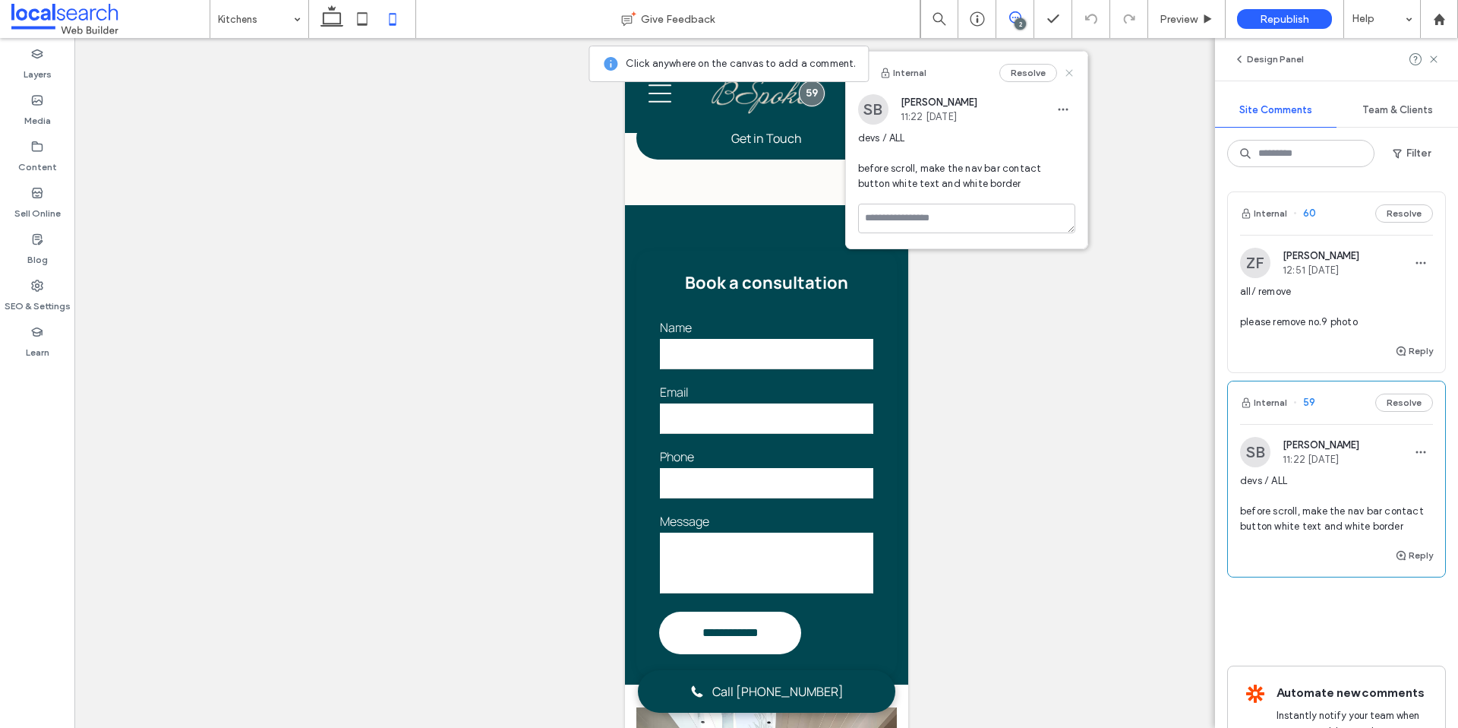
click at [1071, 75] on use at bounding box center [1069, 72] width 7 height 7
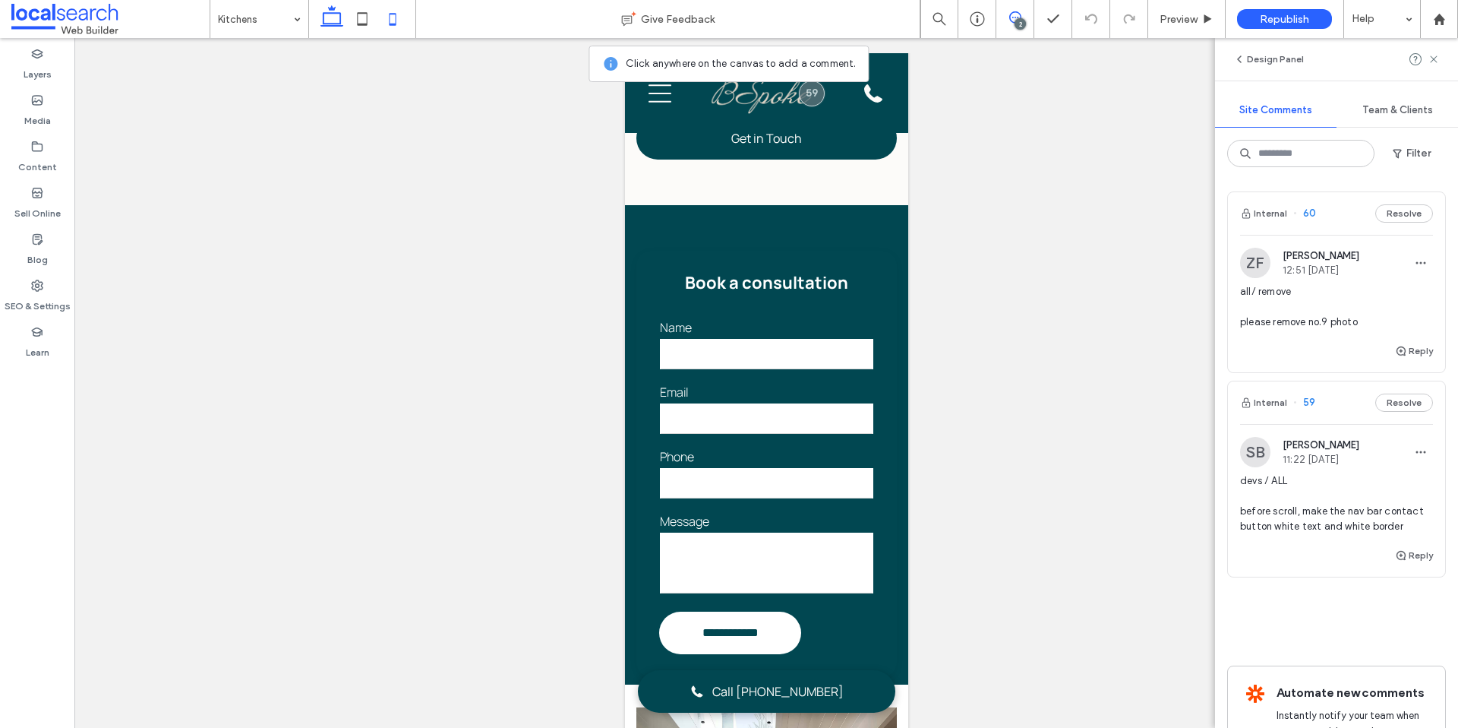
click at [336, 21] on icon at bounding box center [332, 19] width 30 height 30
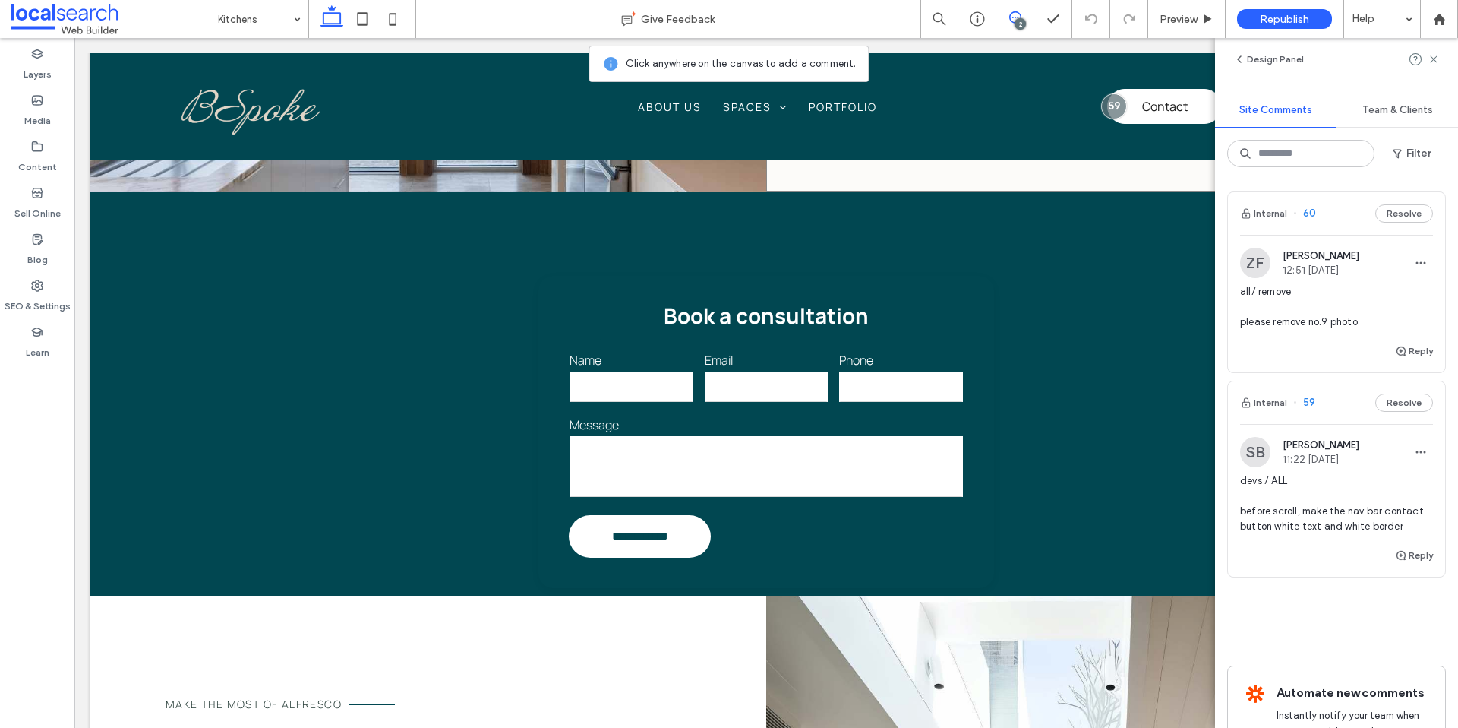
scroll to position [1132, 0]
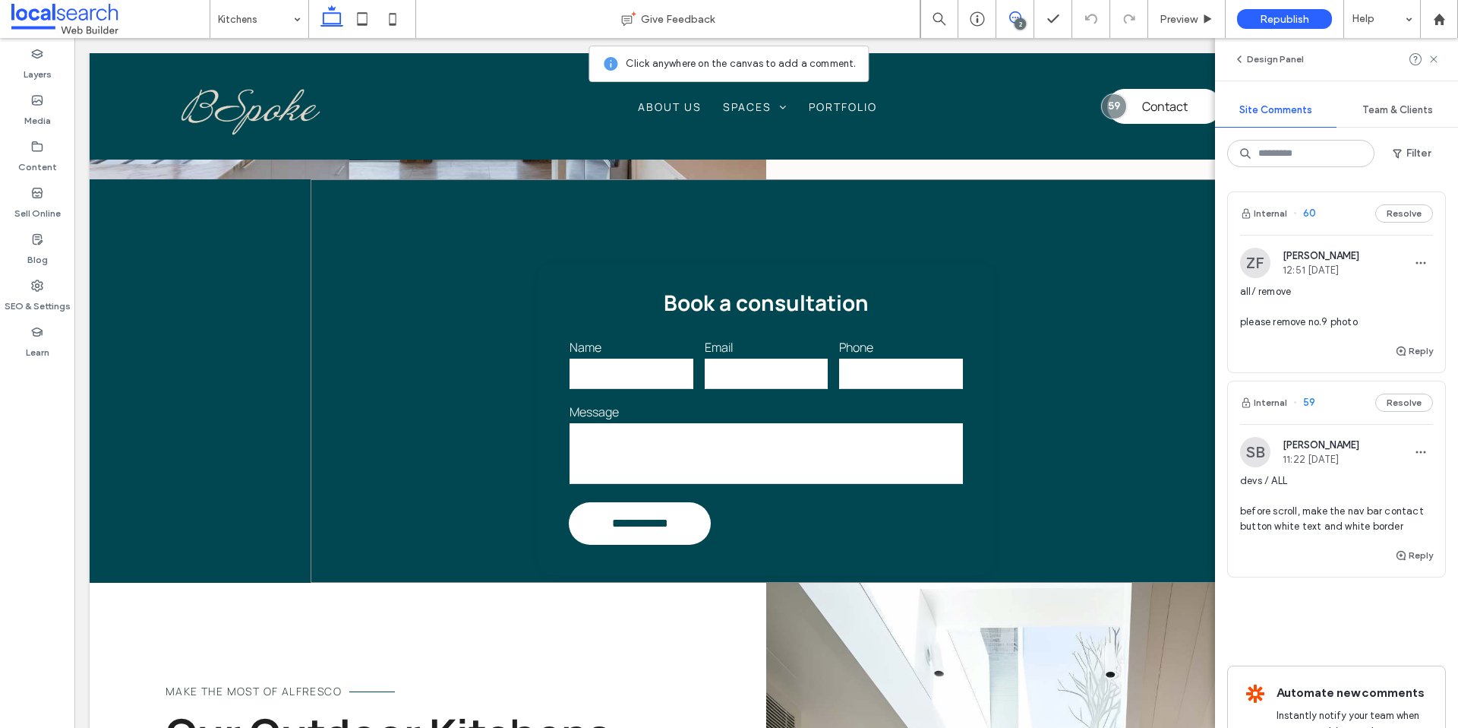
click at [895, 209] on div "**********" at bounding box center [766, 380] width 911 height 403
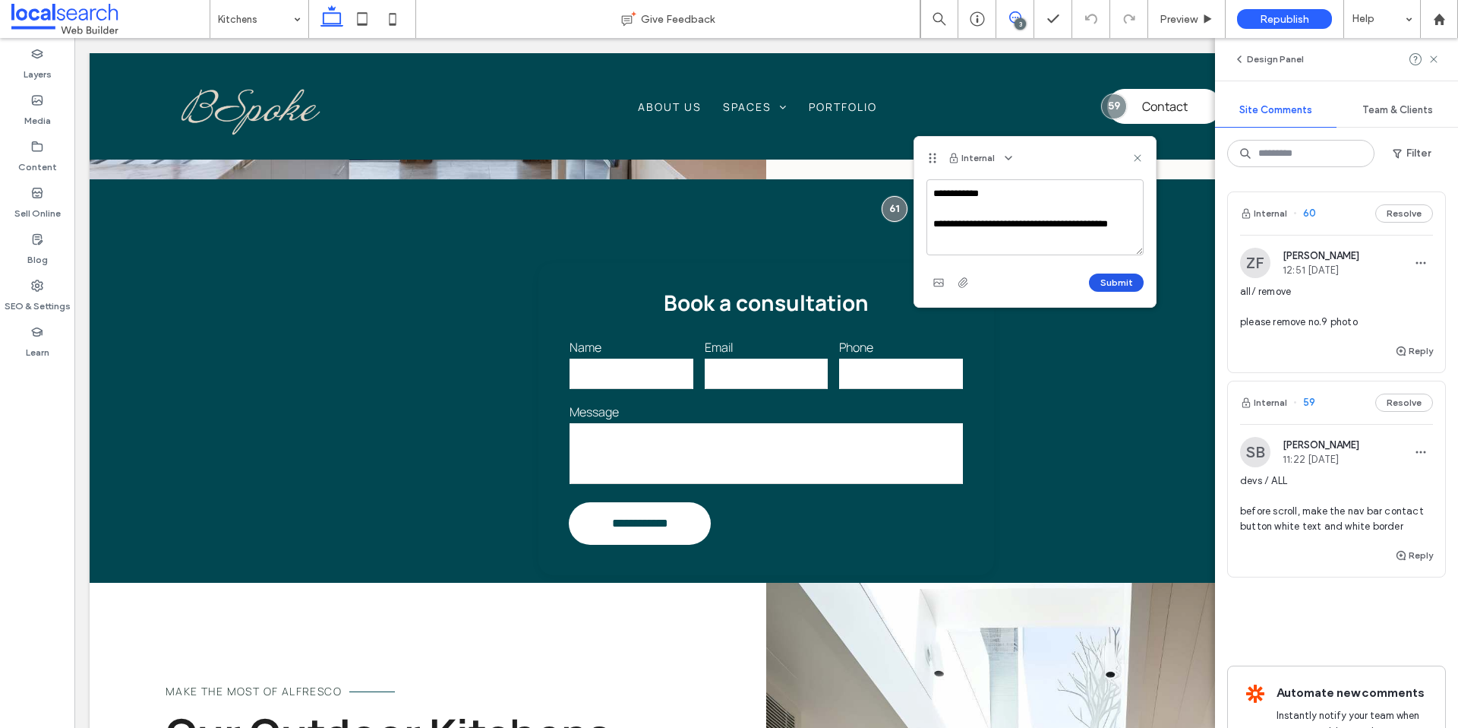
type textarea "**********"
click at [1129, 279] on button "Submit" at bounding box center [1116, 282] width 55 height 18
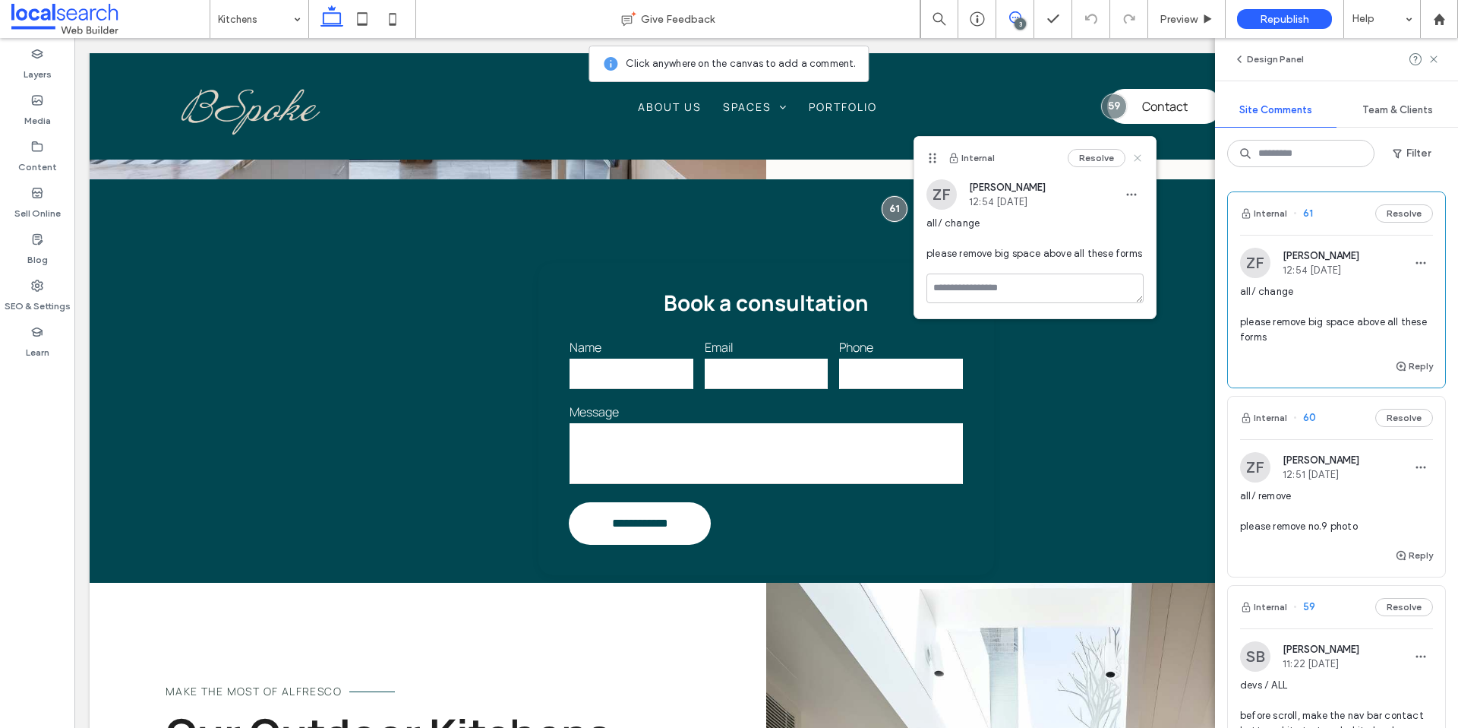
click at [1139, 156] on use at bounding box center [1137, 157] width 7 height 7
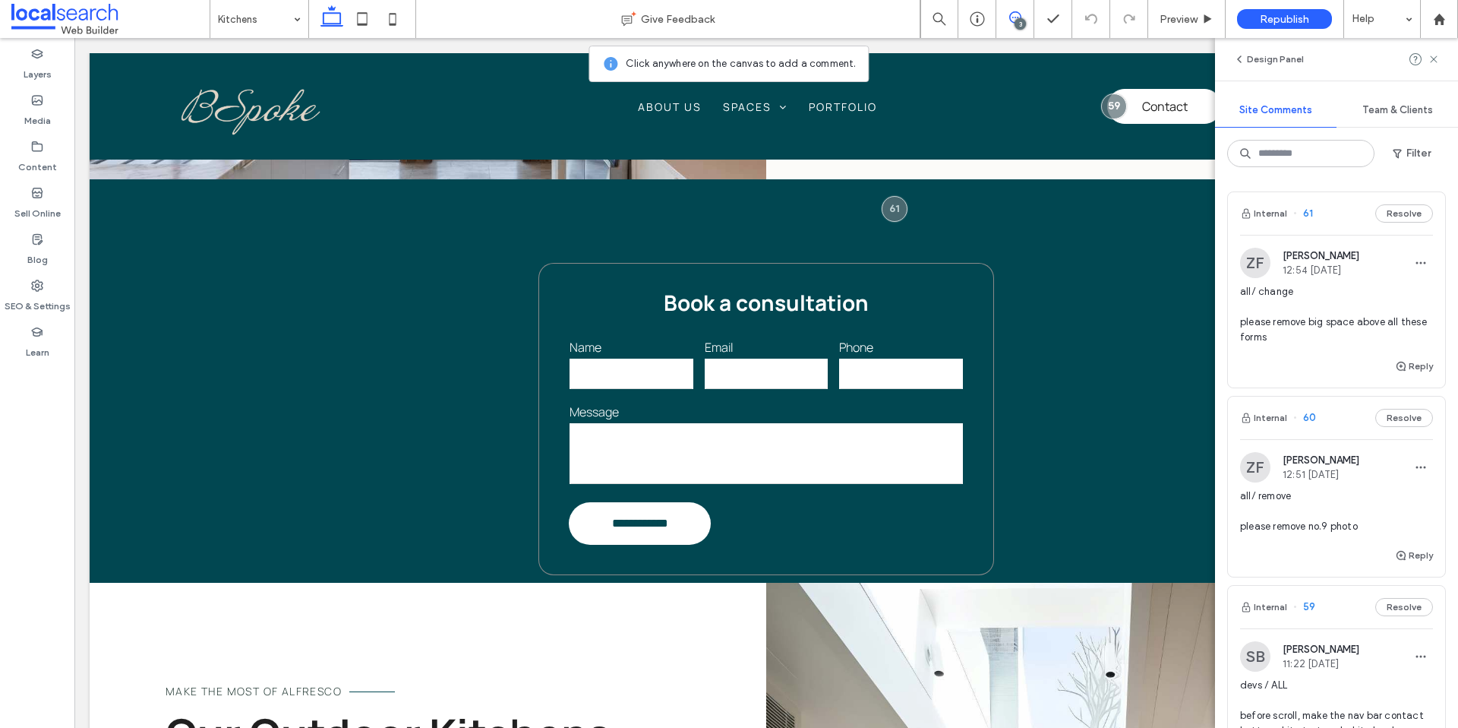
click at [925, 311] on div "**********" at bounding box center [767, 419] width 456 height 312
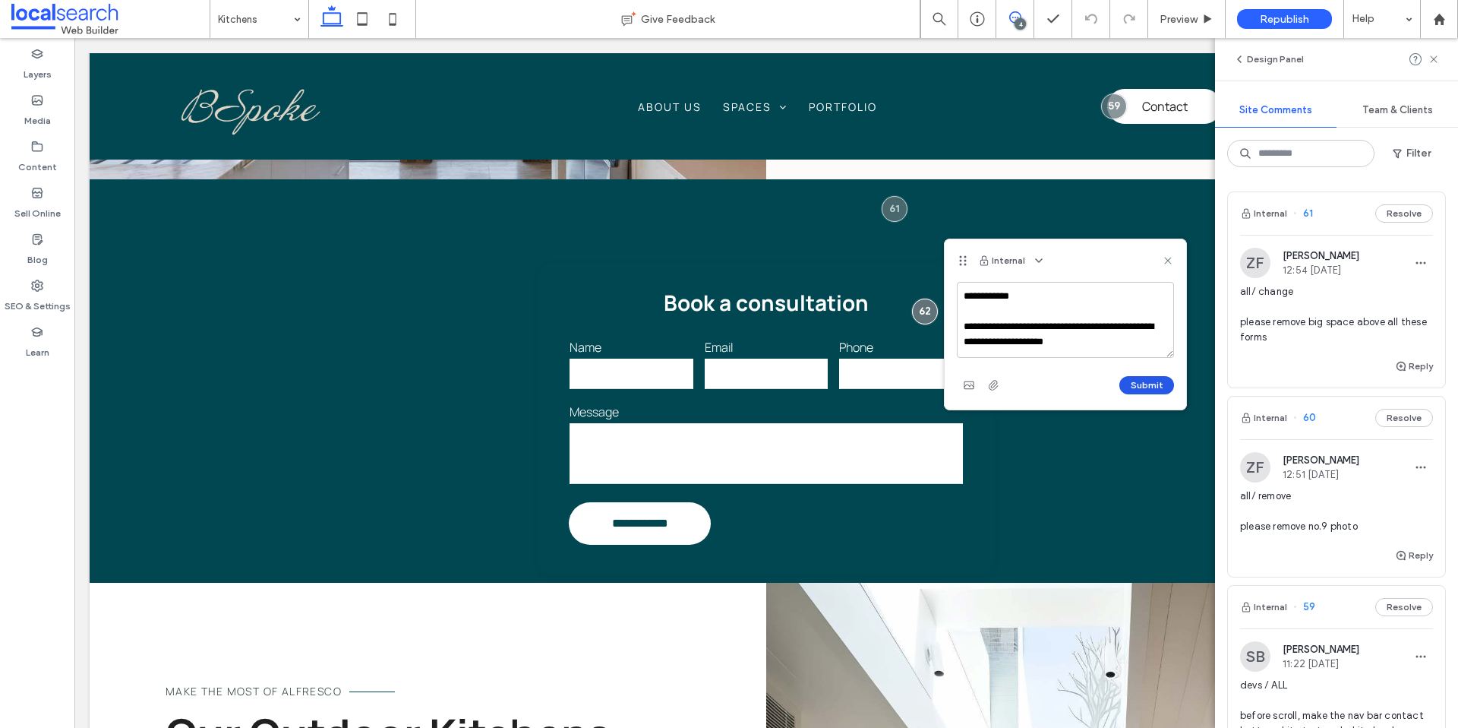
type textarea "**********"
click at [1149, 386] on button "Submit" at bounding box center [1147, 385] width 55 height 18
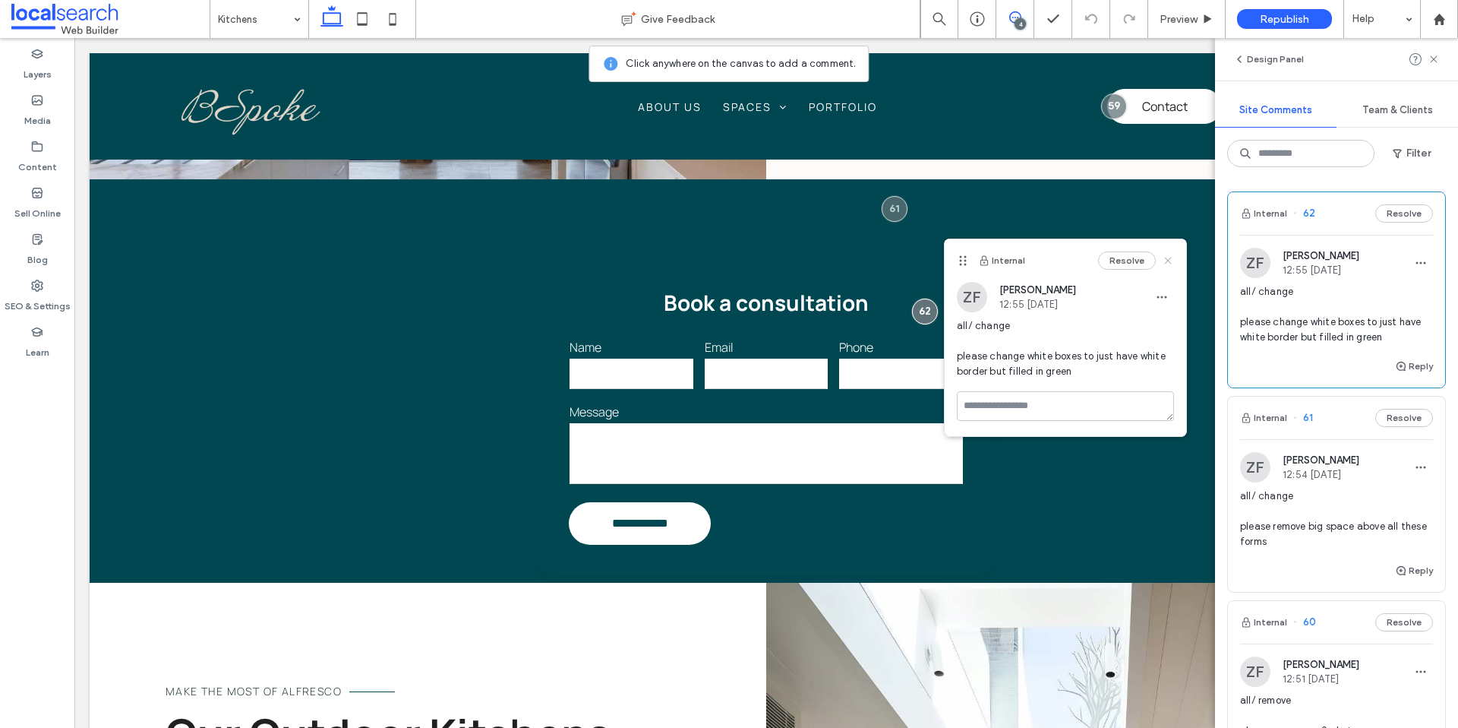
drag, startPoint x: 1158, startPoint y: 264, endPoint x: 1164, endPoint y: 257, distance: 9.7
click at [1163, 258] on div "Resolve" at bounding box center [1136, 260] width 76 height 18
click at [1164, 258] on icon at bounding box center [1168, 260] width 12 height 12
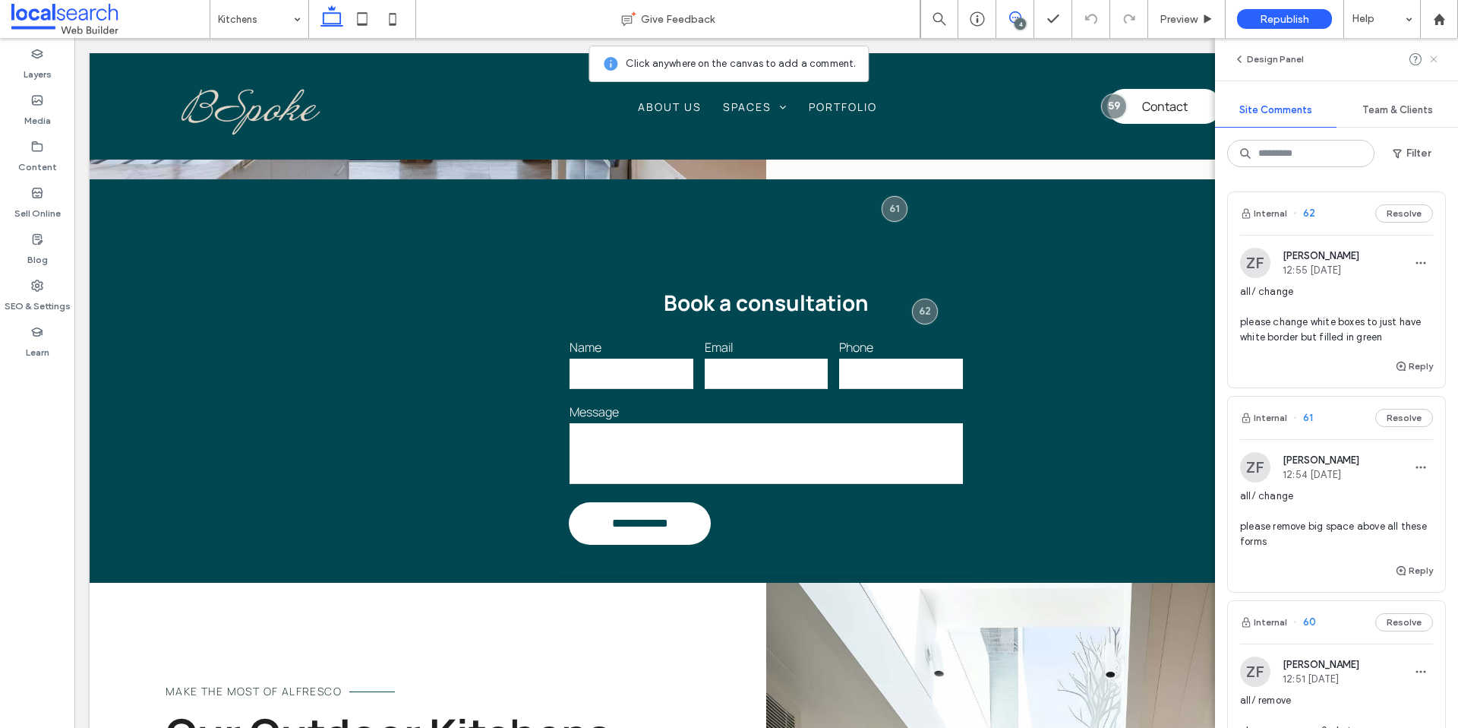
click at [1434, 59] on use at bounding box center [1433, 58] width 7 height 7
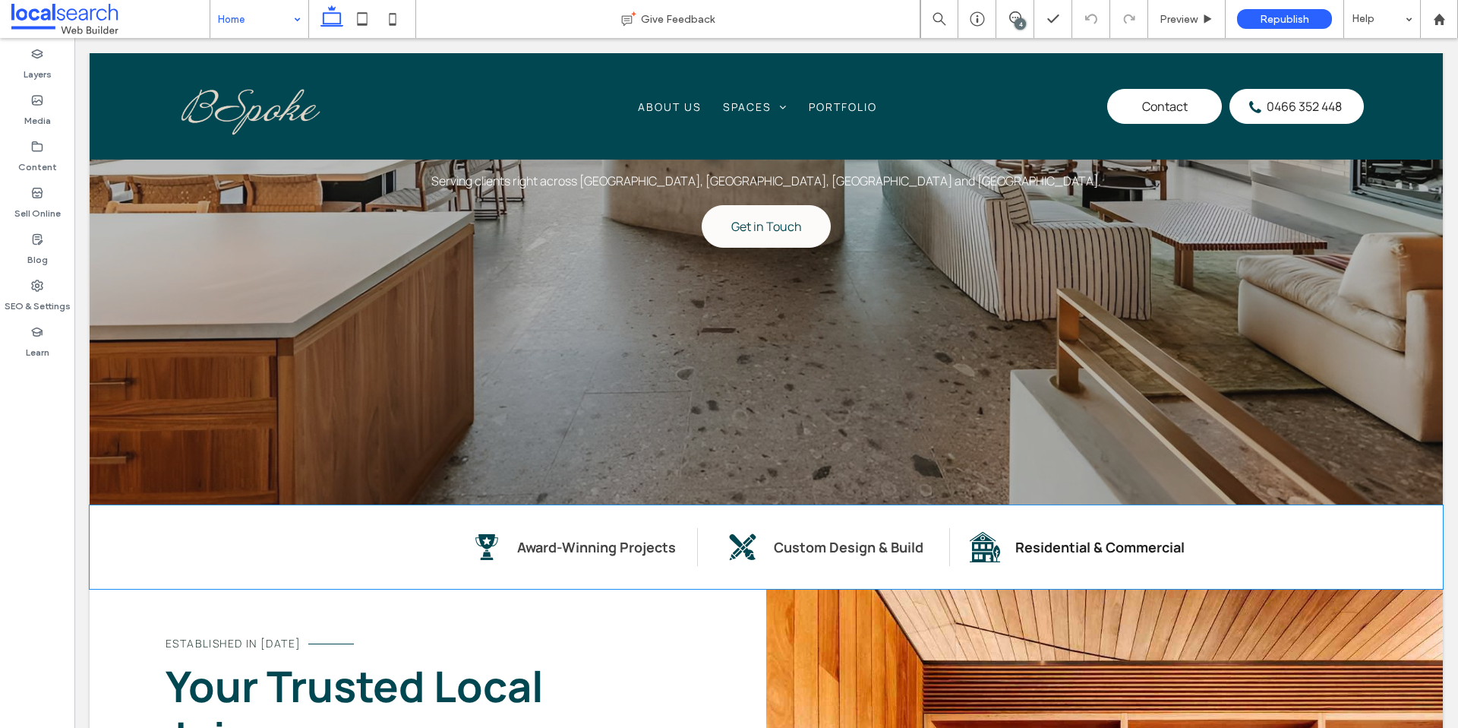
scroll to position [279, 0]
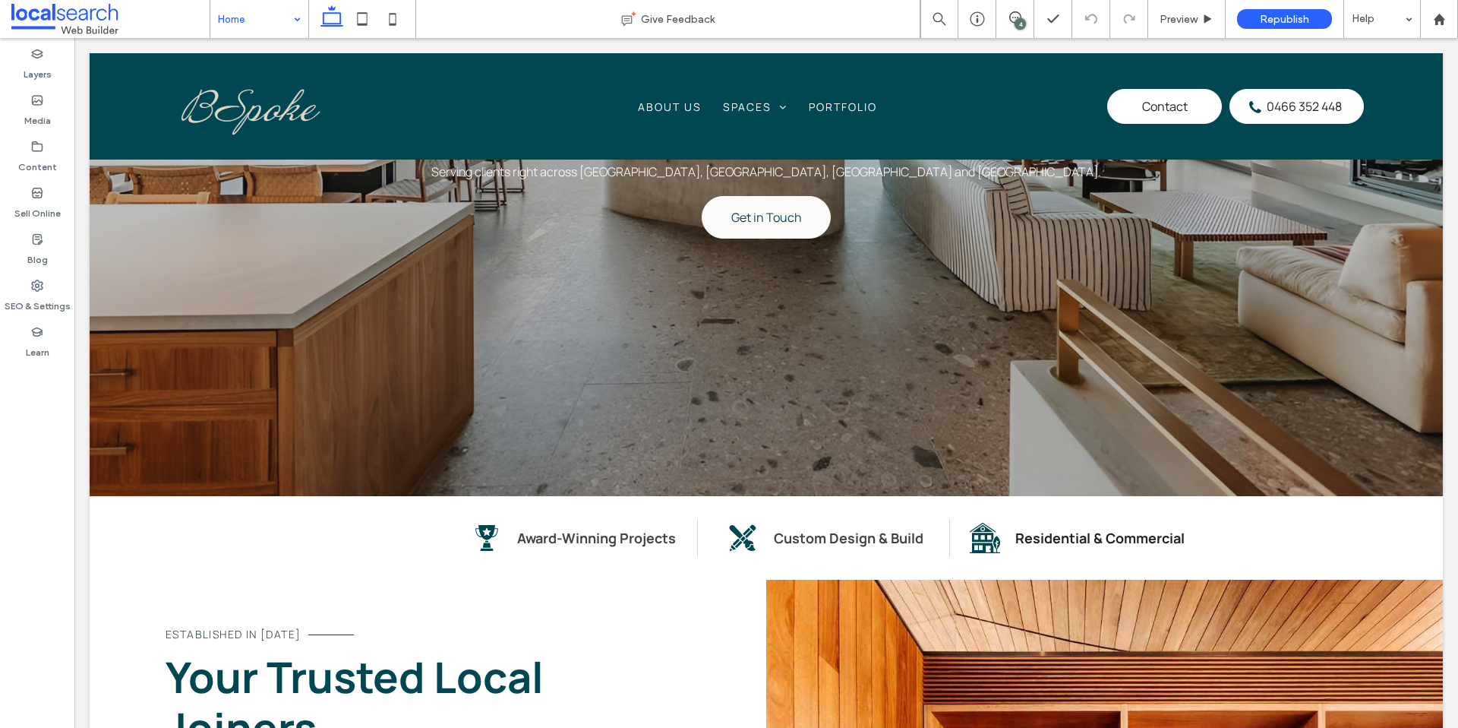
click at [1016, 21] on div "4" at bounding box center [1020, 23] width 11 height 11
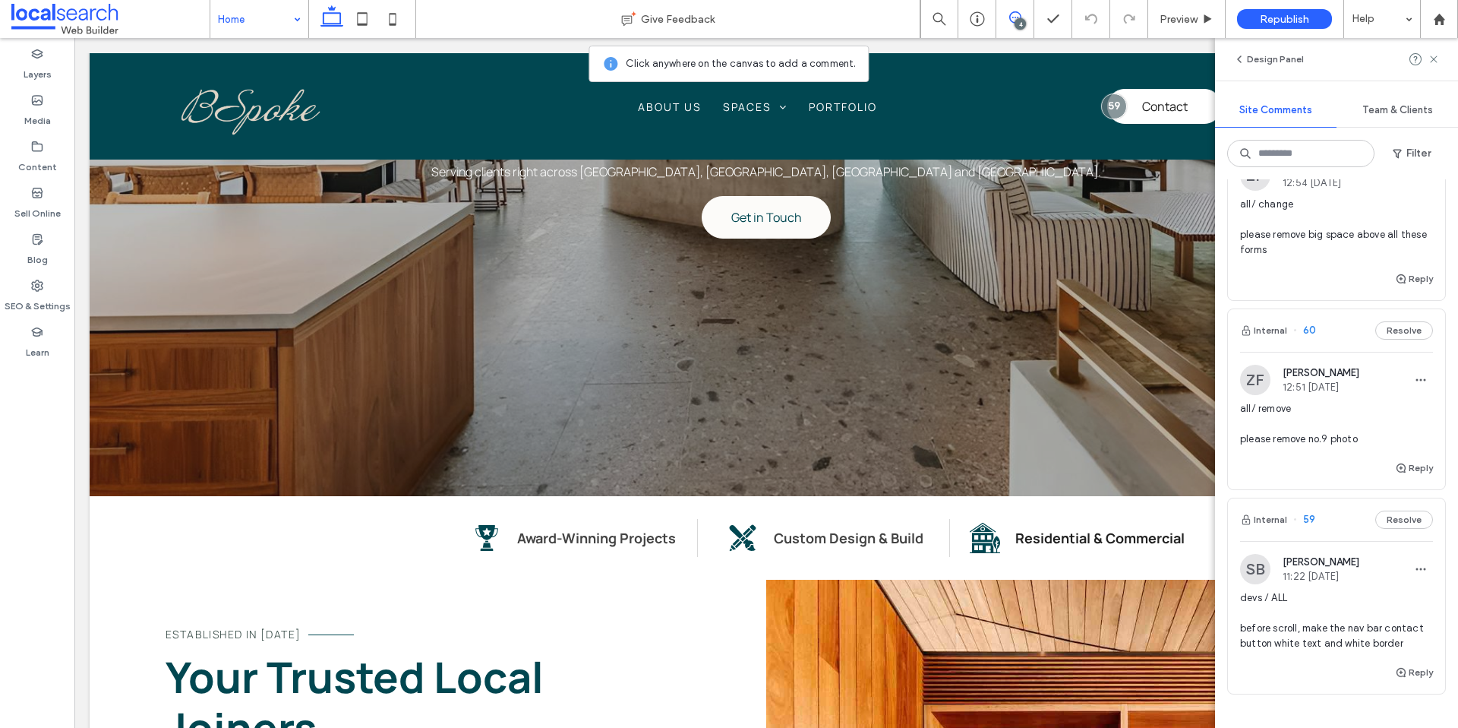
scroll to position [0, 0]
